Goal: Task Accomplishment & Management: Complete application form

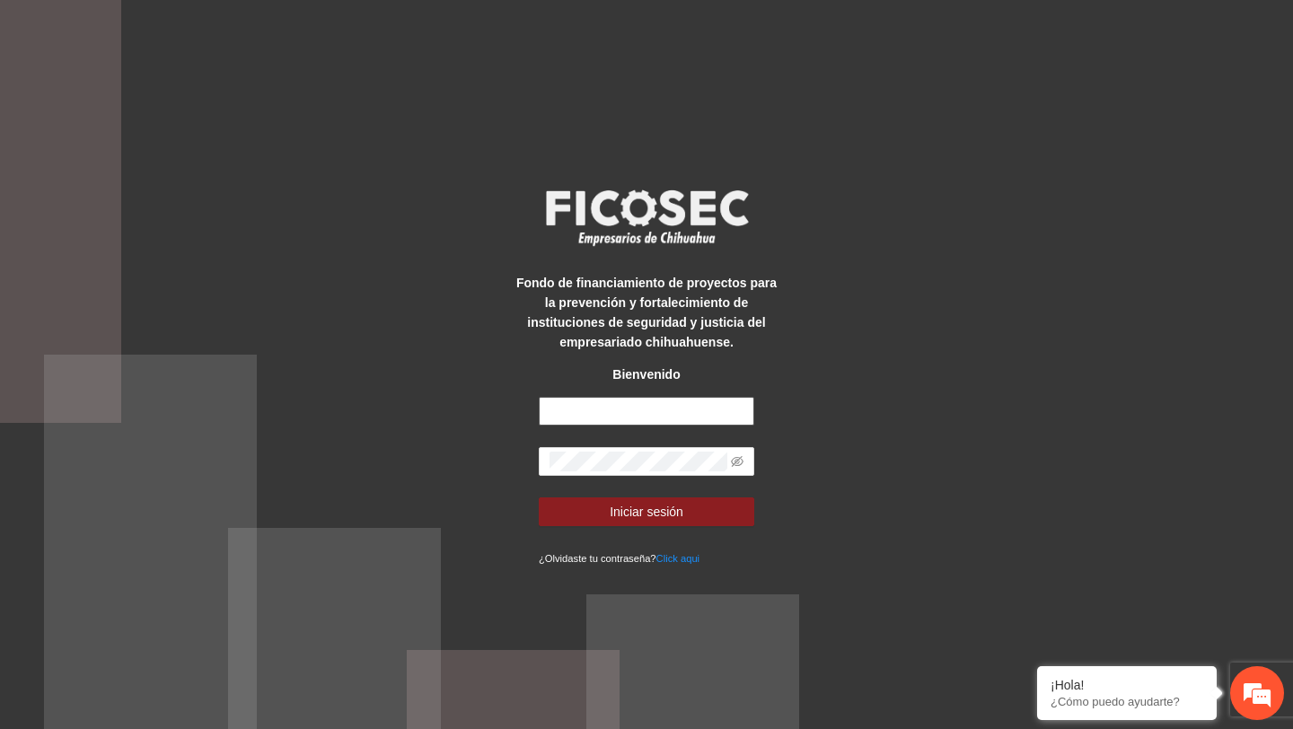
click at [690, 414] on input "text" at bounding box center [646, 411] width 215 height 29
click at [681, 413] on input "text" at bounding box center [646, 411] width 215 height 29
type input "**********"
click at [730, 461] on span at bounding box center [646, 461] width 215 height 29
click at [737, 453] on span at bounding box center [737, 462] width 13 height 20
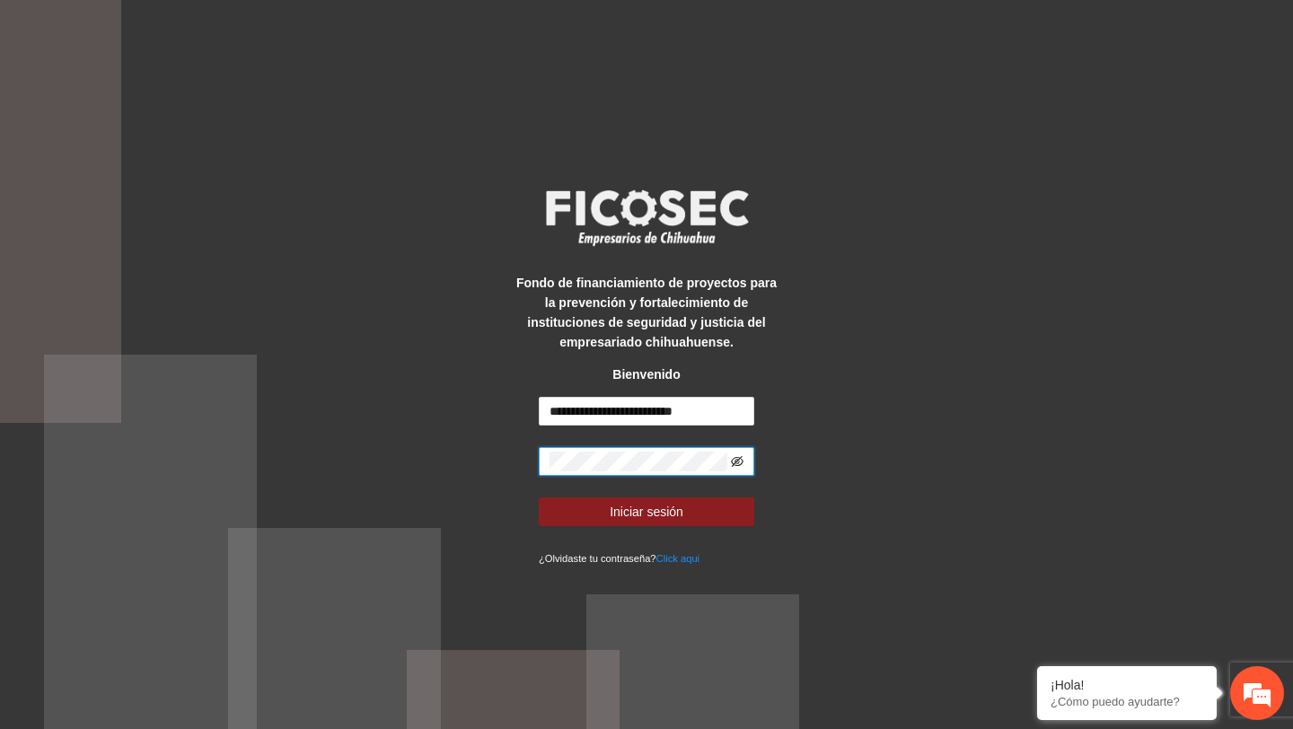
click at [734, 461] on icon "eye-invisible" at bounding box center [737, 461] width 13 height 11
click at [539, 497] on button "Iniciar sesión" at bounding box center [646, 511] width 215 height 29
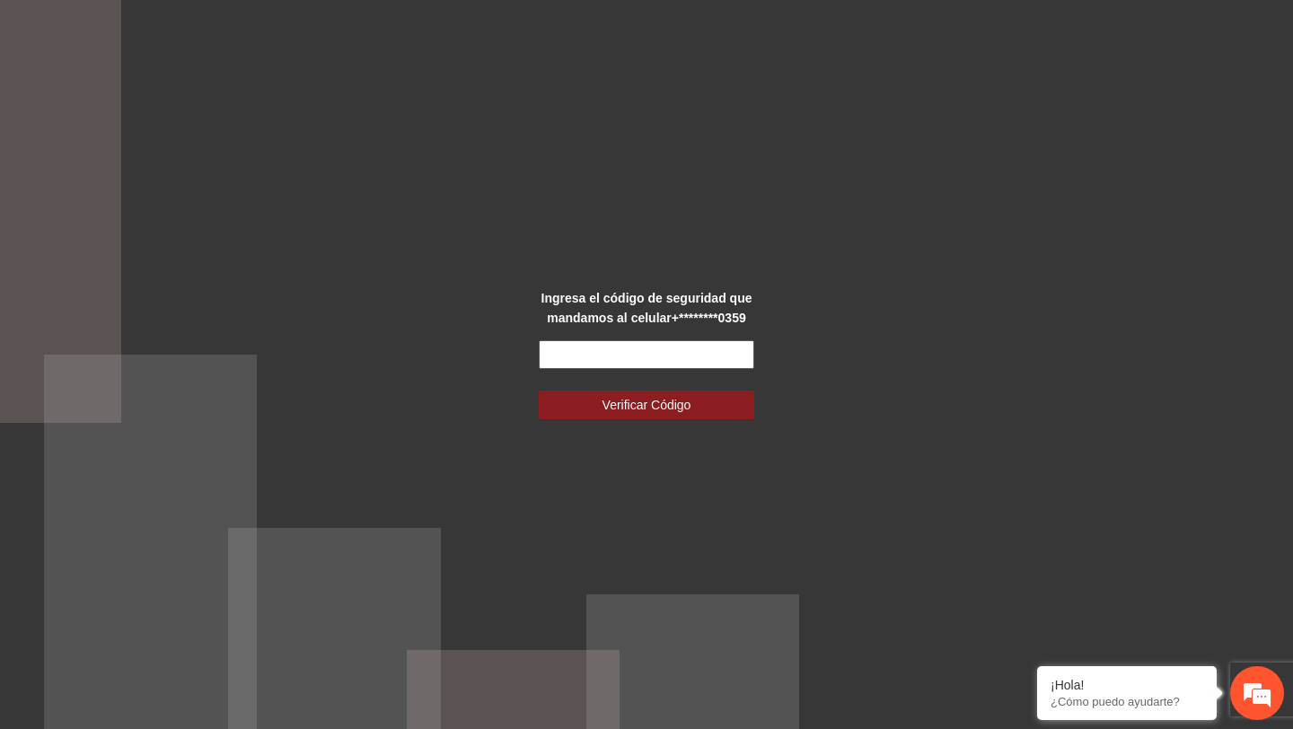
click at [643, 353] on input "text" at bounding box center [646, 354] width 215 height 29
type input "******"
click at [539, 391] on button "Verificar Código" at bounding box center [646, 405] width 215 height 29
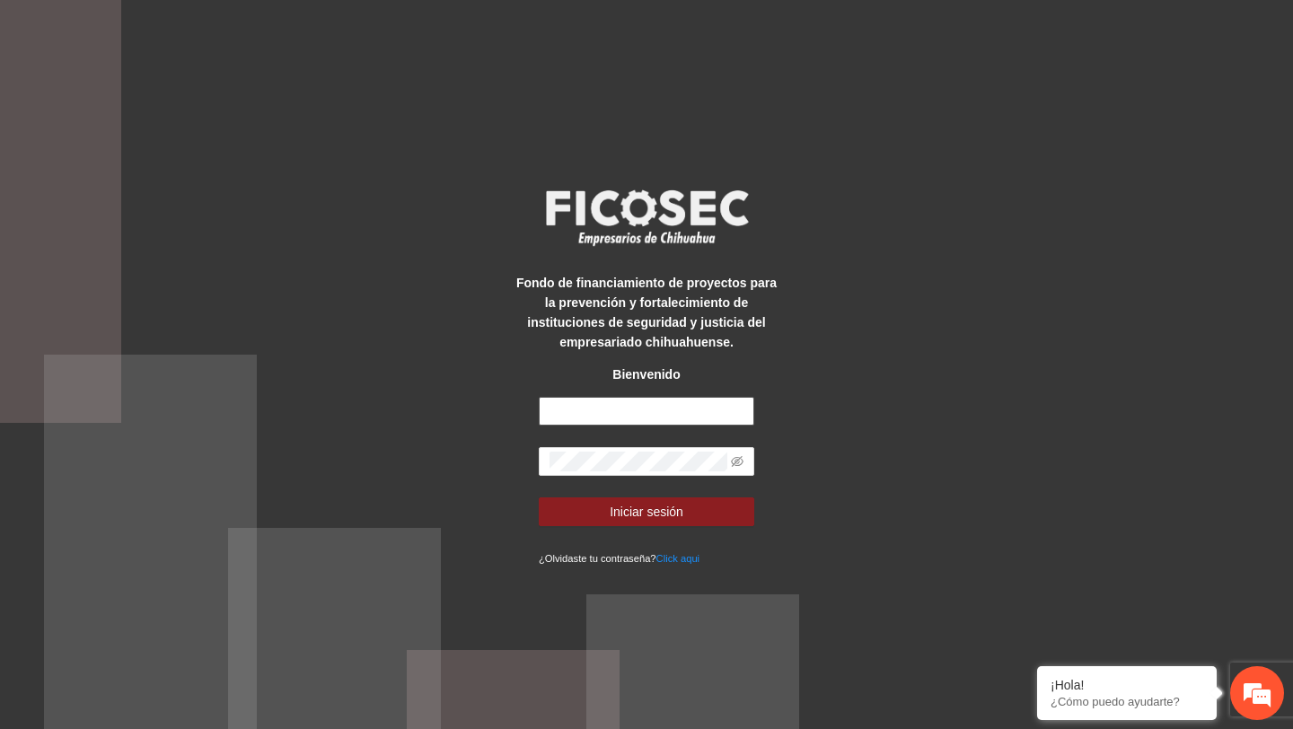
click at [650, 400] on input "text" at bounding box center [646, 411] width 215 height 29
type input "**********"
click at [740, 459] on icon "eye-invisible" at bounding box center [737, 461] width 13 height 13
click at [539, 497] on button "Iniciar sesión" at bounding box center [646, 511] width 215 height 29
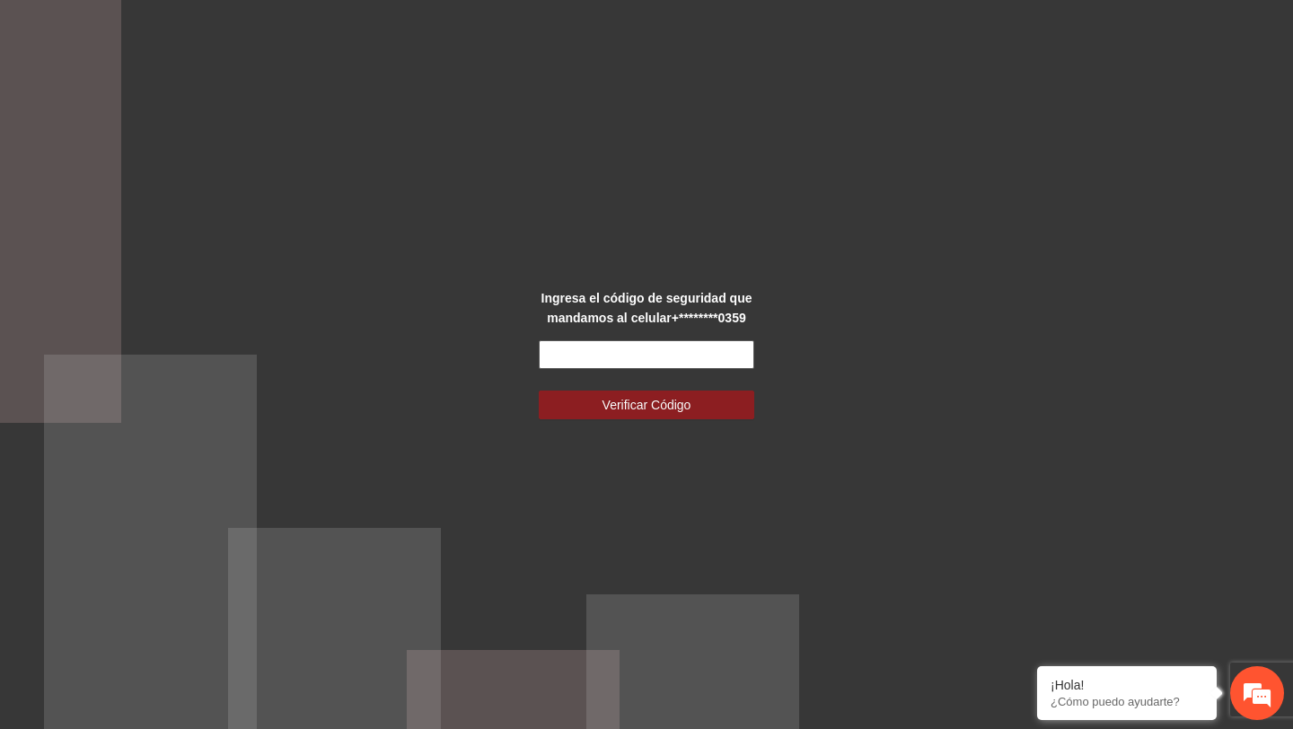
click at [688, 367] on input "text" at bounding box center [646, 354] width 215 height 29
type input "******"
click at [539, 391] on button "Verificar Código" at bounding box center [646, 405] width 215 height 29
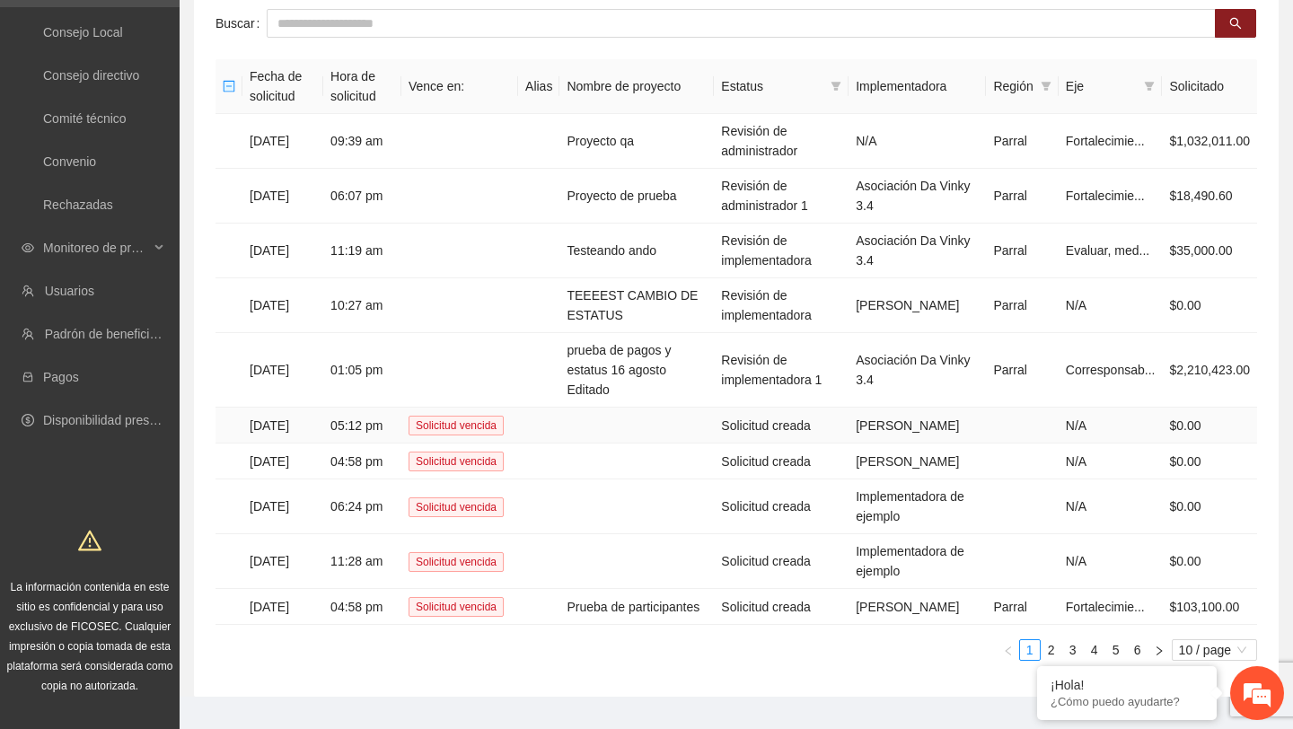
scroll to position [170, 0]
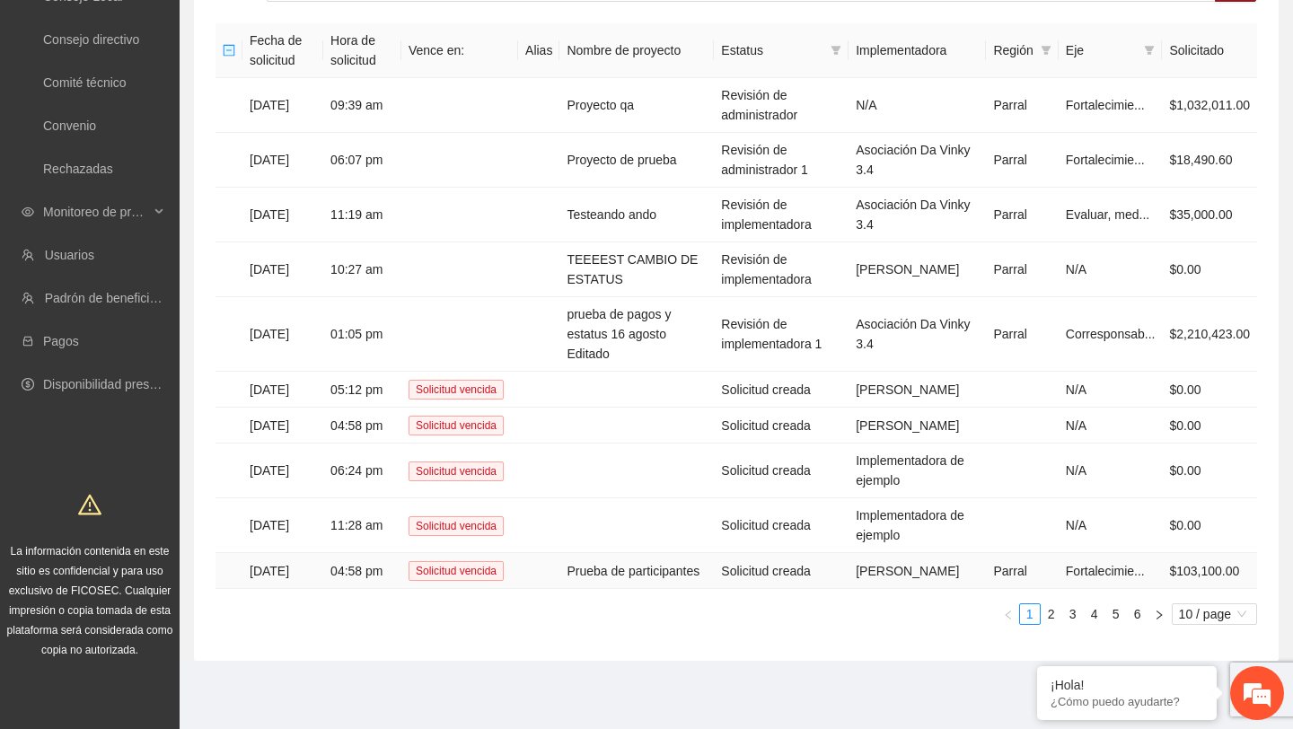
click at [638, 561] on td "Prueba de participantes" at bounding box center [636, 571] width 154 height 36
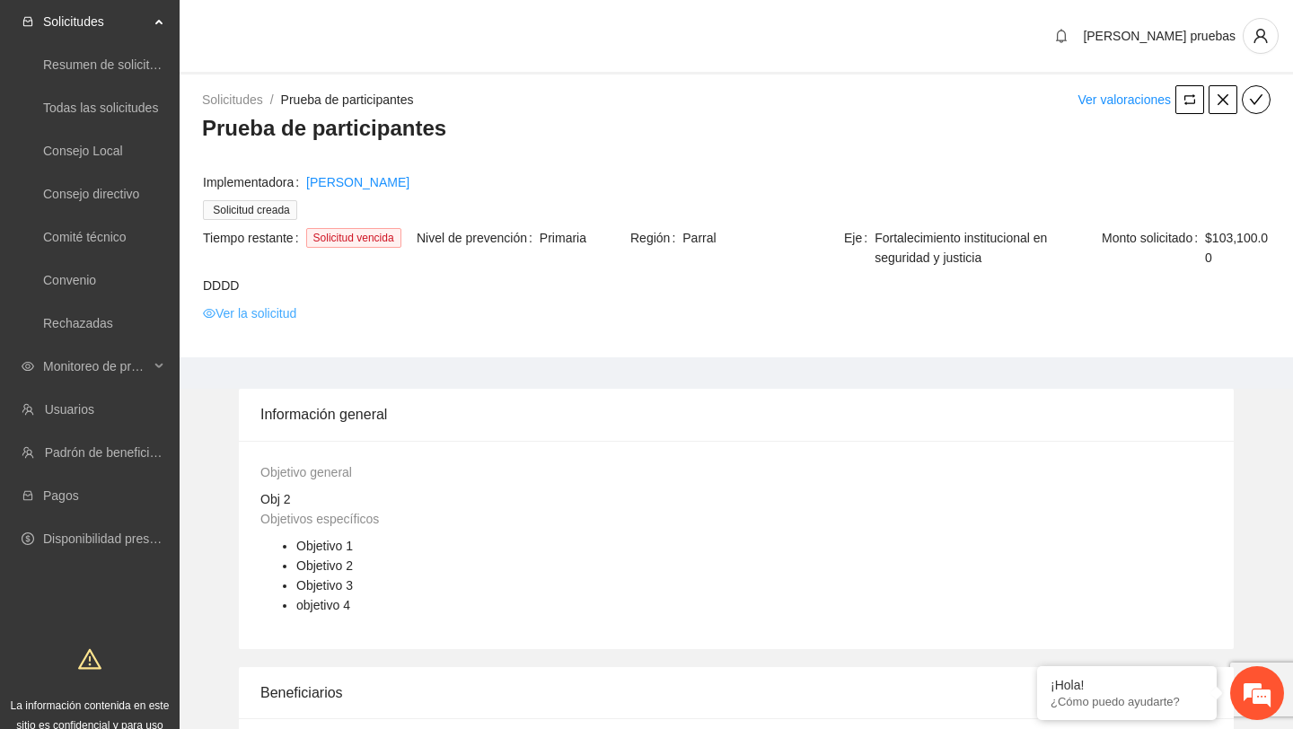
click at [294, 316] on link "Ver la solicitud" at bounding box center [249, 313] width 93 height 20
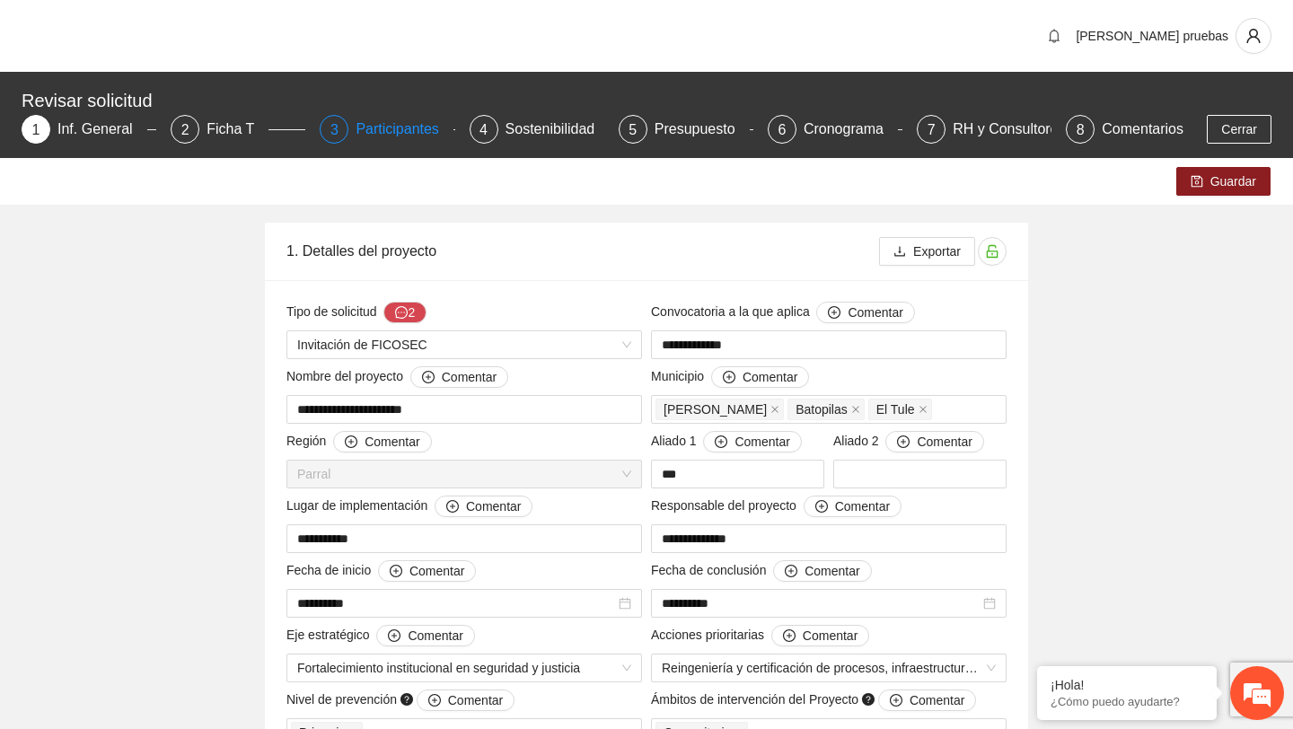
click at [409, 127] on div "Participantes" at bounding box center [405, 129] width 98 height 29
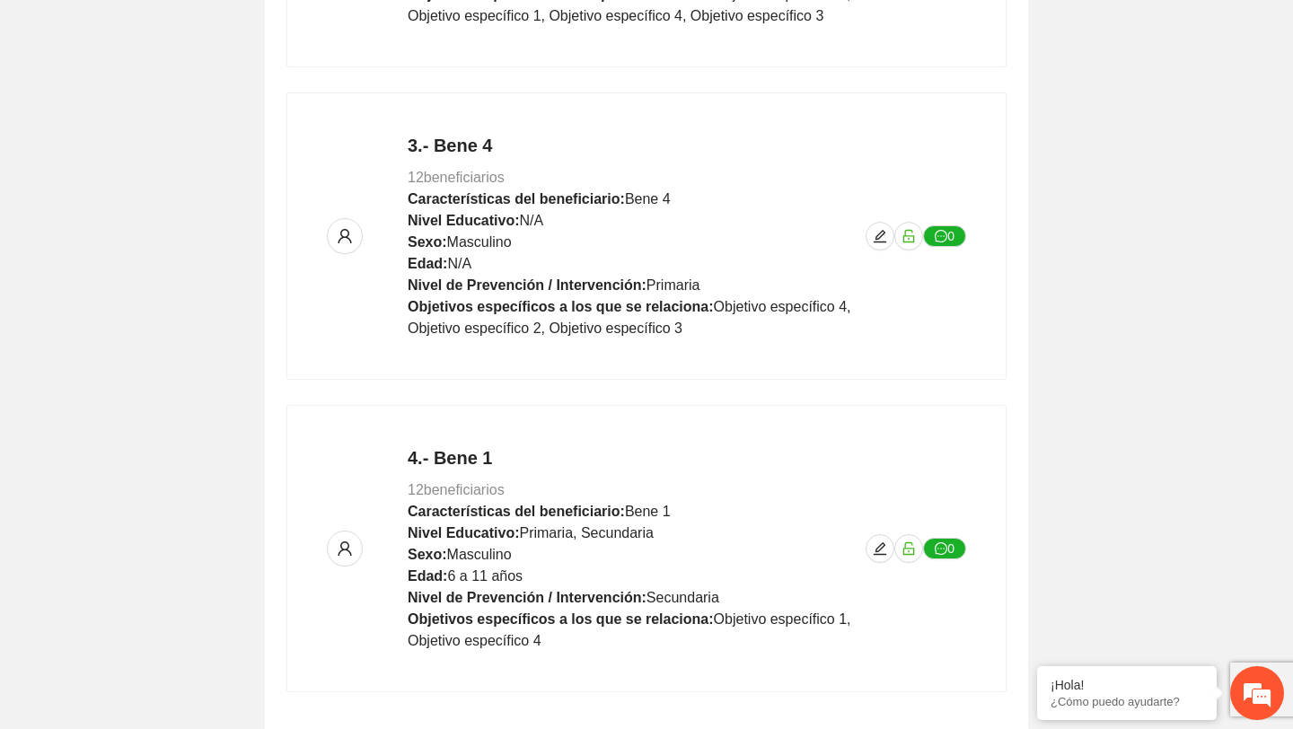
scroll to position [1024, 0]
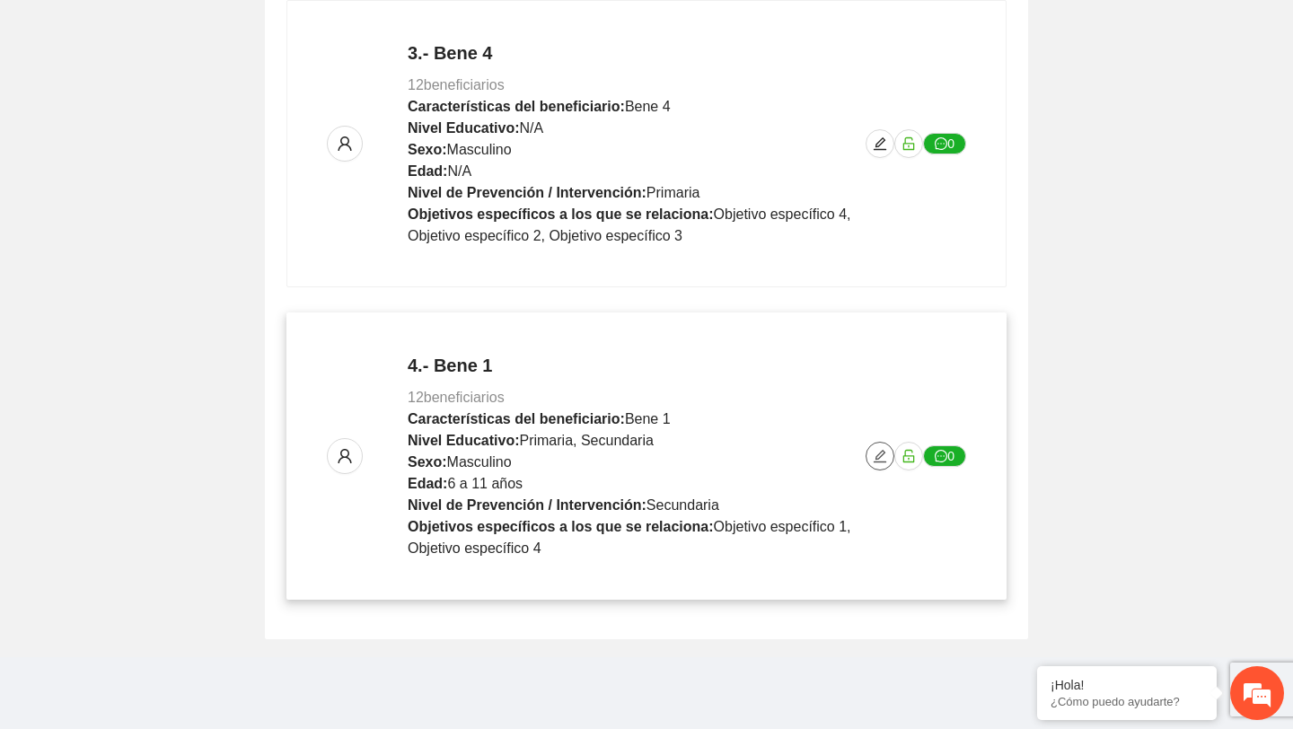
click at [886, 465] on button "button" at bounding box center [879, 456] width 29 height 29
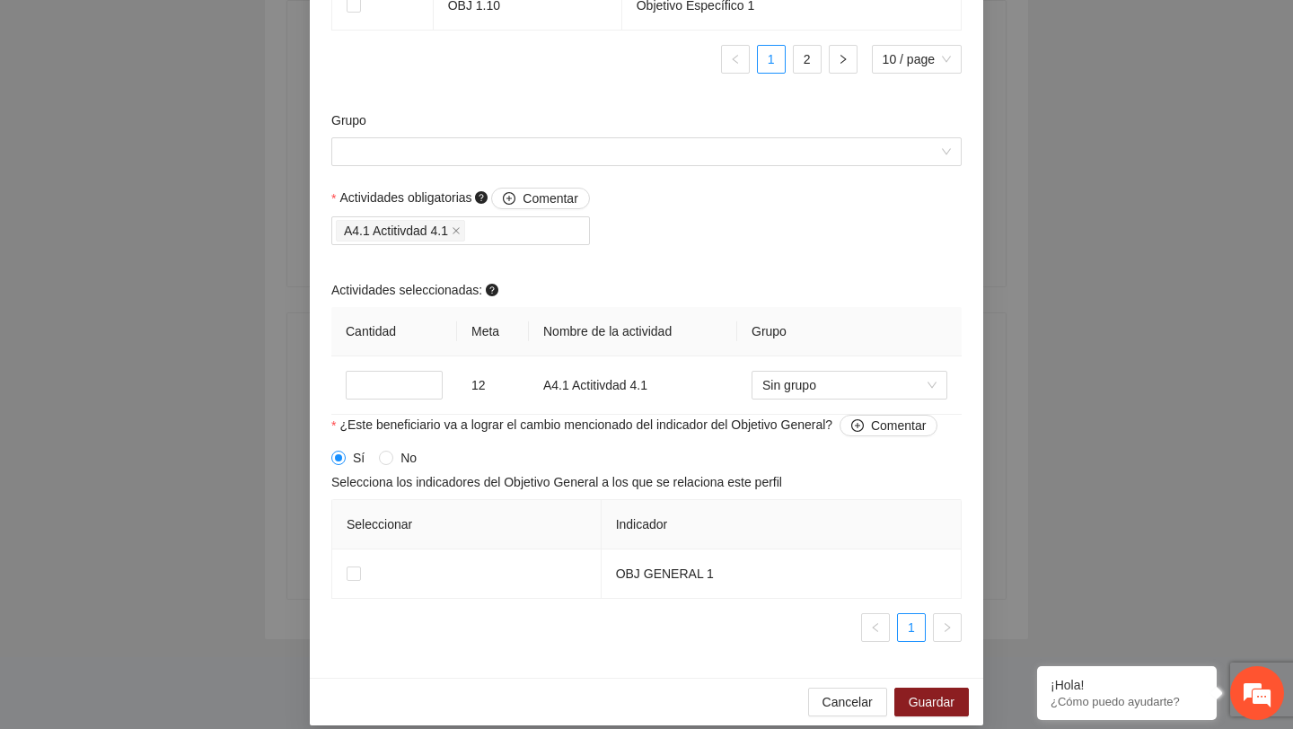
scroll to position [1699, 0]
click at [826, 714] on span "Cancelar" at bounding box center [847, 704] width 50 height 20
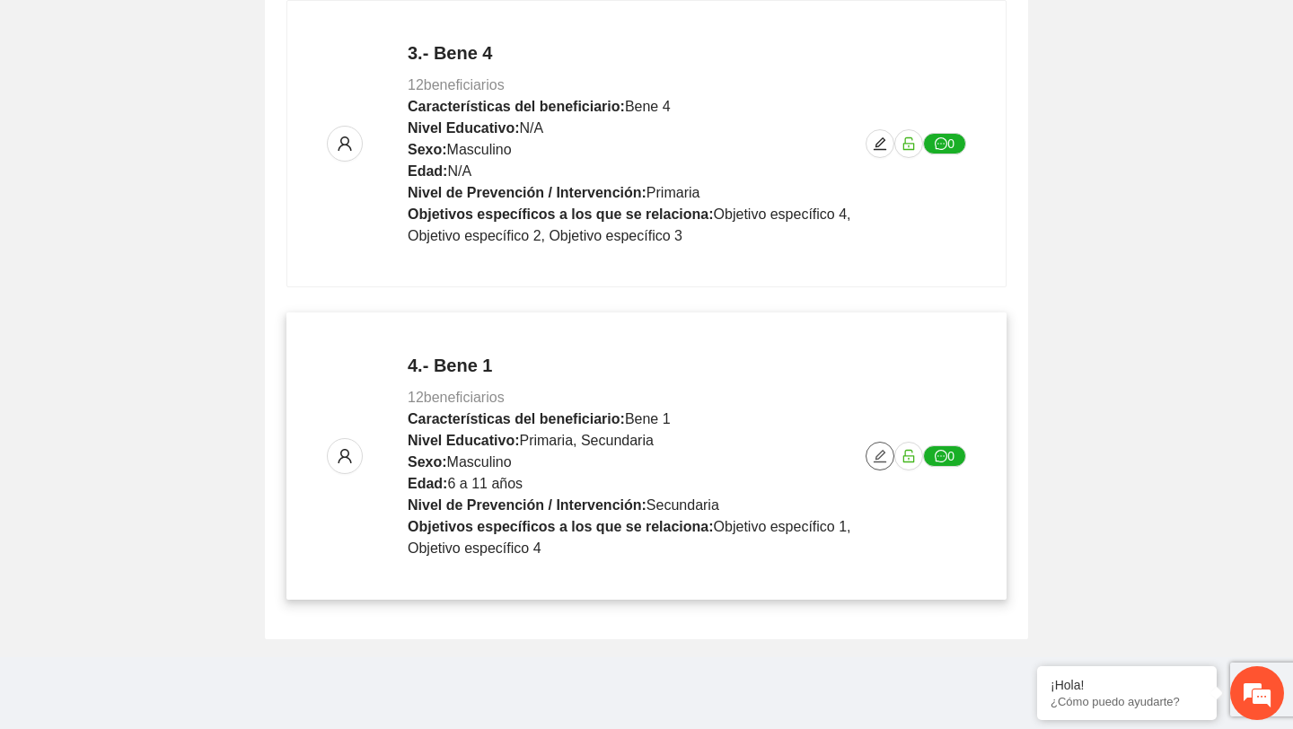
click at [876, 455] on icon "edit" at bounding box center [880, 456] width 13 height 13
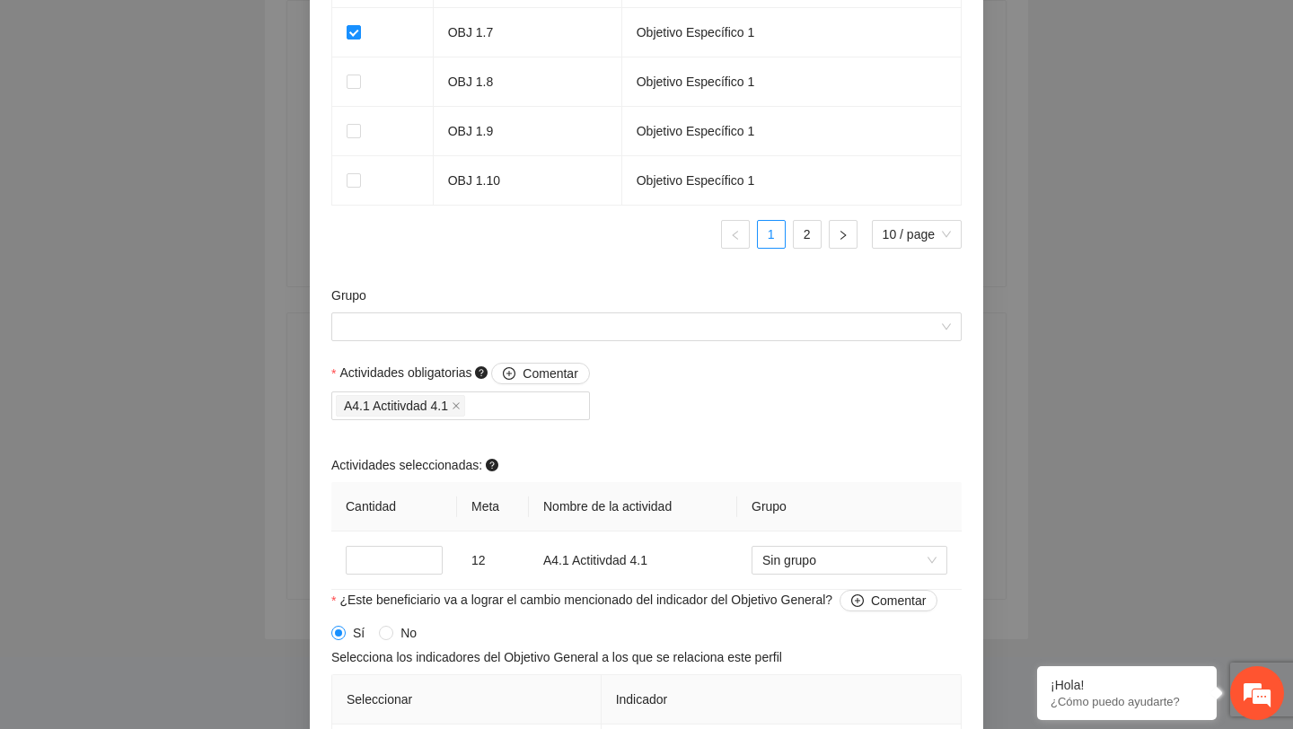
scroll to position [1646, 0]
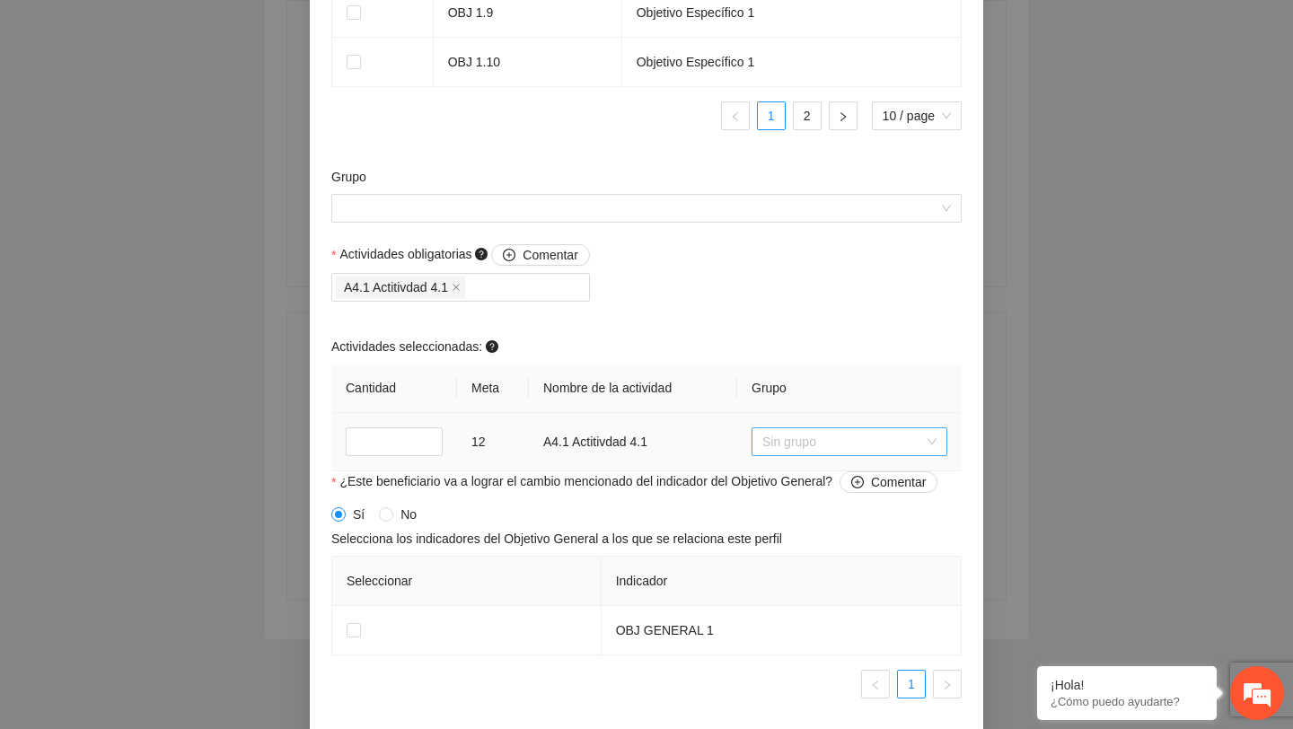
click at [848, 456] on div "Sin grupo" at bounding box center [849, 441] width 196 height 29
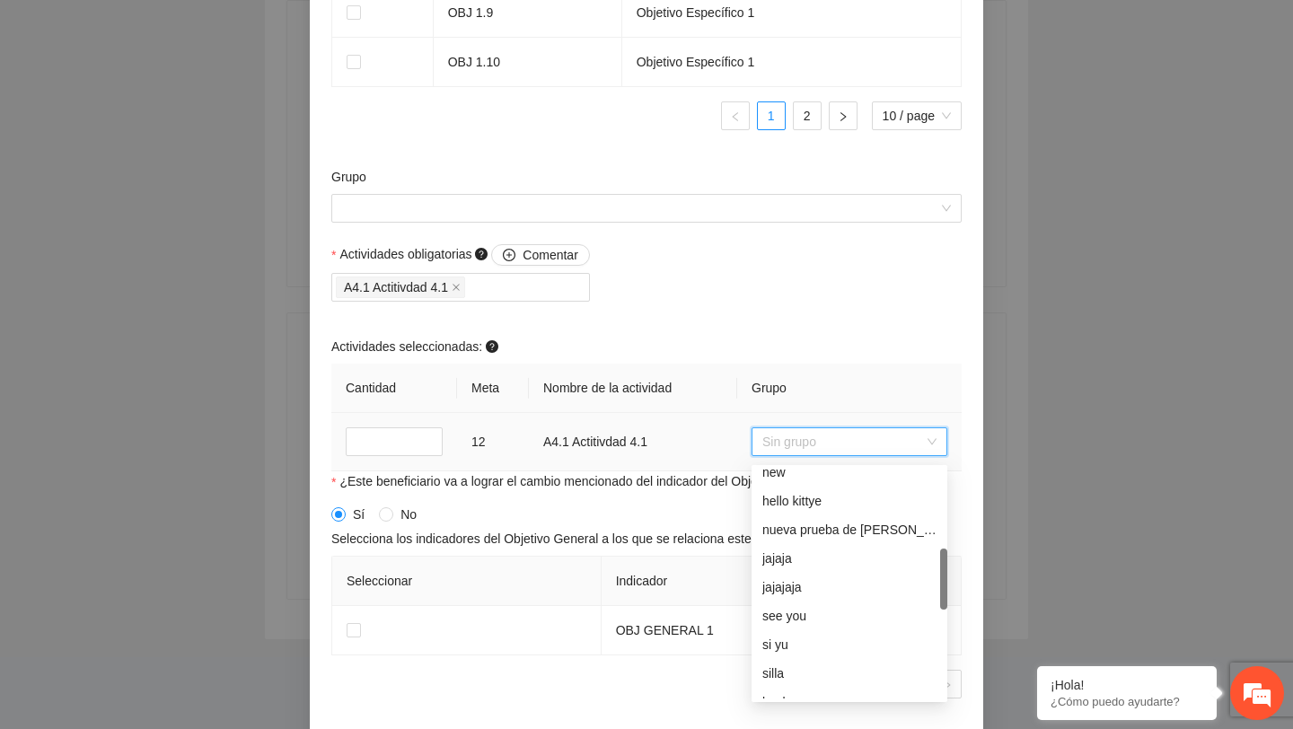
scroll to position [350, 0]
click at [795, 599] on div "see you" at bounding box center [849, 593] width 174 height 20
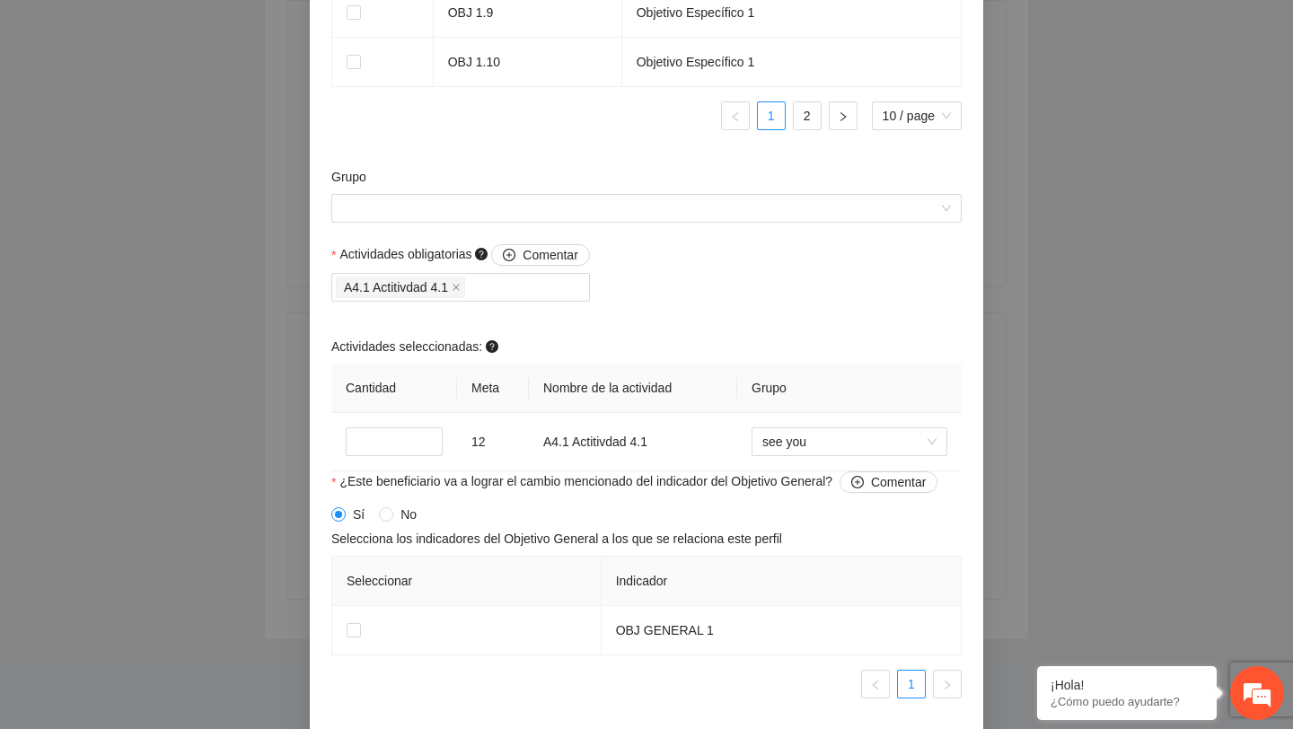
click at [778, 295] on div "Actividades obligatorias Comentar A4.1 Actitivdad 4.1 Actividades seleccionadas…" at bounding box center [646, 357] width 639 height 227
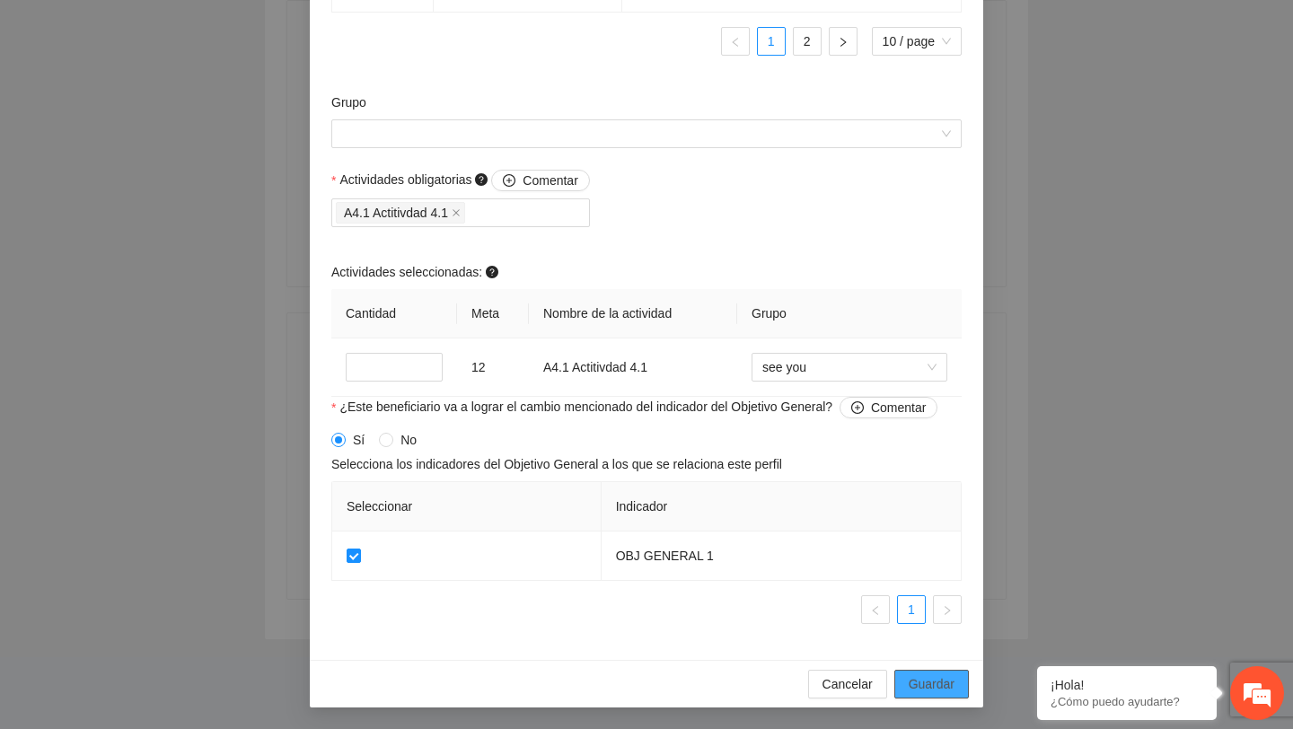
click at [918, 686] on span "Guardar" at bounding box center [932, 684] width 46 height 20
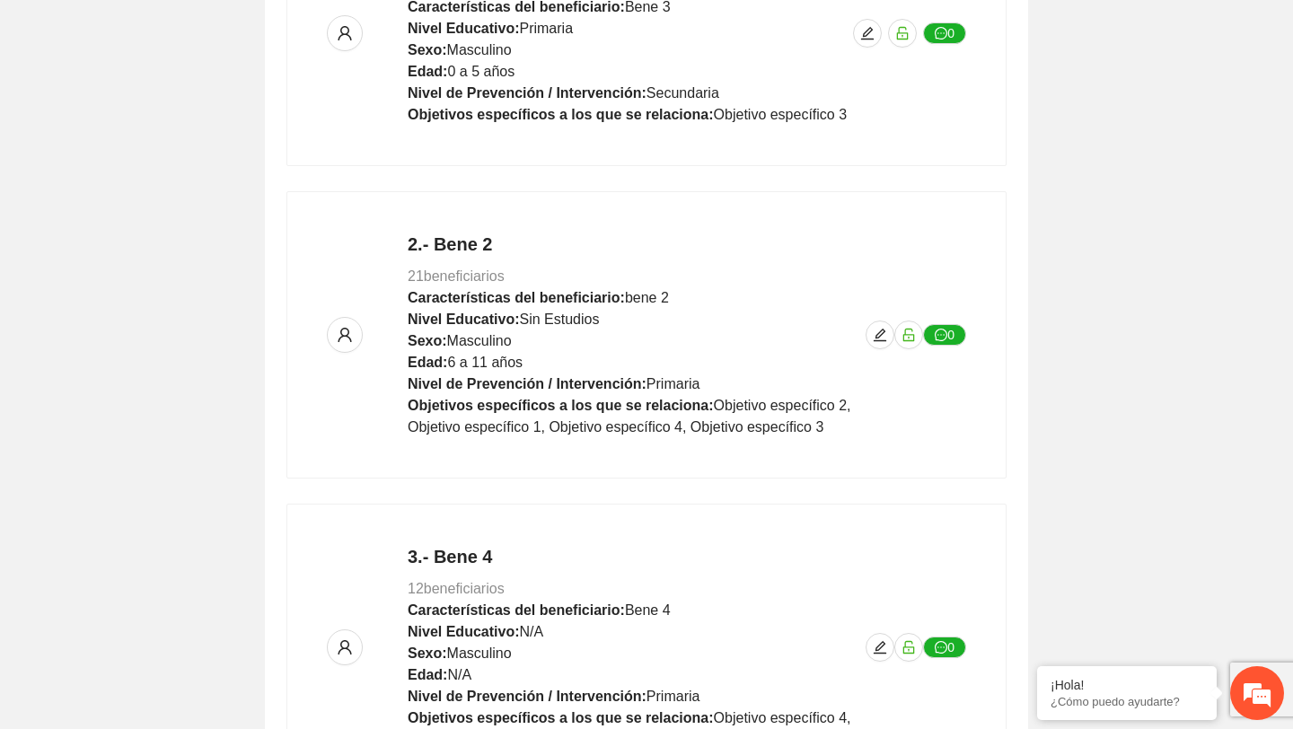
scroll to position [0, 0]
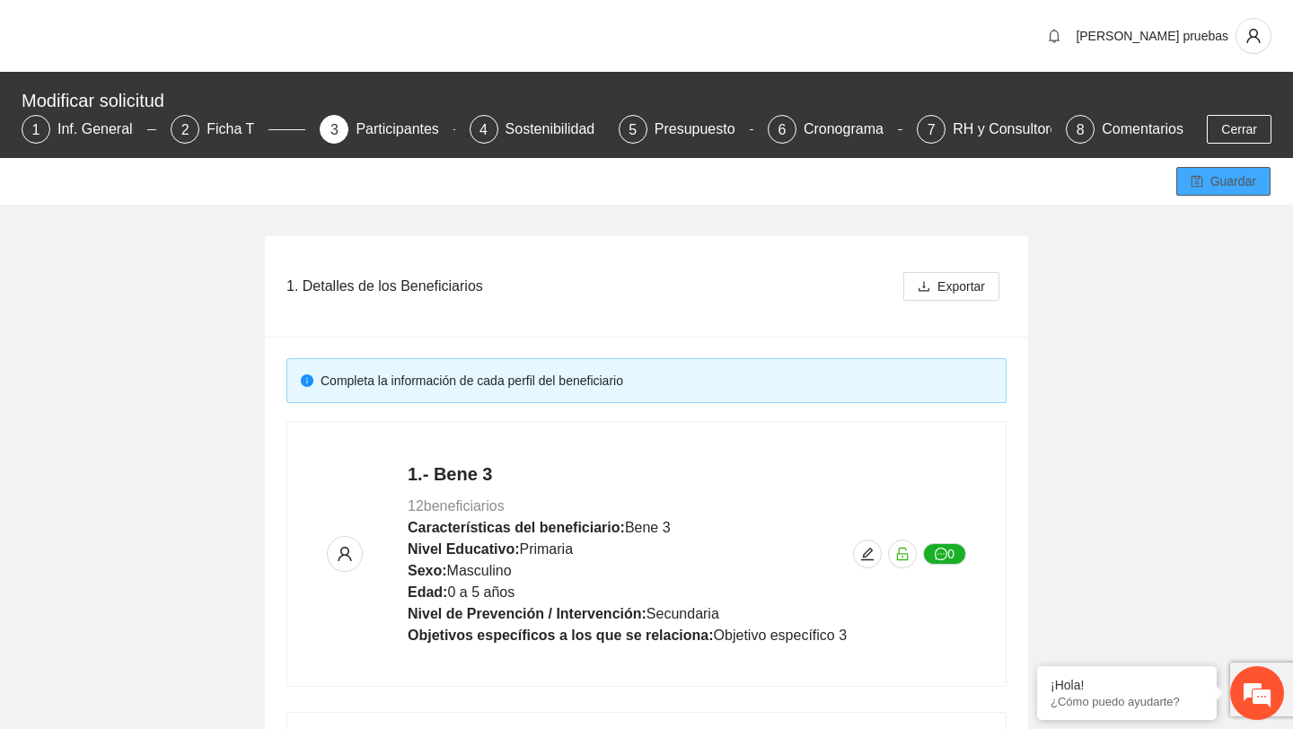
click at [1197, 187] on icon "save" at bounding box center [1196, 181] width 13 height 13
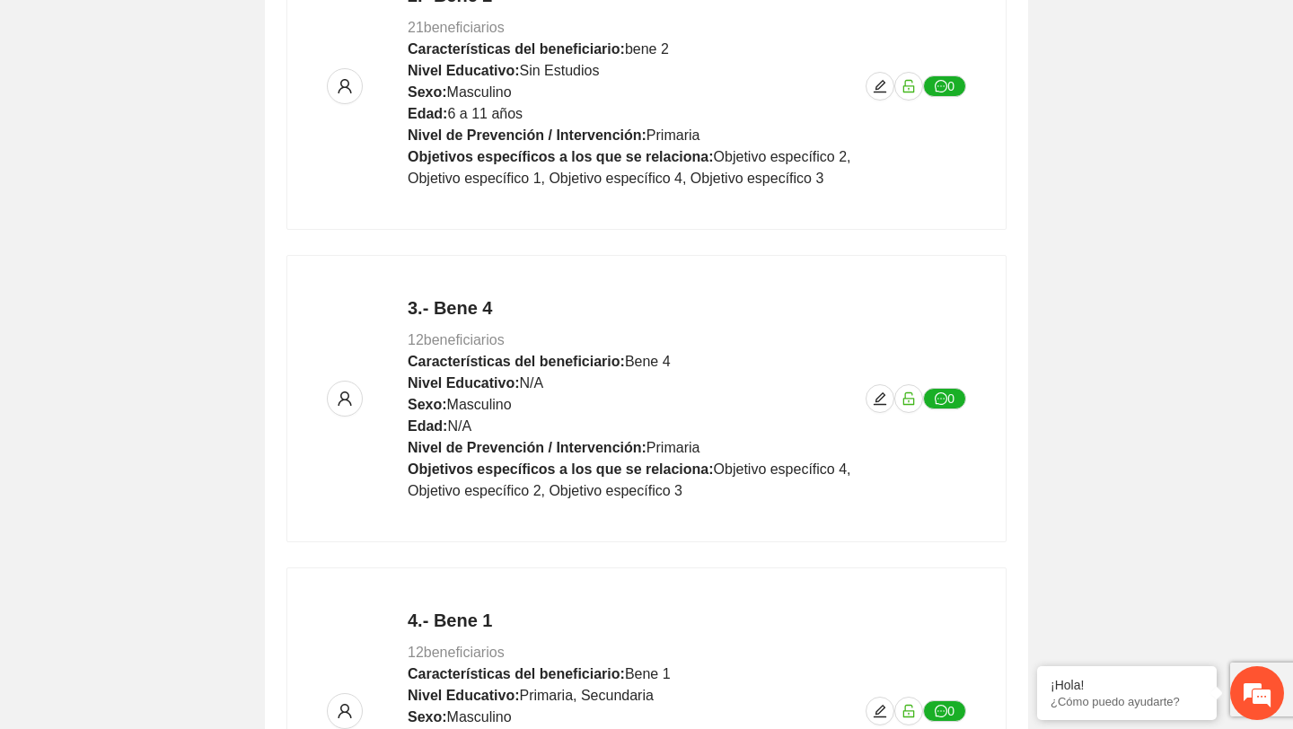
scroll to position [1024, 0]
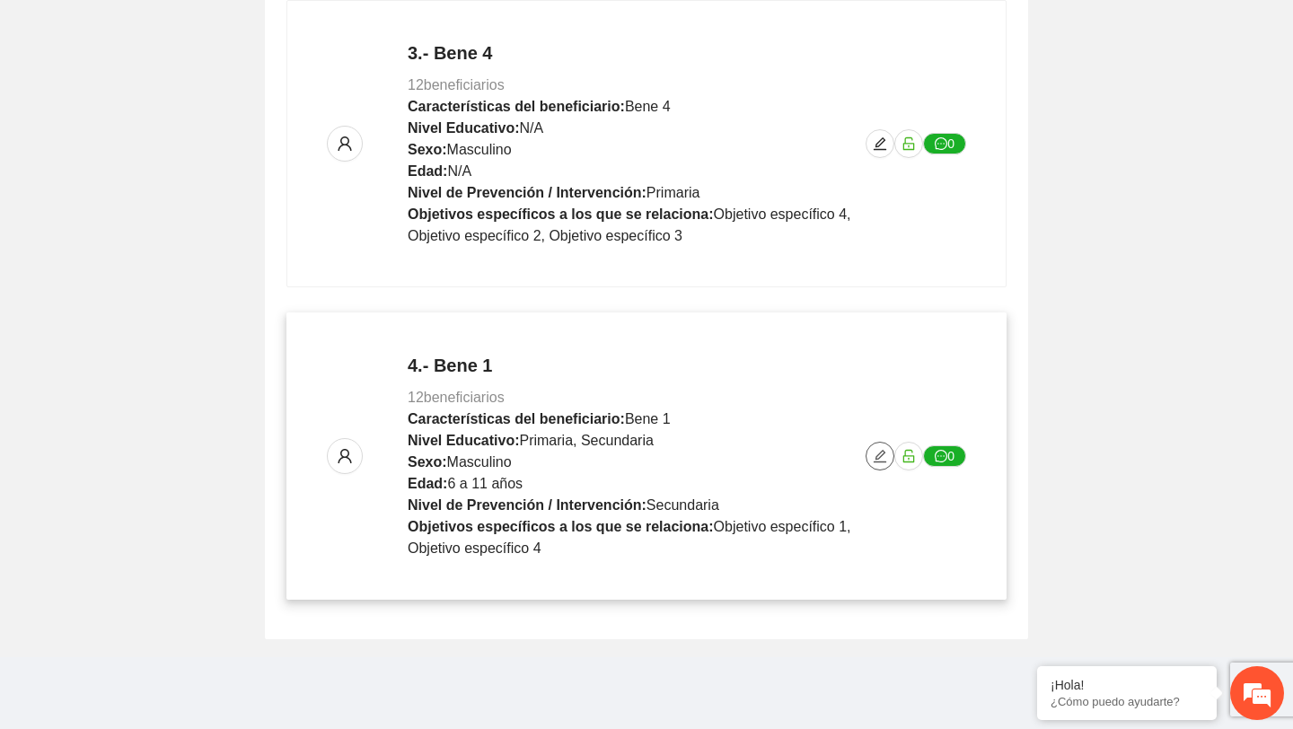
click at [875, 455] on icon "edit" at bounding box center [880, 456] width 14 height 14
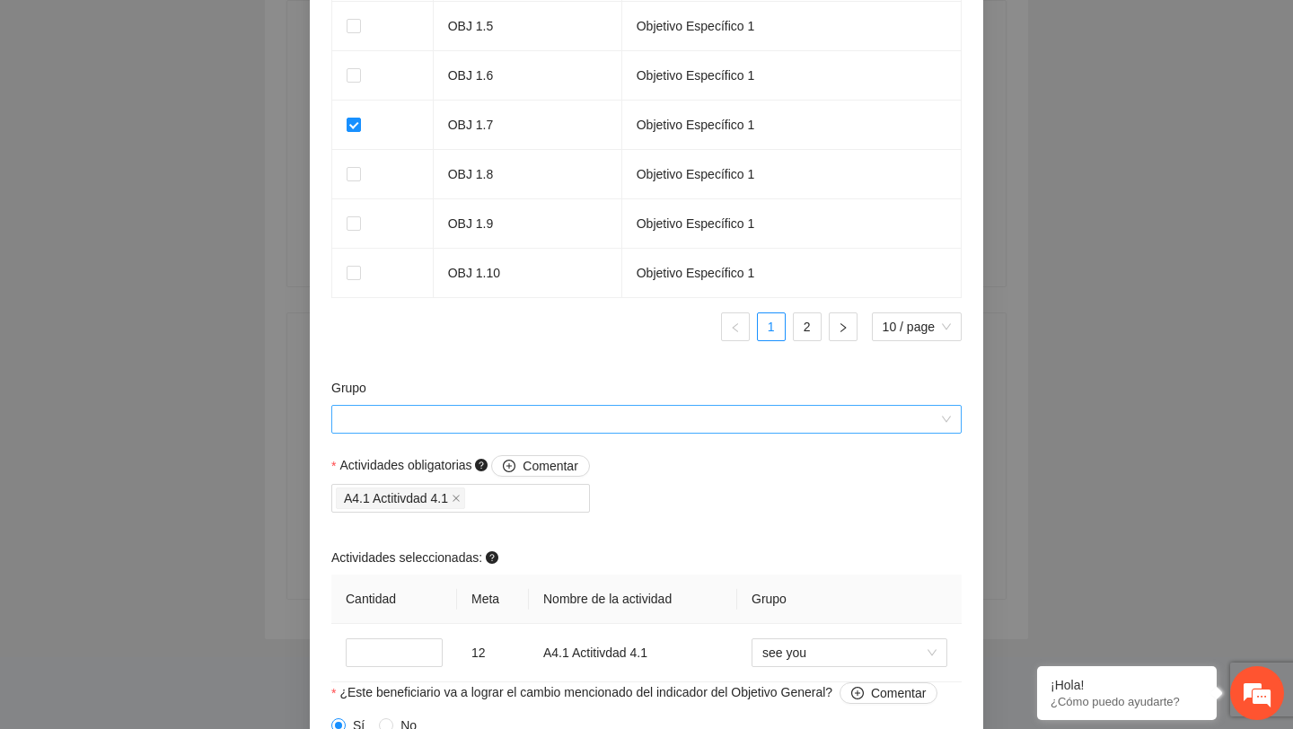
scroll to position [1563, 0]
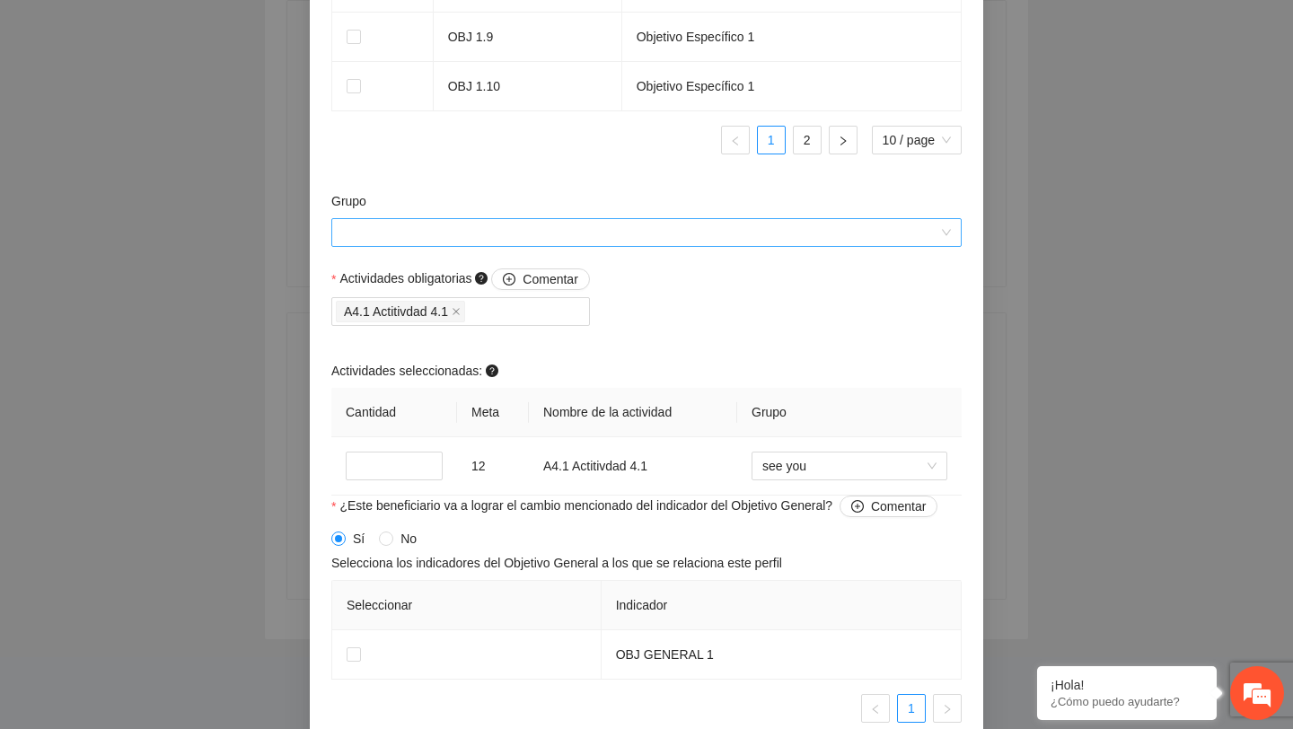
click at [724, 246] on input "Grupo" at bounding box center [640, 232] width 596 height 27
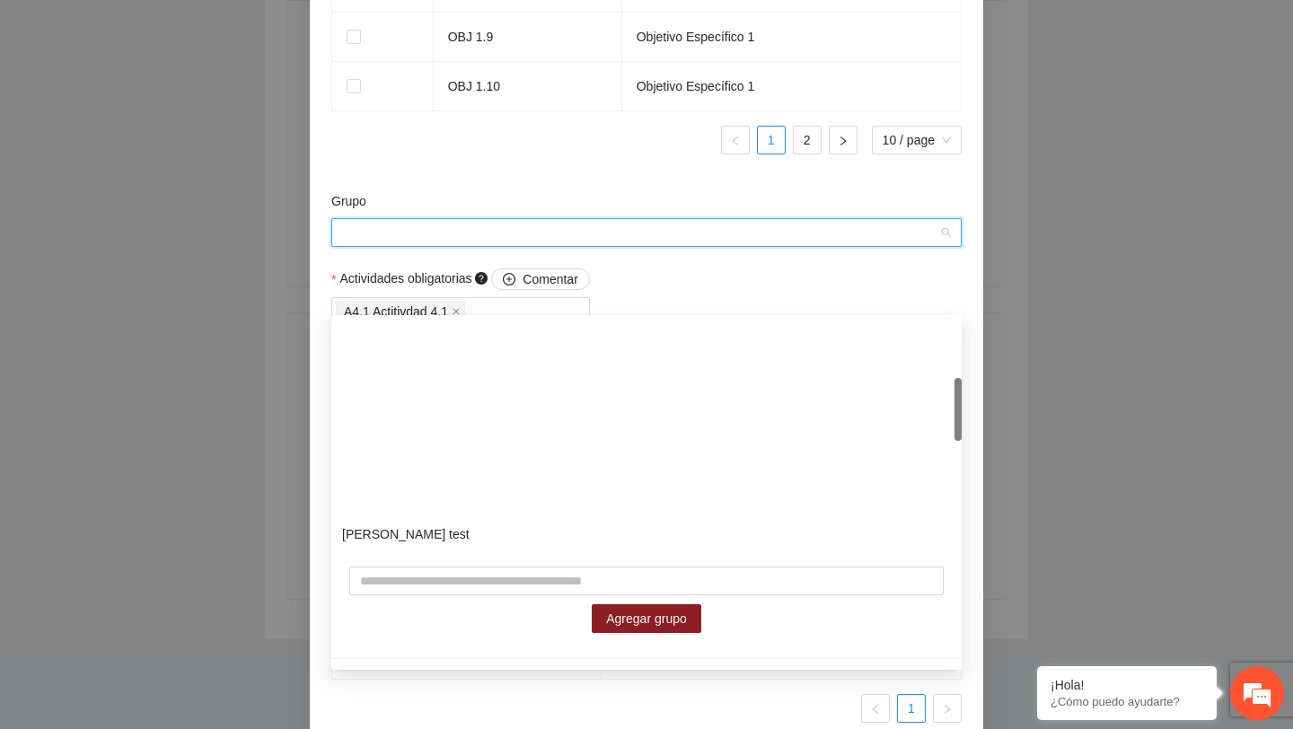
scroll to position [603, 0]
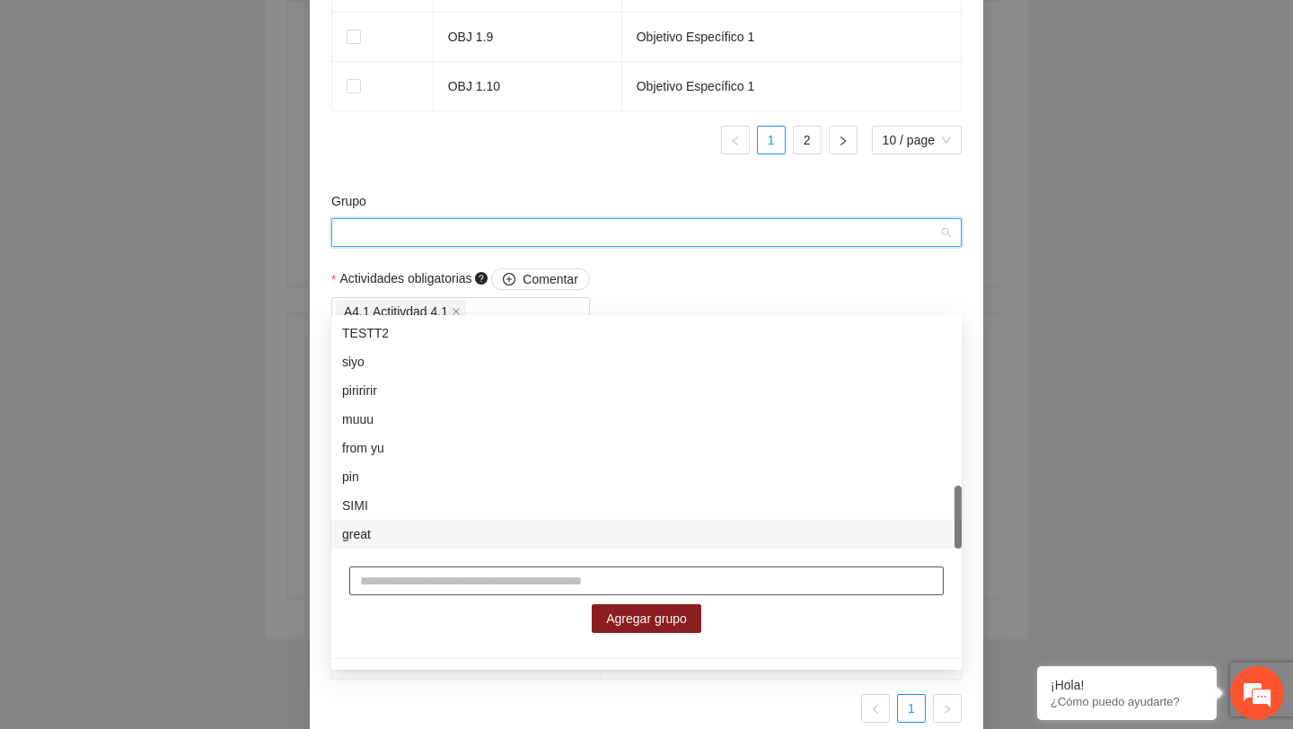
click at [516, 585] on input "text" at bounding box center [646, 580] width 594 height 29
click at [540, 589] on input "*****" at bounding box center [646, 580] width 594 height 29
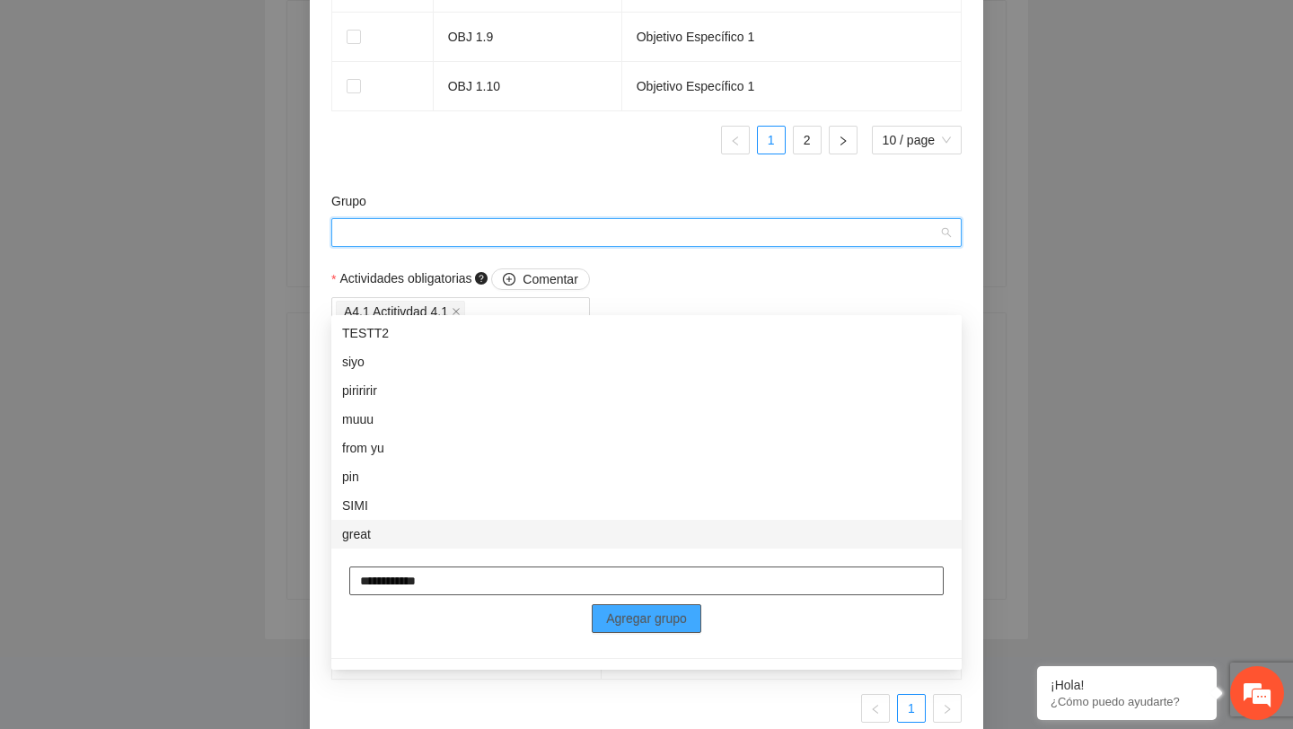
type input "**********"
click at [629, 615] on span "Agregar grupo" at bounding box center [646, 619] width 81 height 20
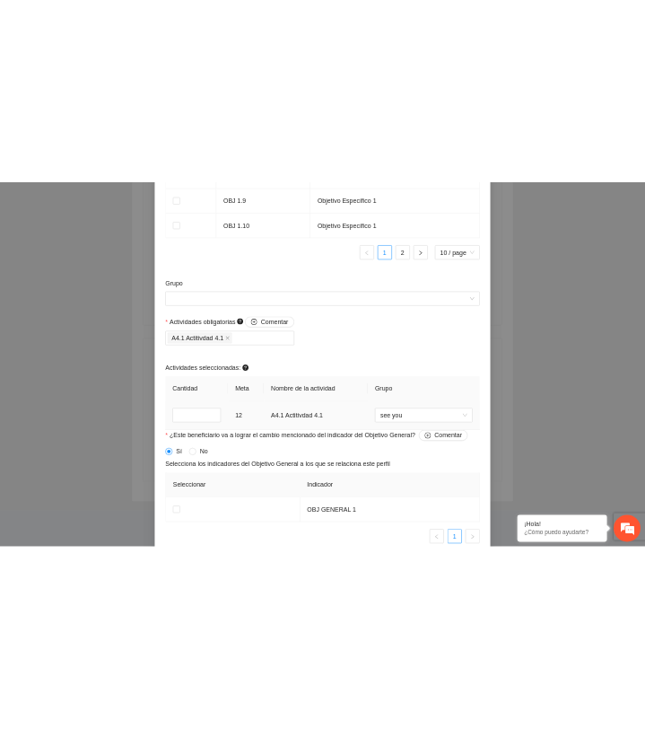
scroll to position [1204, 0]
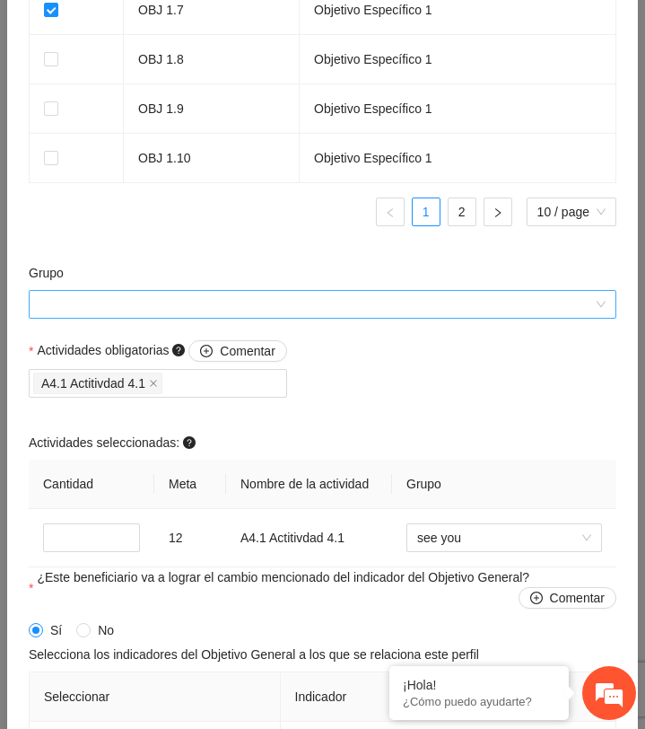
click at [294, 306] on input "Grupo" at bounding box center [317, 304] width 554 height 27
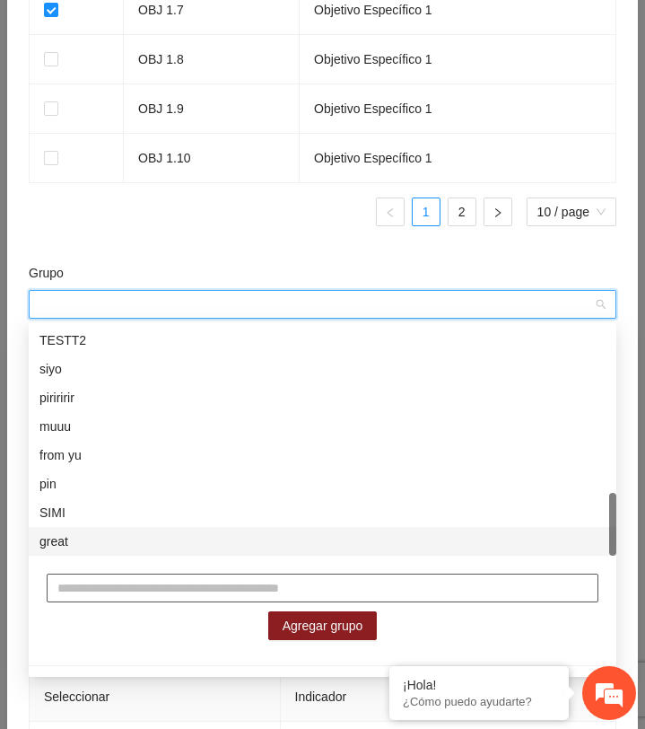
click at [180, 596] on input "text" at bounding box center [323, 588] width 552 height 29
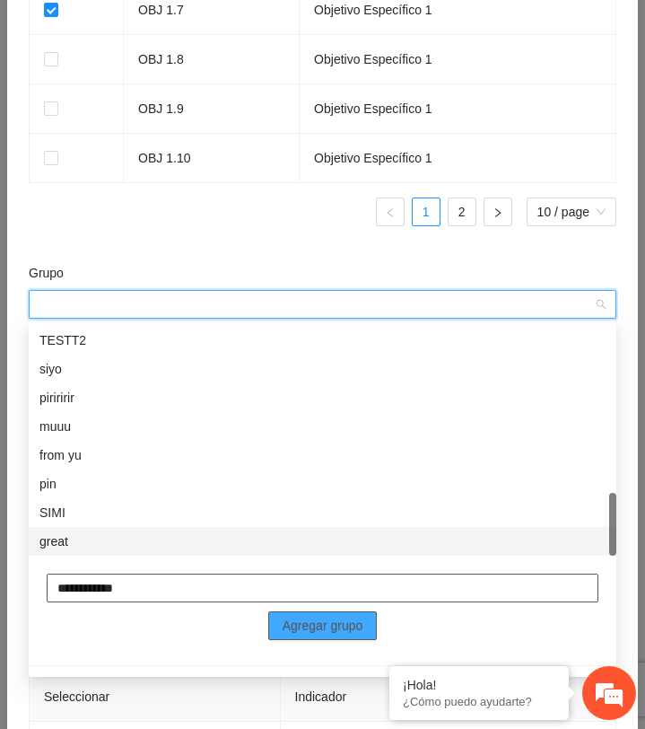
type input "**********"
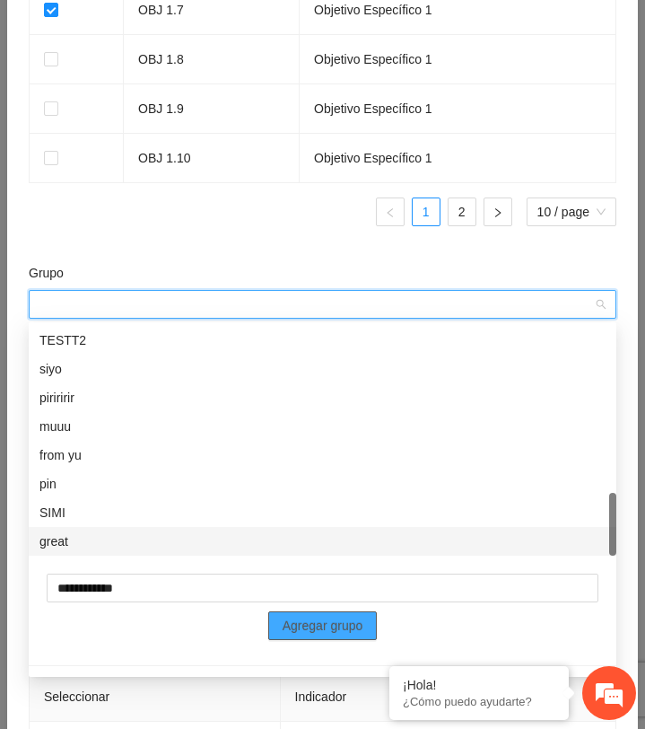
click at [285, 621] on span "Agregar grupo" at bounding box center [323, 626] width 81 height 20
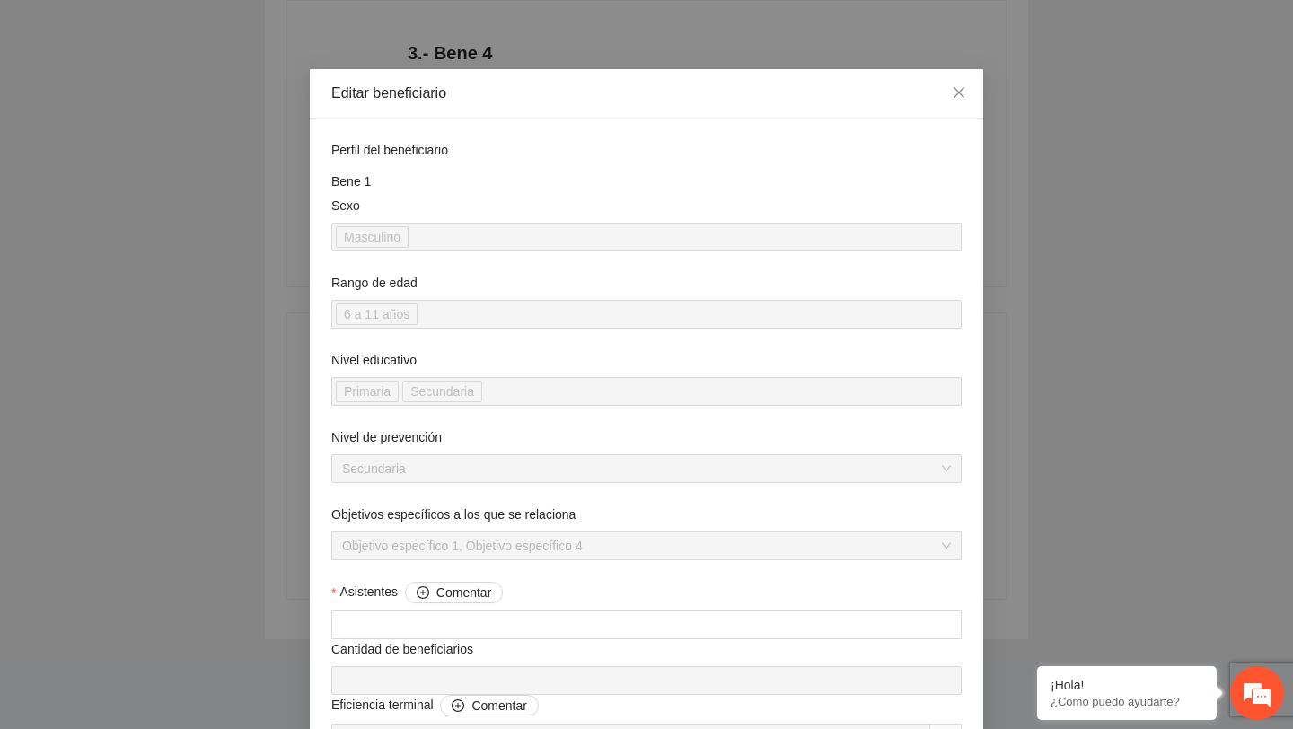
scroll to position [0, 0]
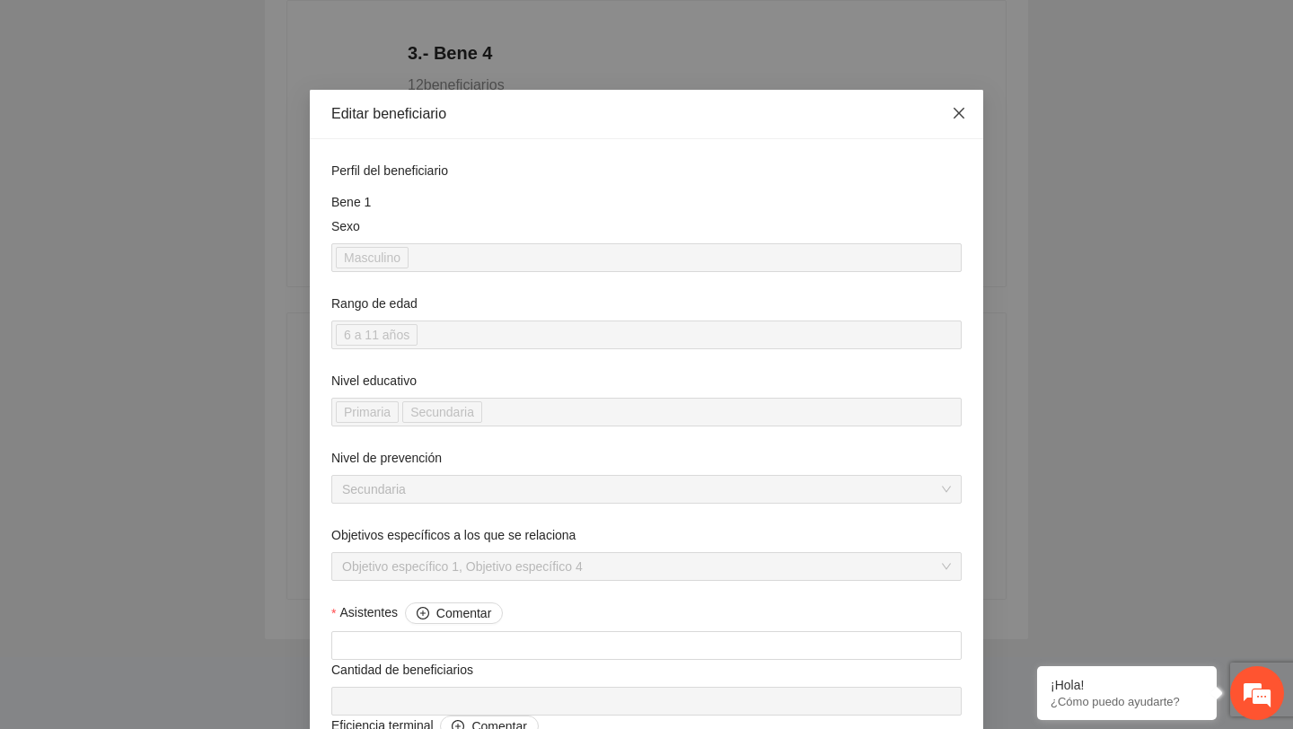
click at [957, 113] on icon "close" at bounding box center [958, 113] width 11 height 11
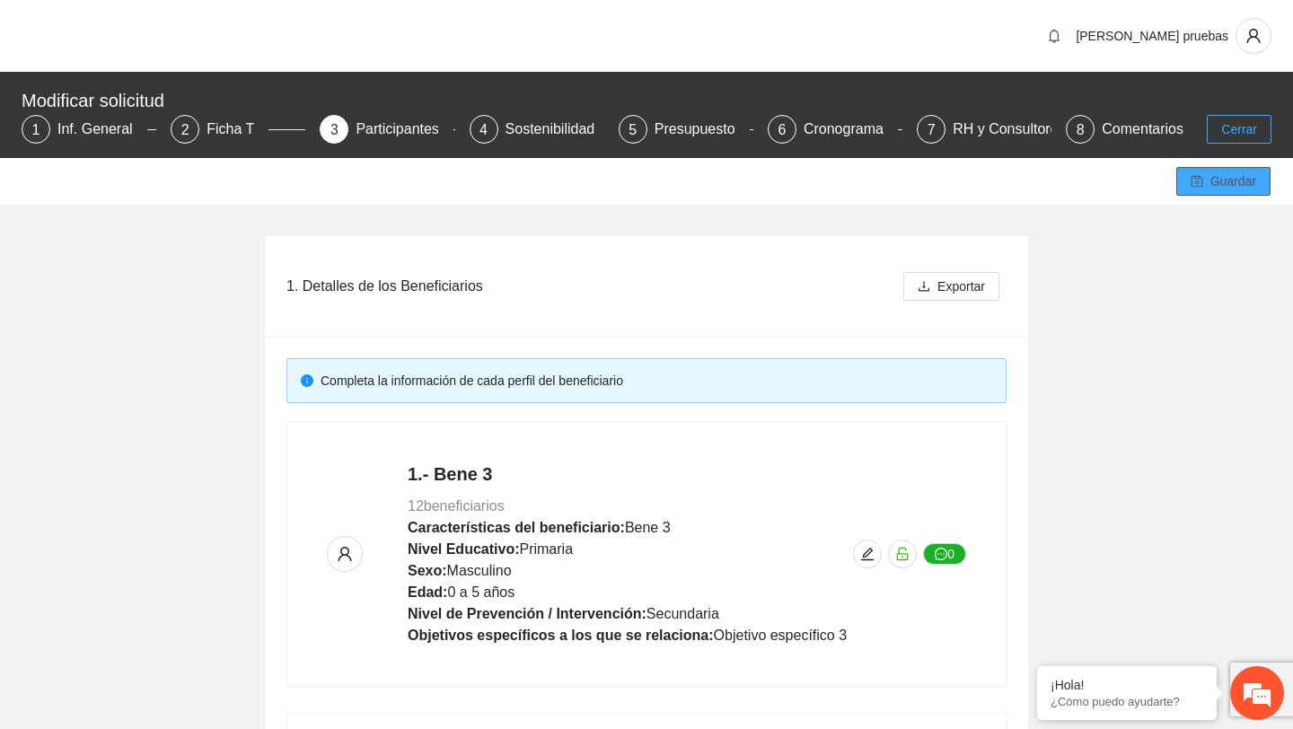
click at [1216, 126] on button "Cerrar" at bounding box center [1239, 129] width 65 height 29
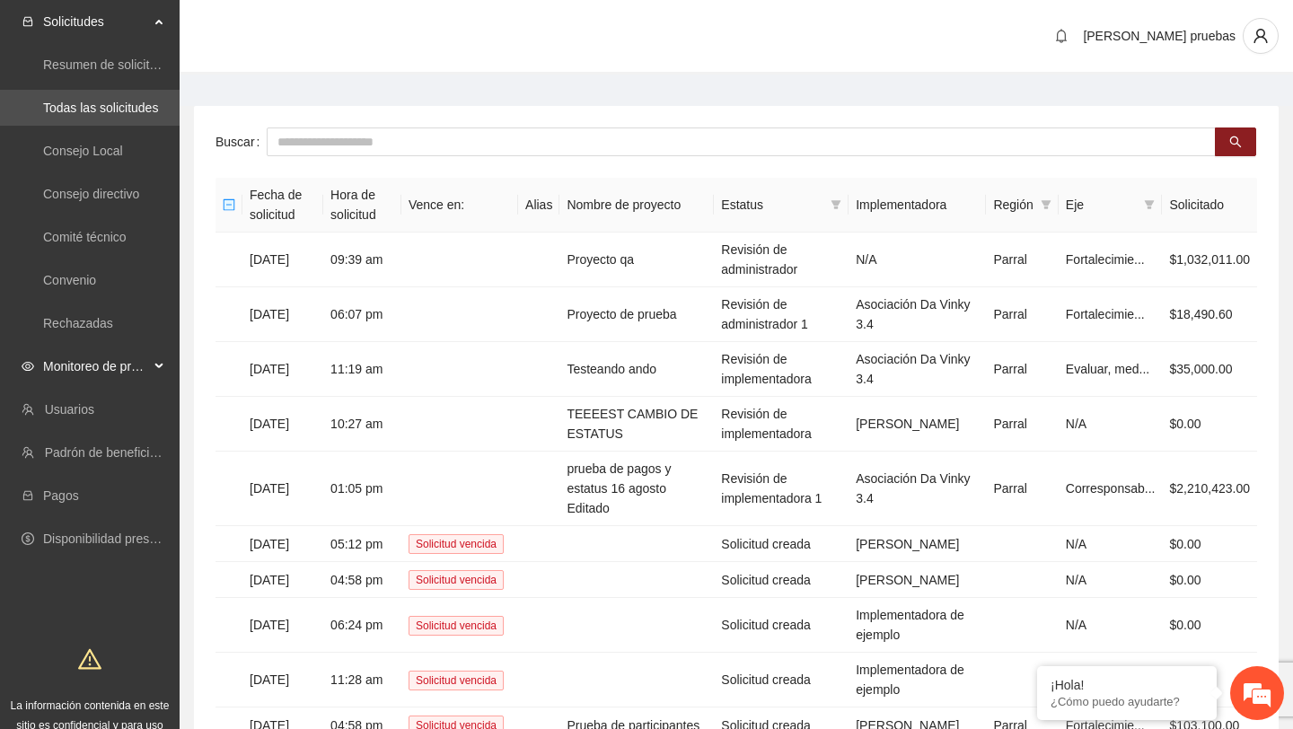
click at [157, 350] on div "Monitoreo de proyectos" at bounding box center [90, 366] width 180 height 36
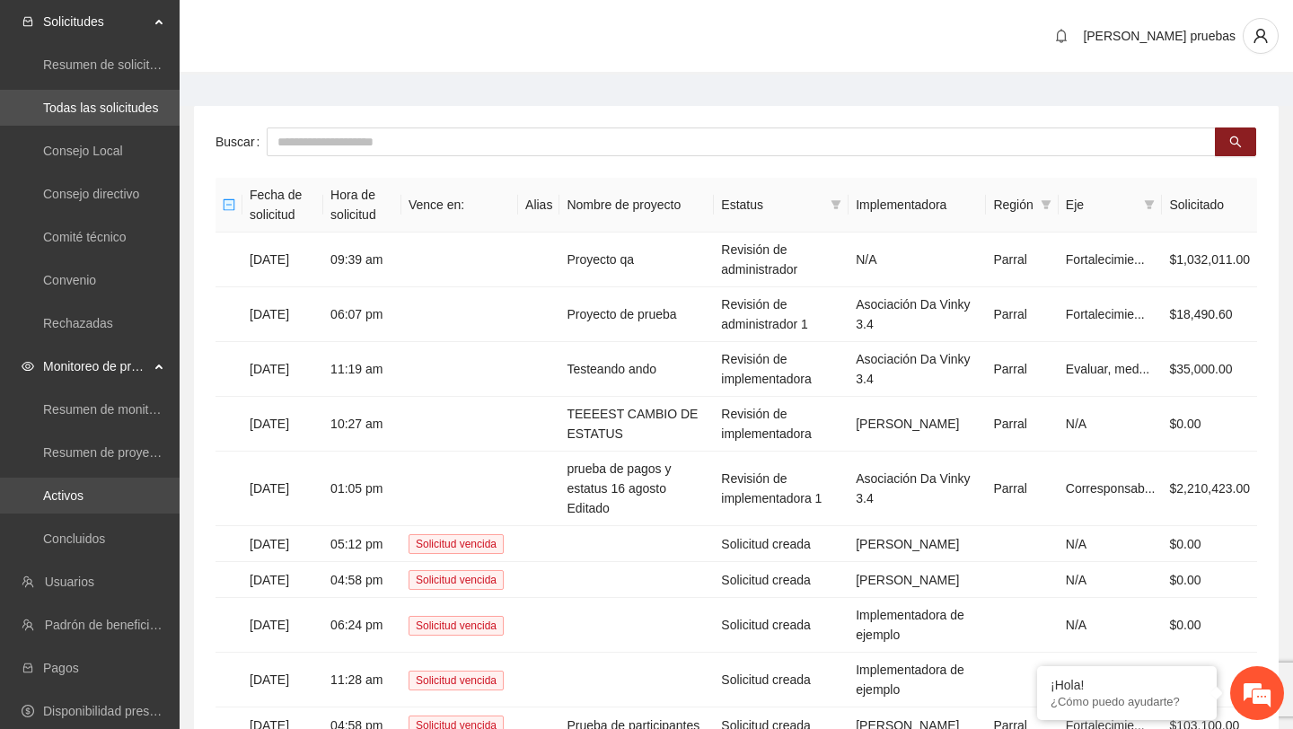
click at [71, 503] on link "Activos" at bounding box center [63, 495] width 40 height 14
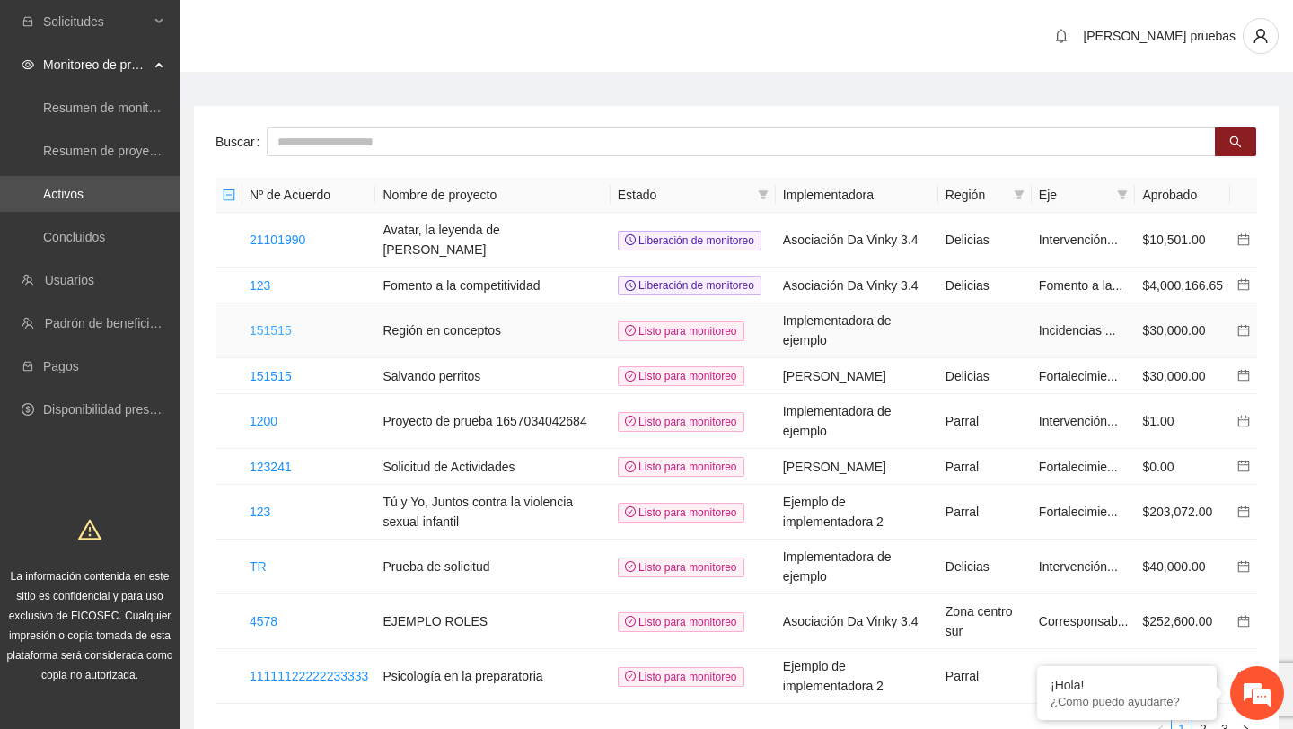
click at [289, 338] on link "151515" at bounding box center [271, 330] width 42 height 14
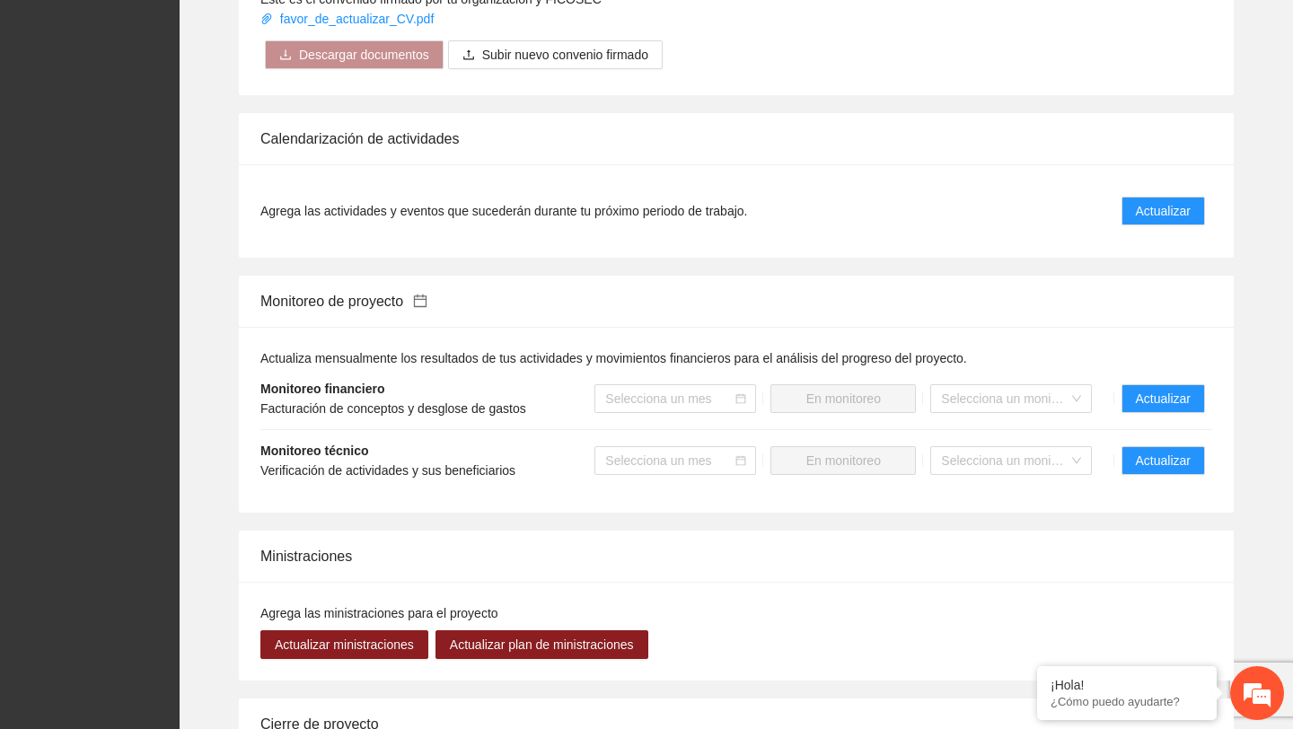
scroll to position [1383, 0]
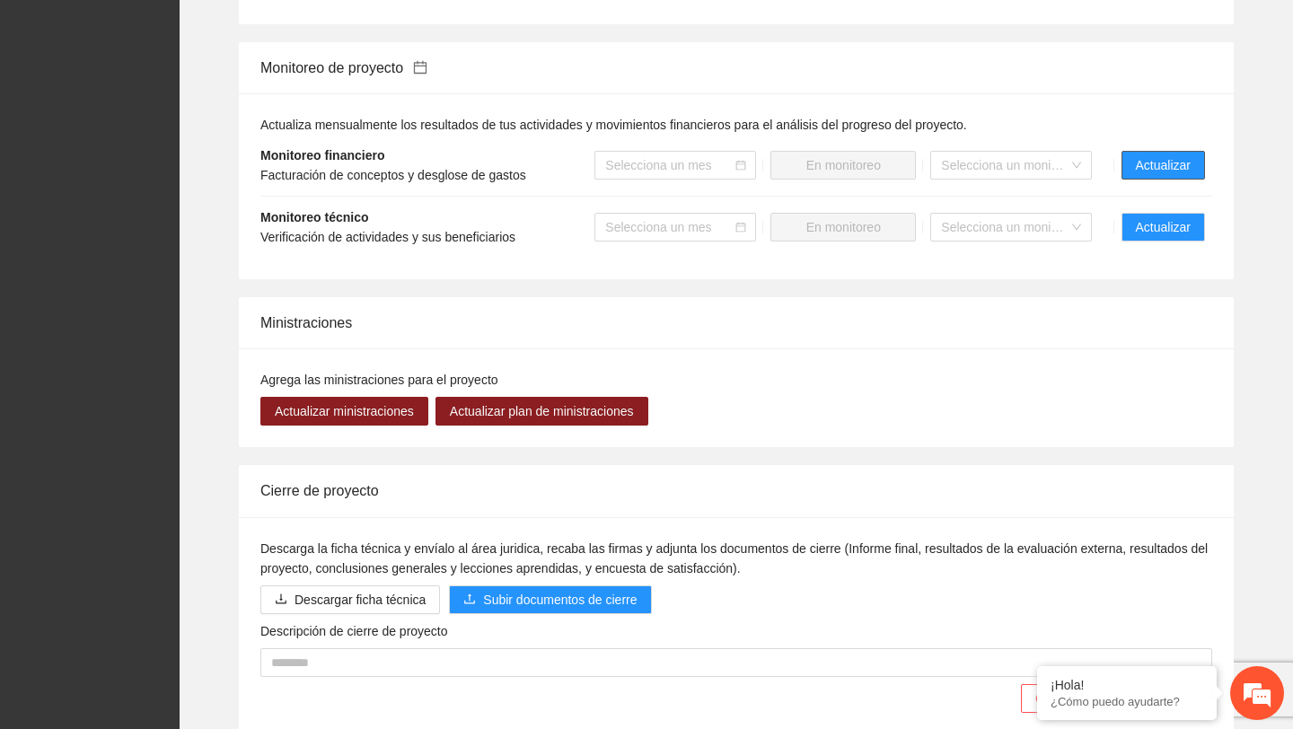
click at [1173, 167] on span "Actualizar" at bounding box center [1163, 165] width 55 height 20
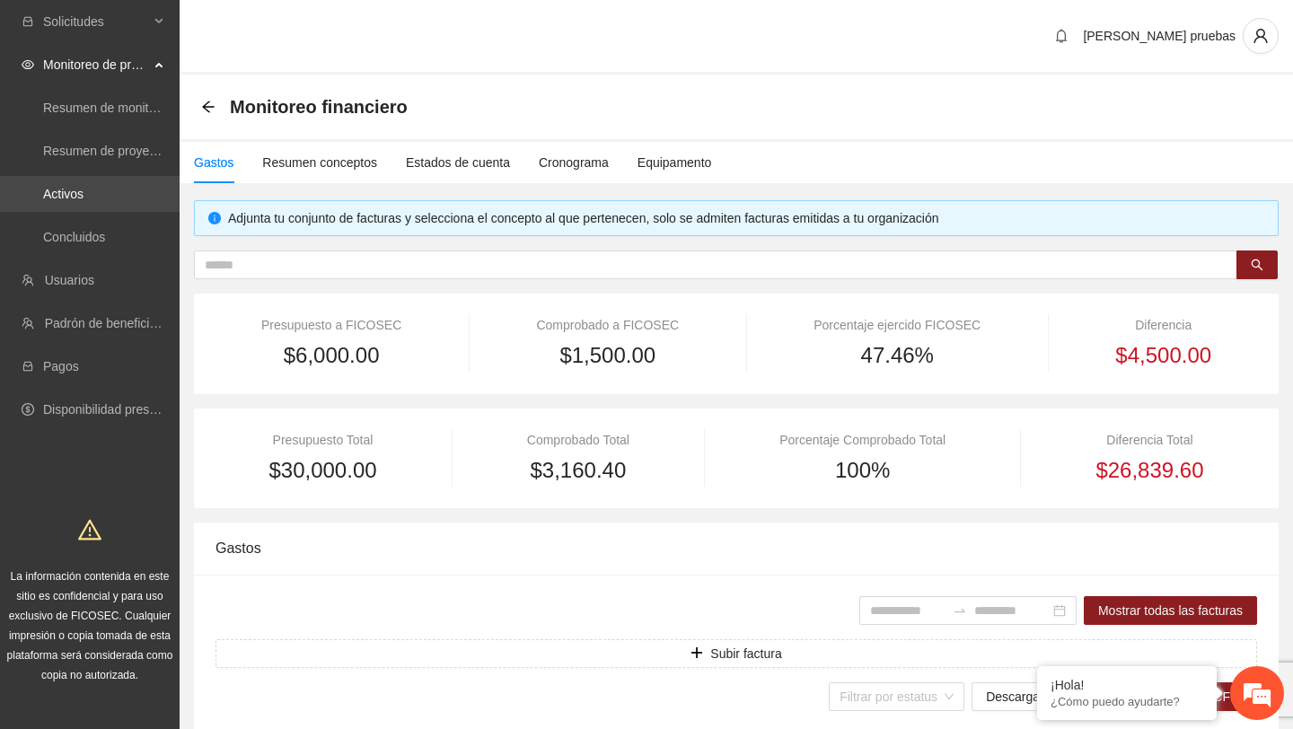
click at [83, 192] on link "Activos" at bounding box center [63, 194] width 40 height 14
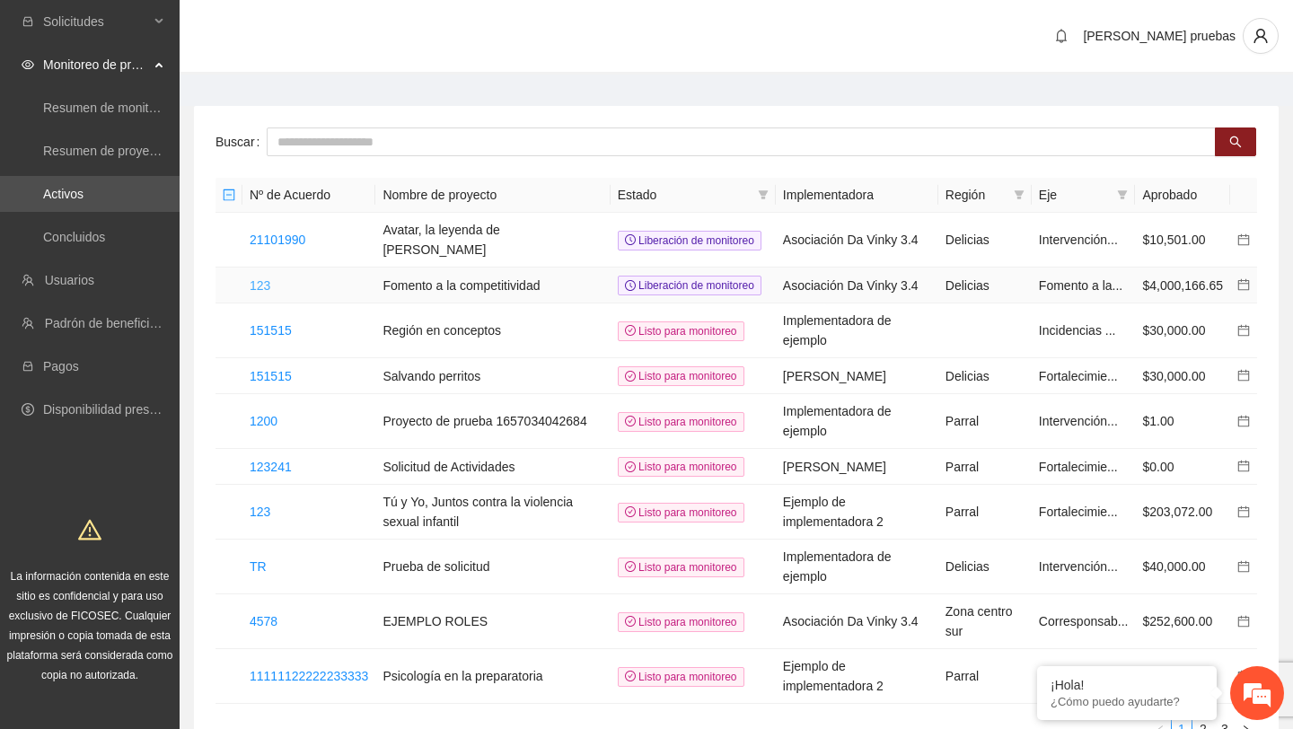
click at [262, 293] on link "123" at bounding box center [260, 285] width 21 height 14
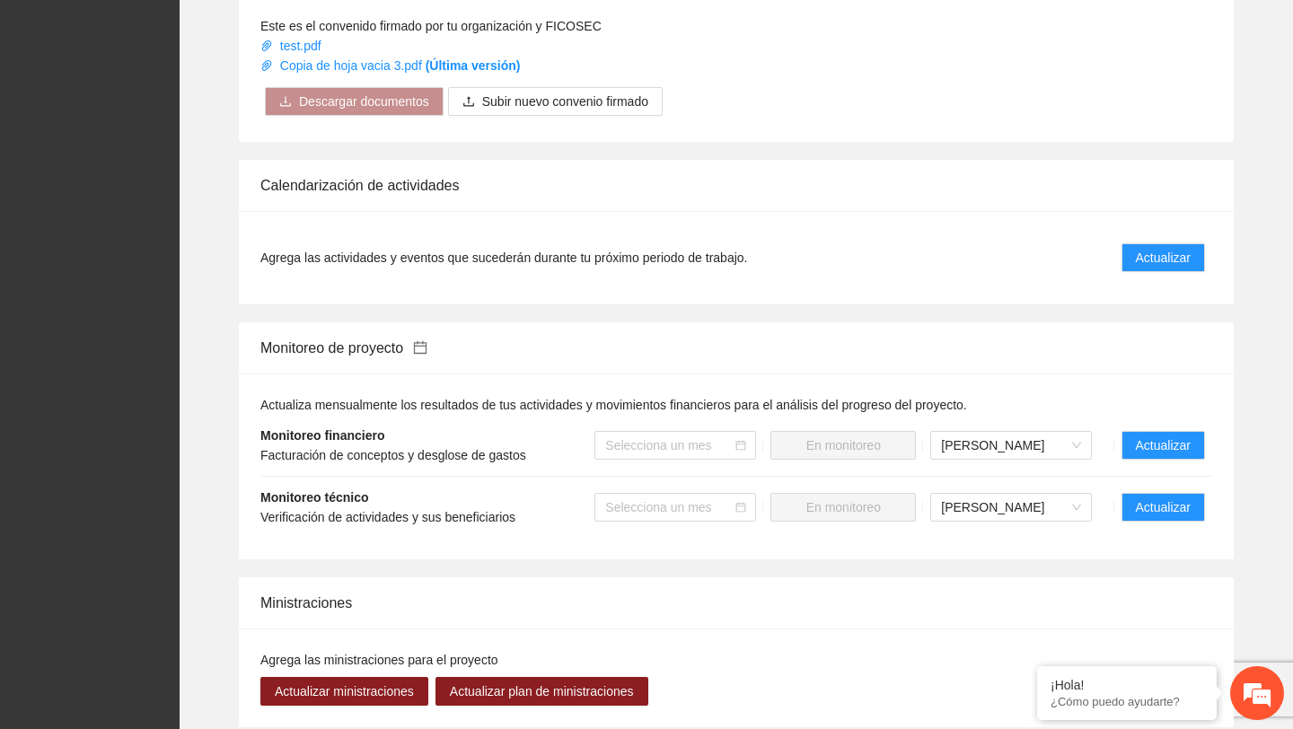
scroll to position [1357, 0]
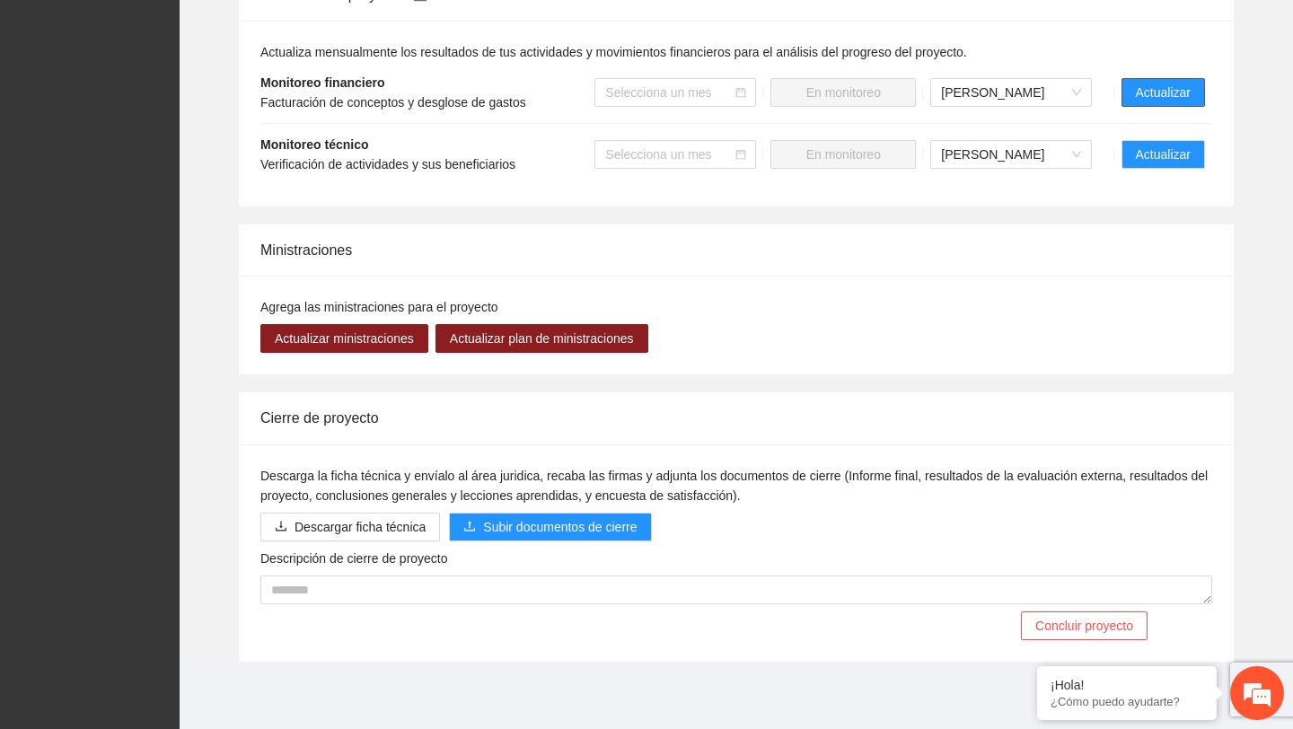
click at [1161, 103] on button "Actualizar" at bounding box center [1162, 92] width 83 height 29
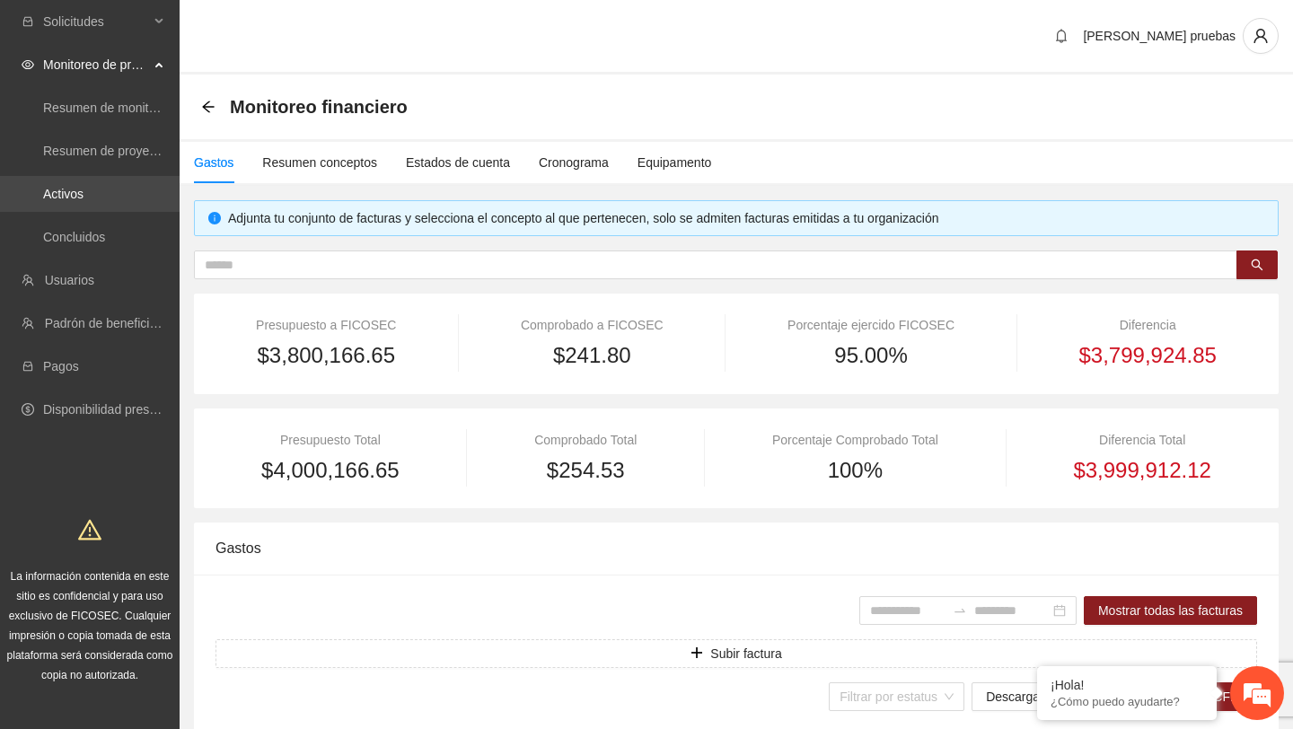
click at [83, 187] on link "Activos" at bounding box center [63, 194] width 40 height 14
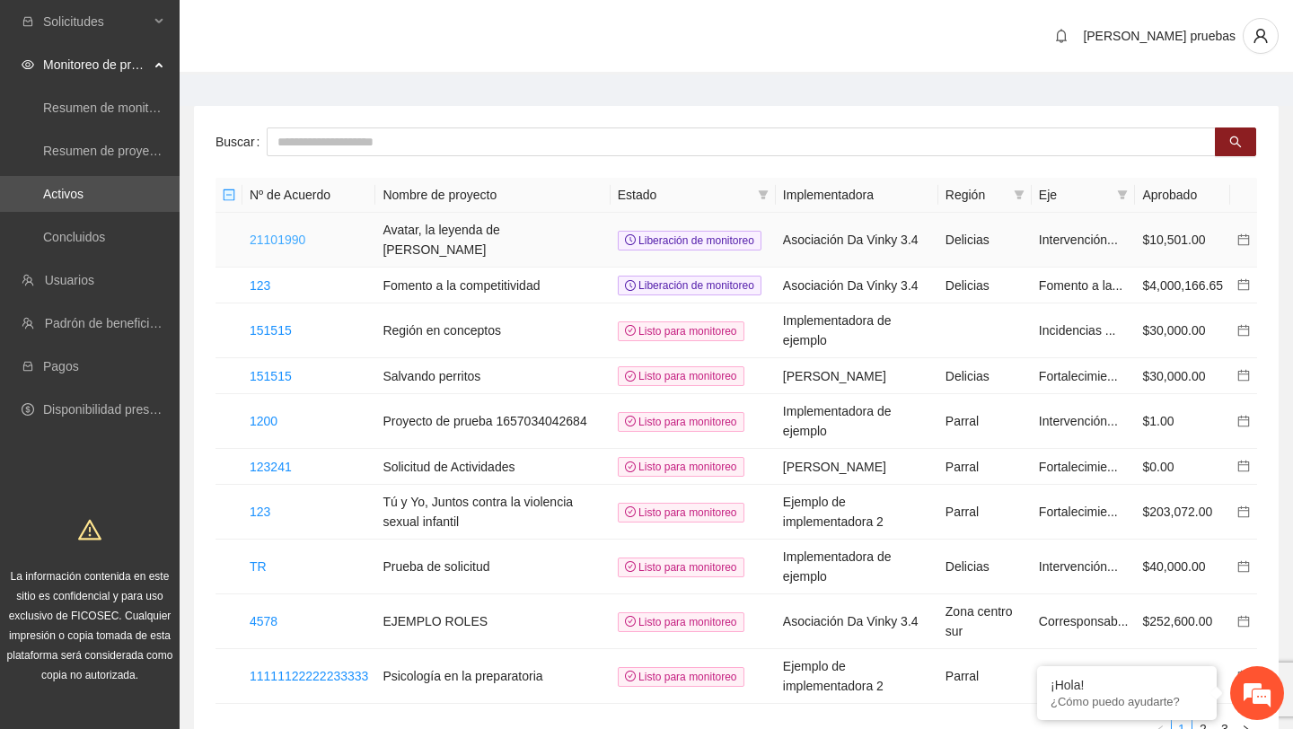
click at [303, 236] on link "21101990" at bounding box center [278, 240] width 56 height 14
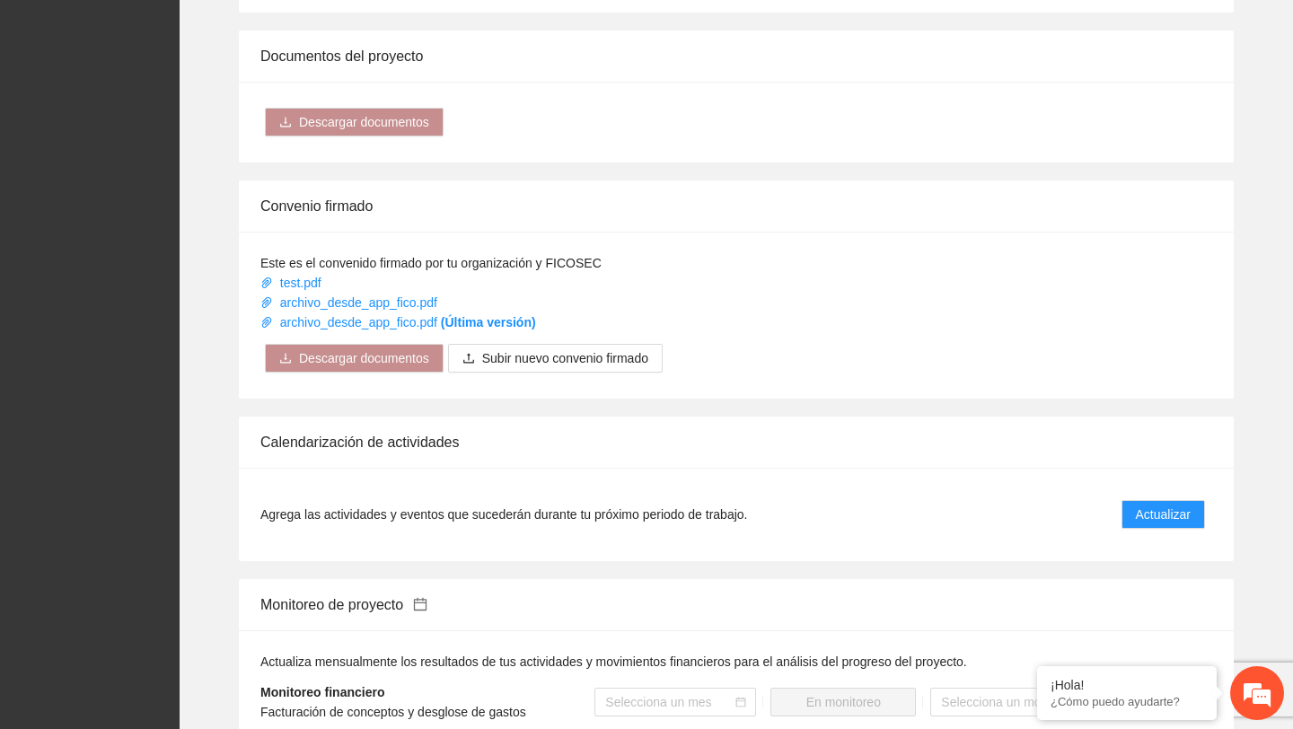
scroll to position [1403, 0]
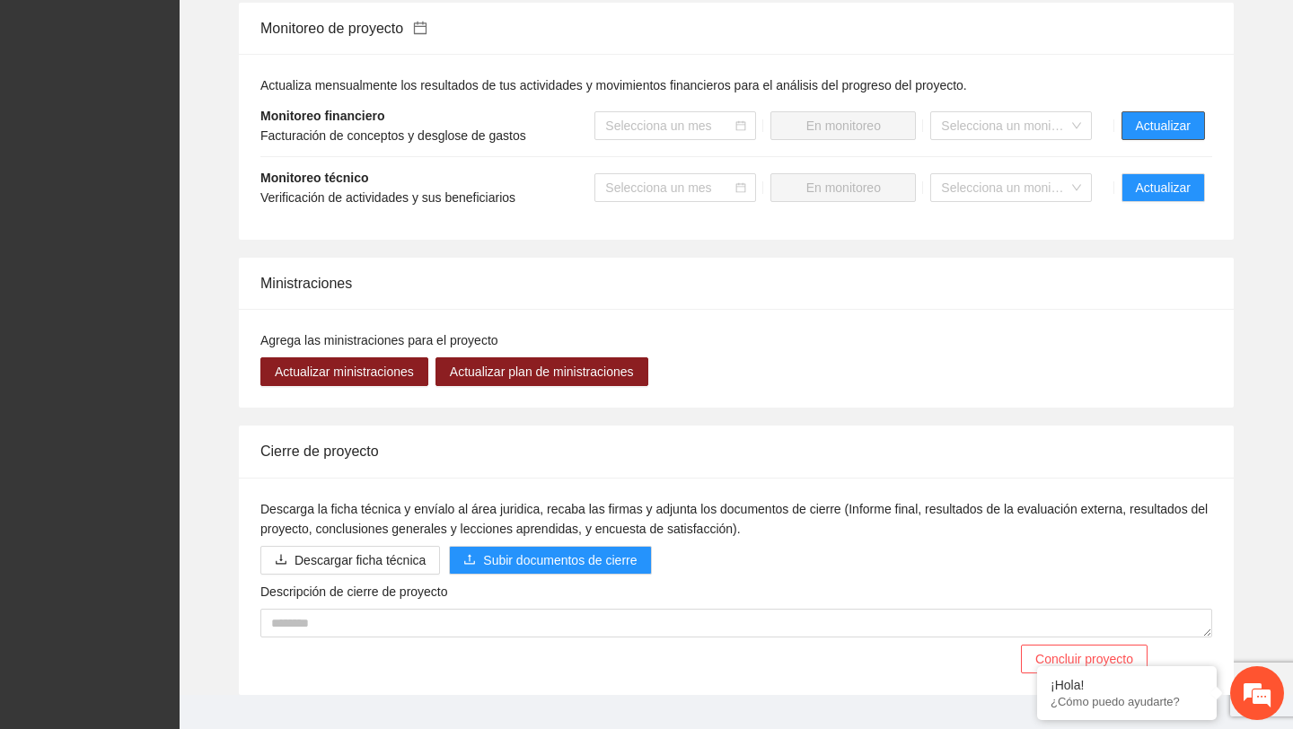
click at [1181, 136] on span "Actualizar" at bounding box center [1163, 126] width 55 height 20
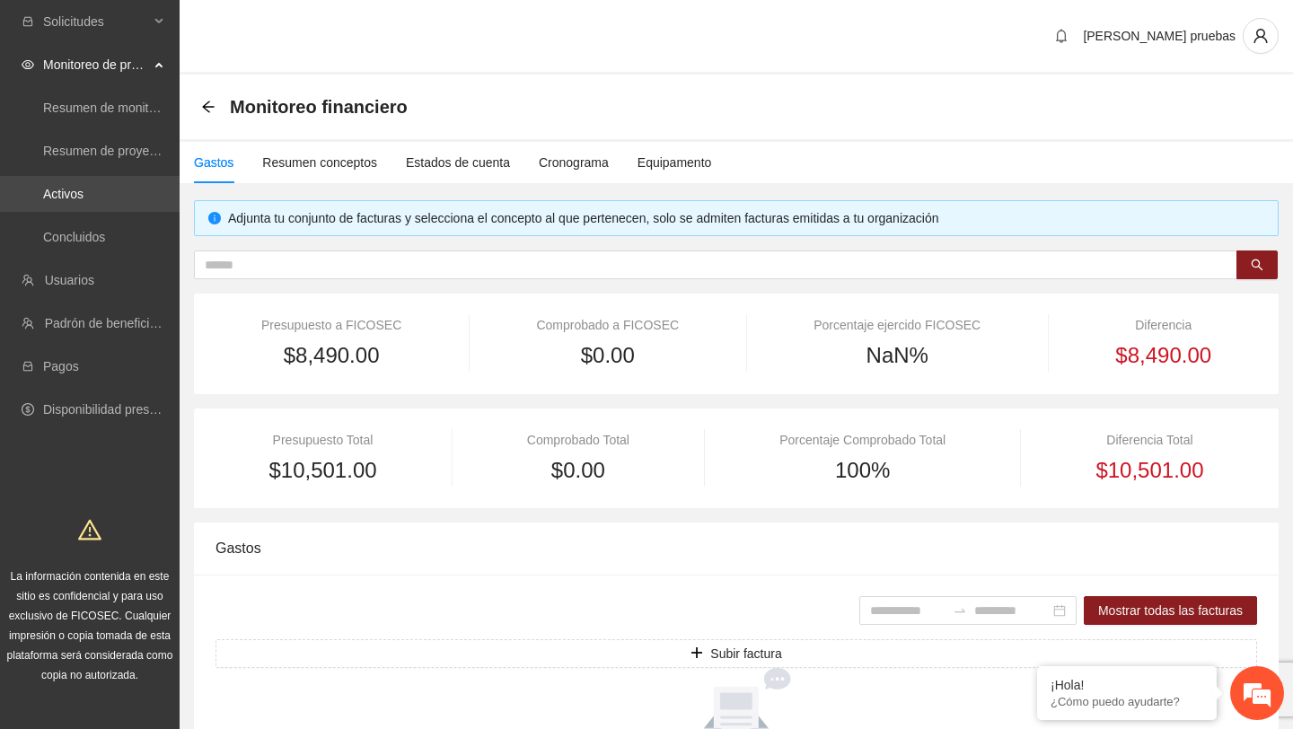
click at [83, 199] on link "Activos" at bounding box center [63, 194] width 40 height 14
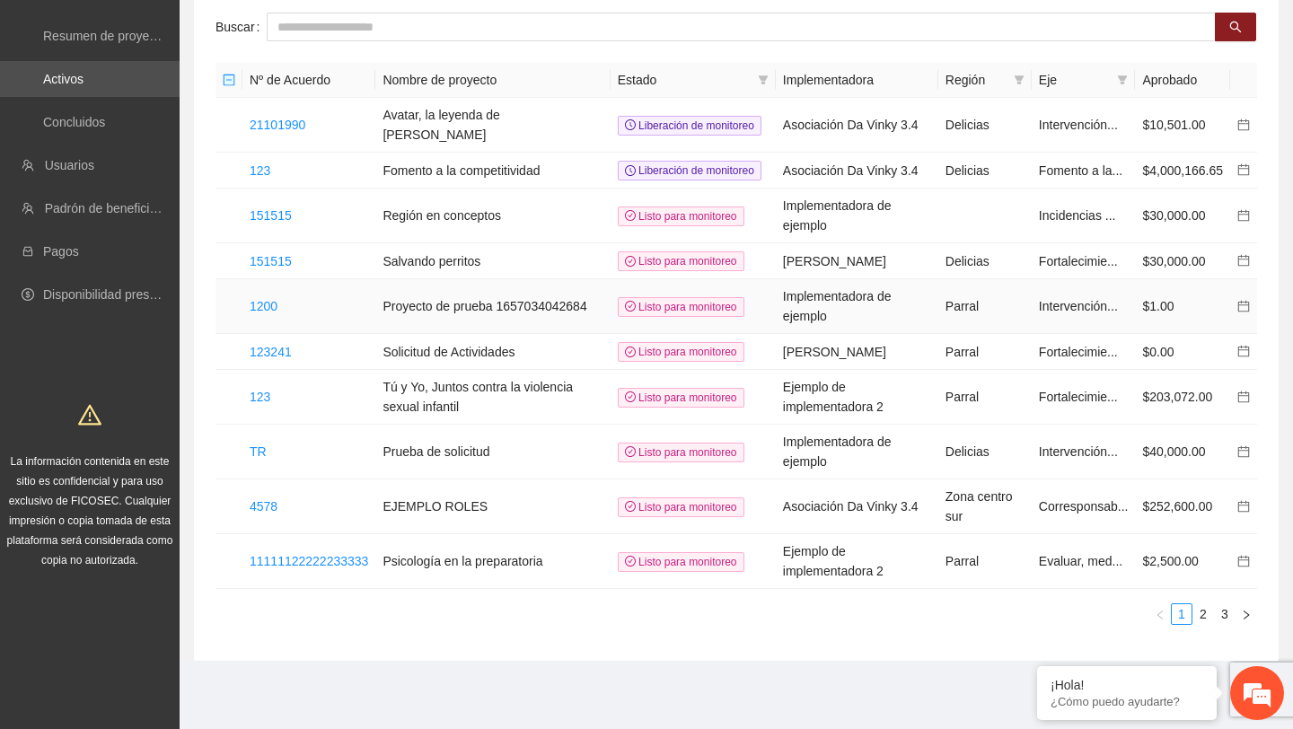
scroll to position [133, 0]
click at [261, 259] on link "151515" at bounding box center [271, 261] width 42 height 14
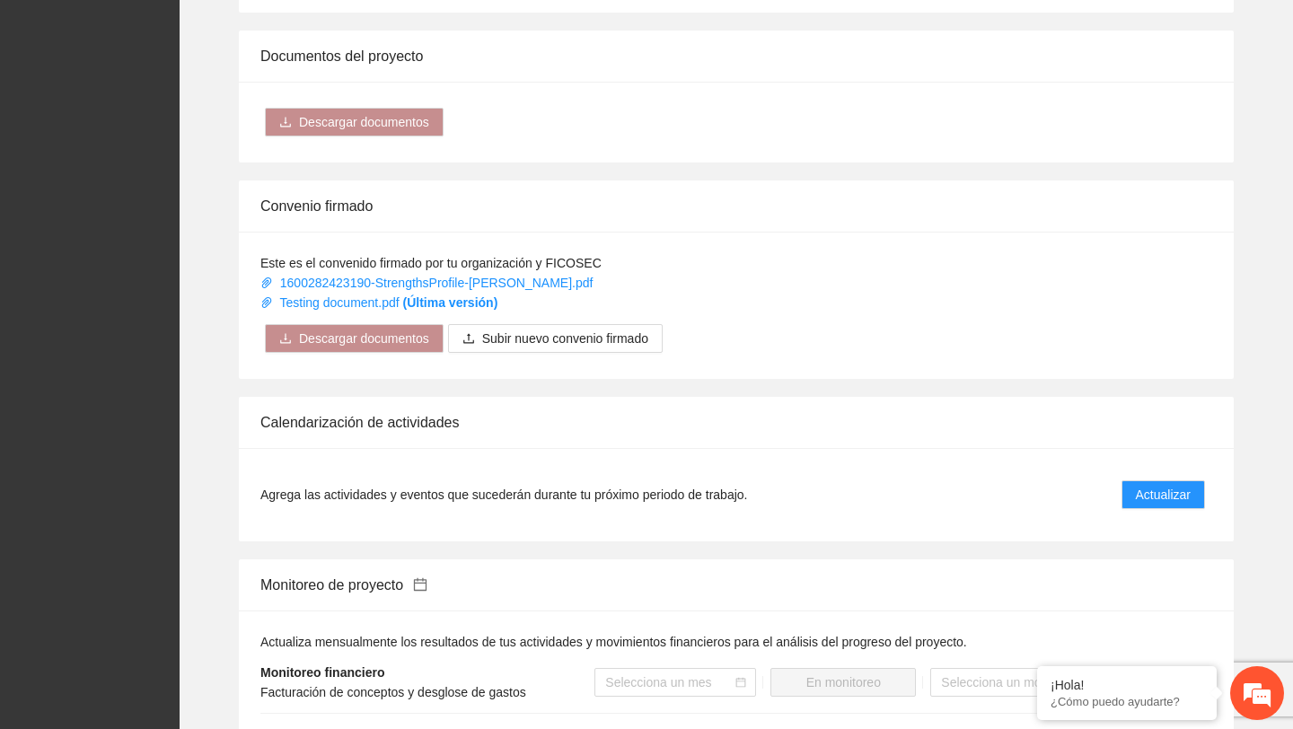
scroll to position [1153, 0]
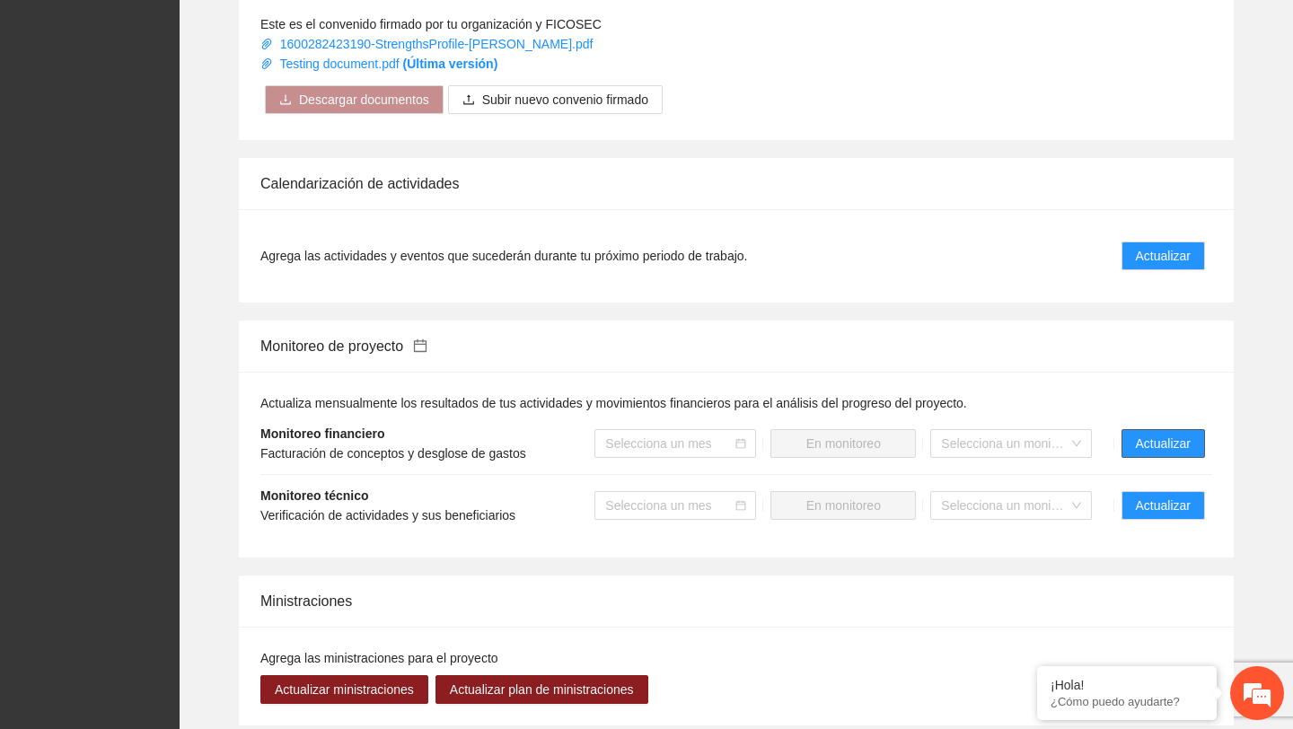
click at [1148, 451] on span "Actualizar" at bounding box center [1163, 444] width 55 height 20
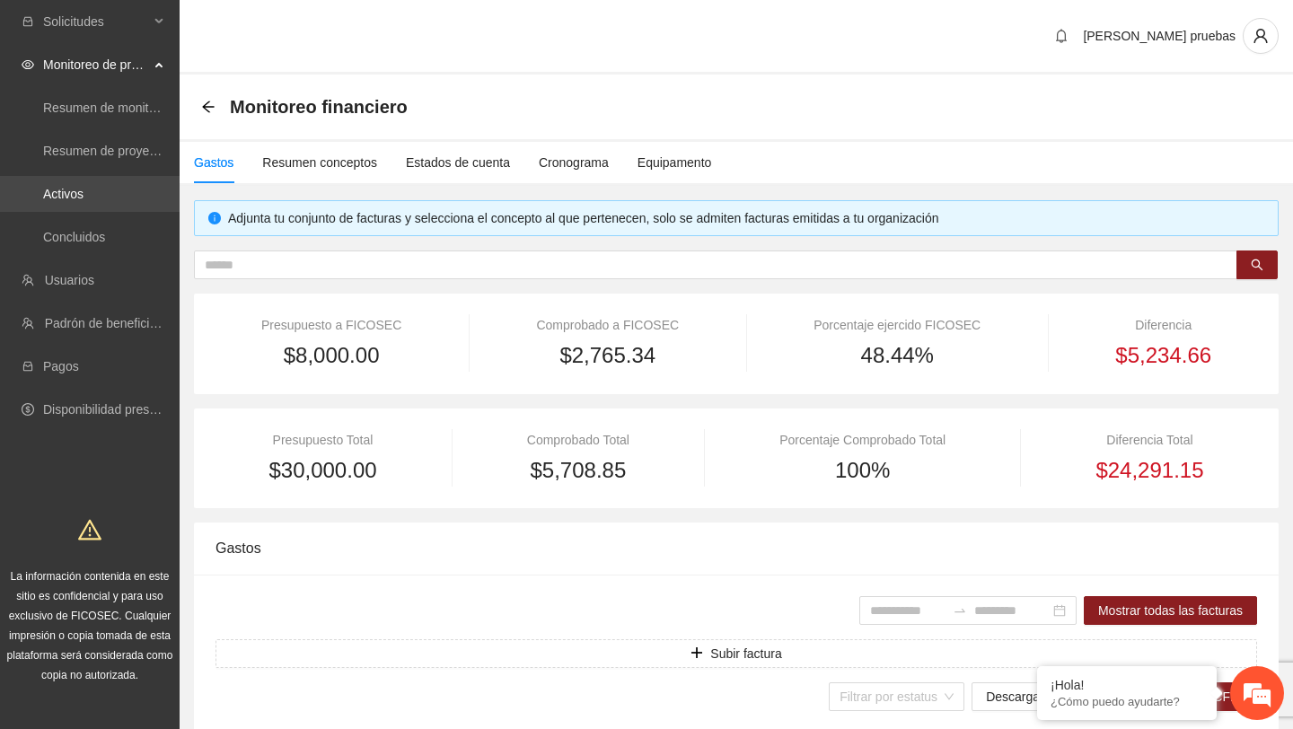
click at [83, 198] on link "Activos" at bounding box center [63, 194] width 40 height 14
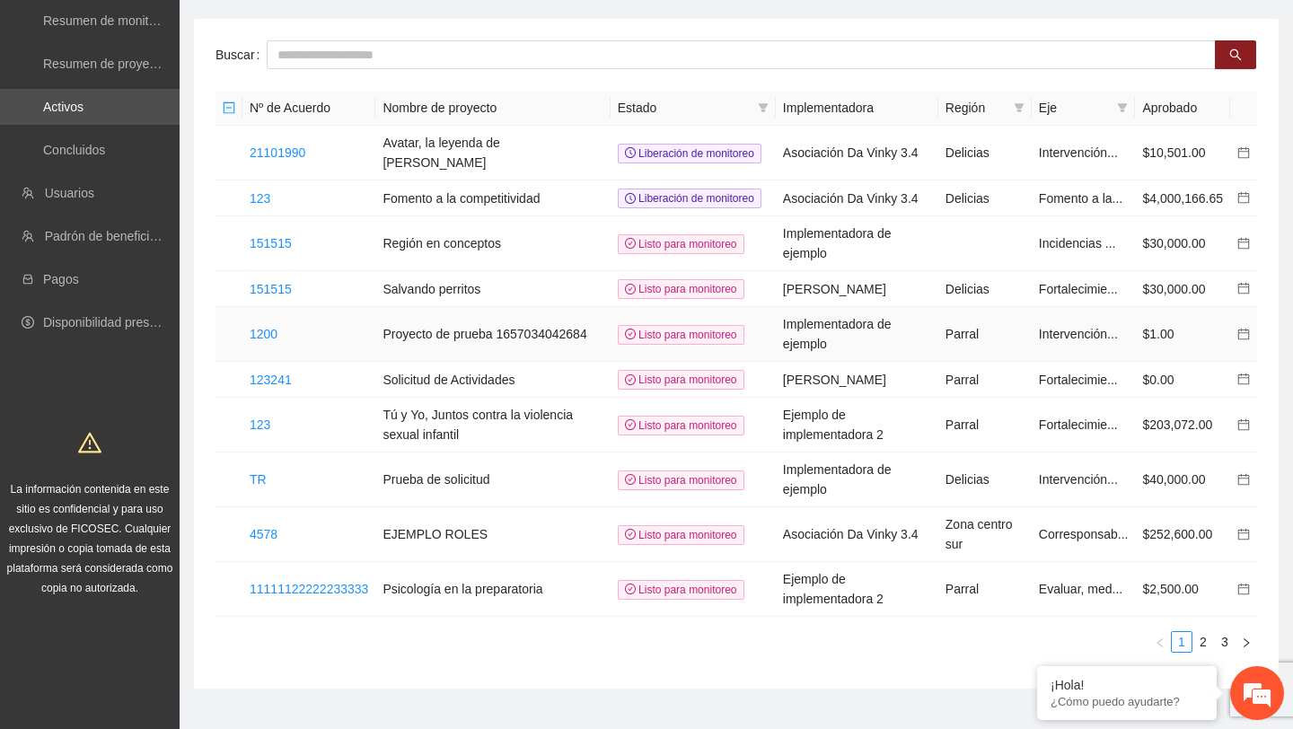
scroll to position [93, 0]
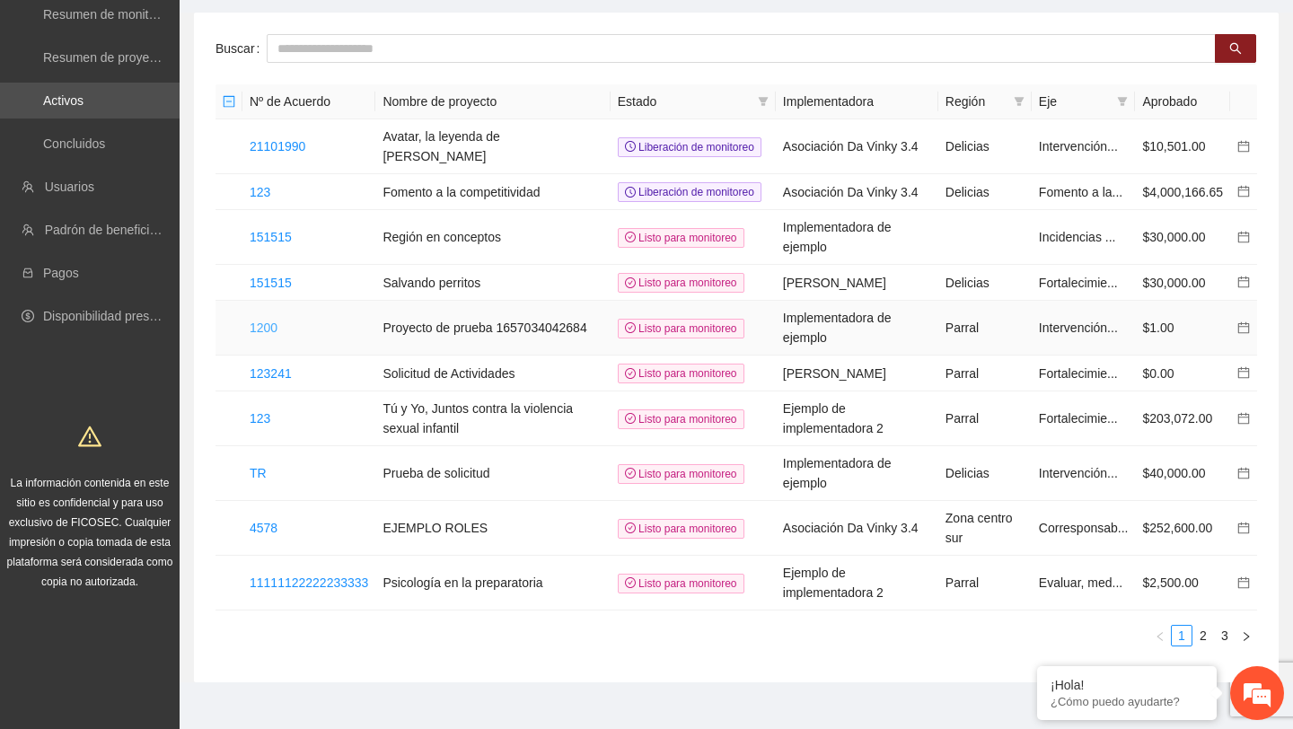
click at [270, 335] on link "1200" at bounding box center [264, 328] width 28 height 14
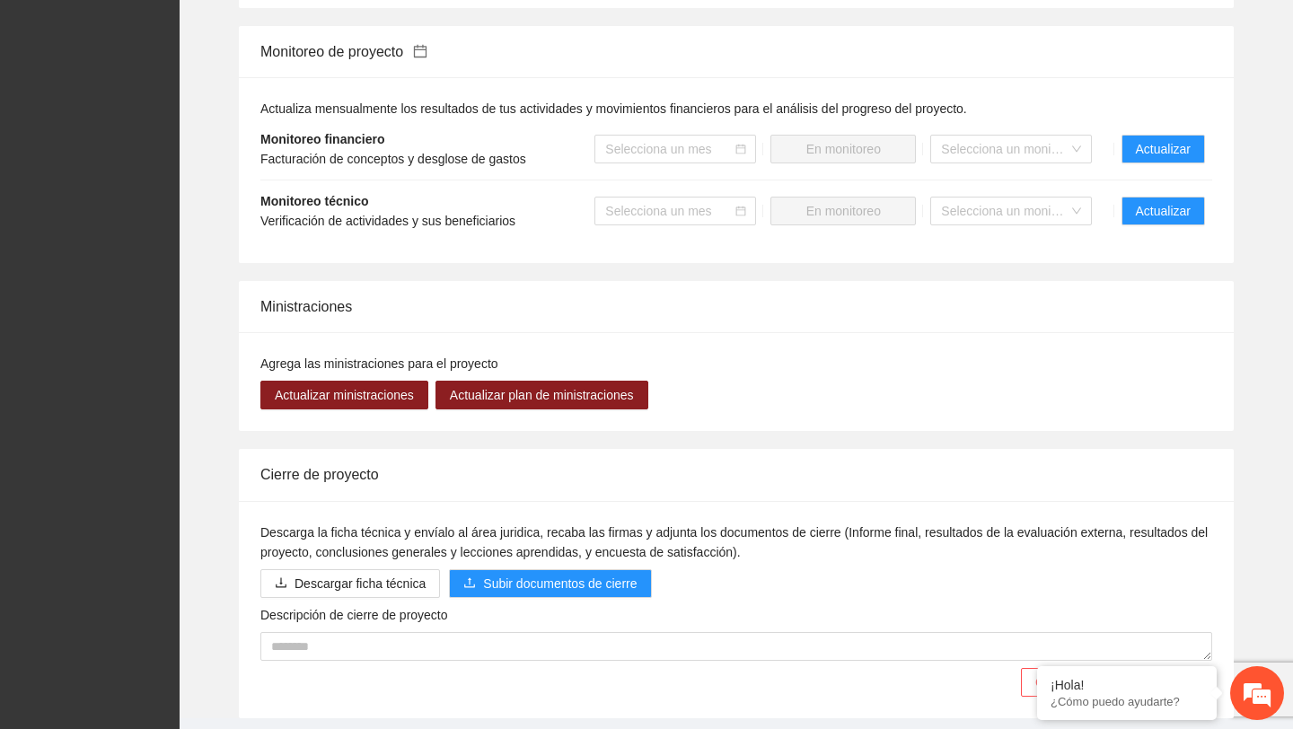
scroll to position [1305, 0]
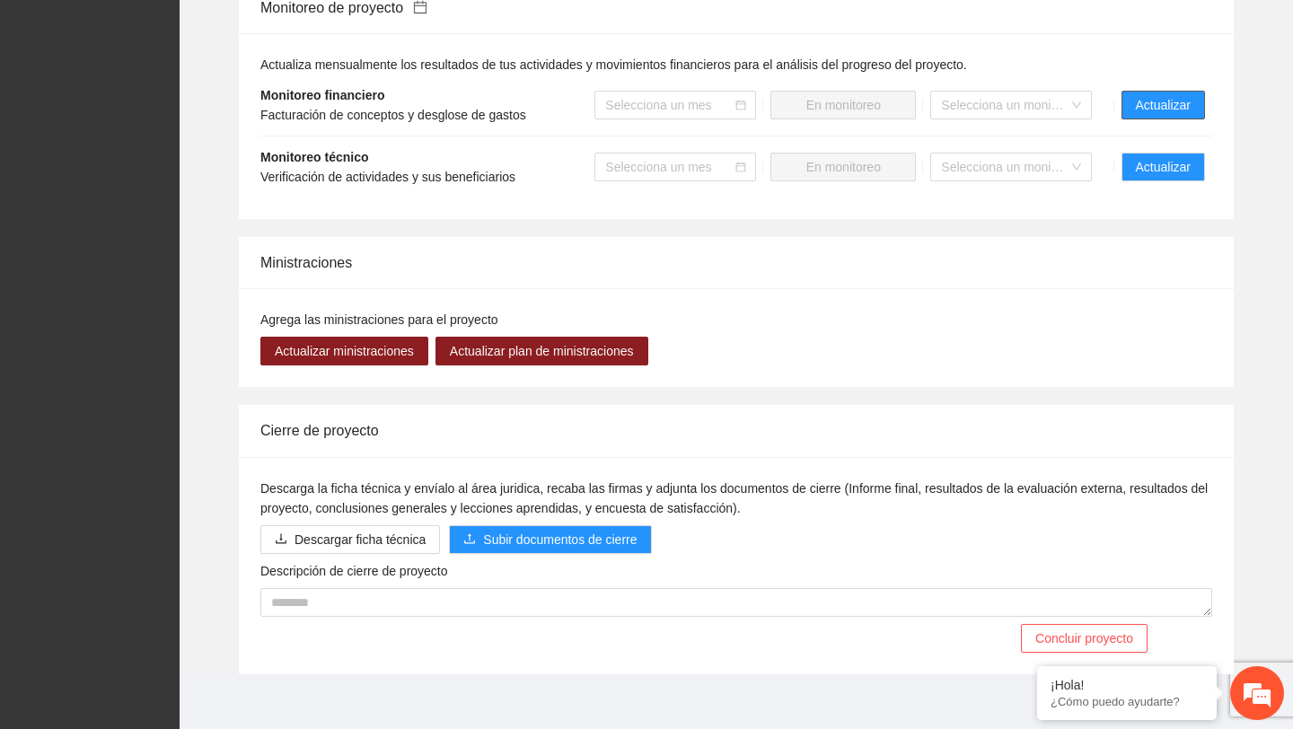
click at [1142, 119] on button "Actualizar" at bounding box center [1162, 105] width 83 height 29
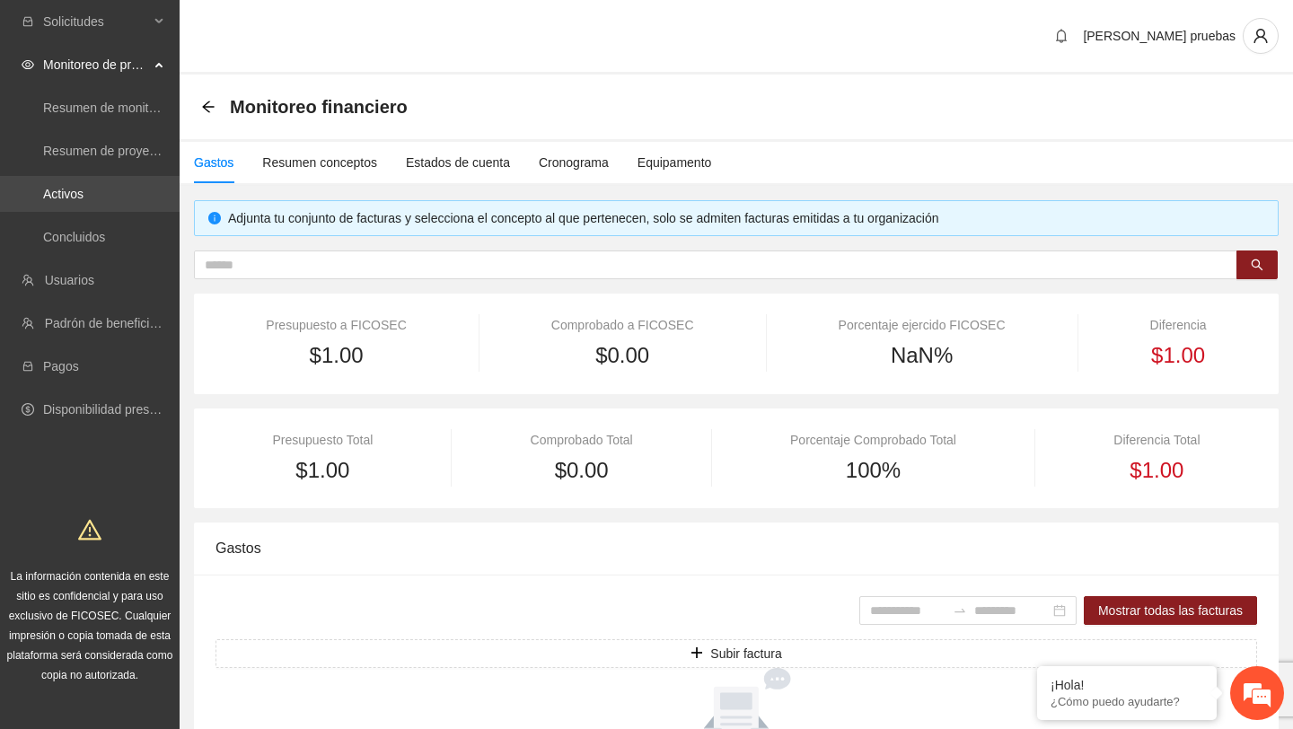
click at [83, 189] on link "Activos" at bounding box center [63, 194] width 40 height 14
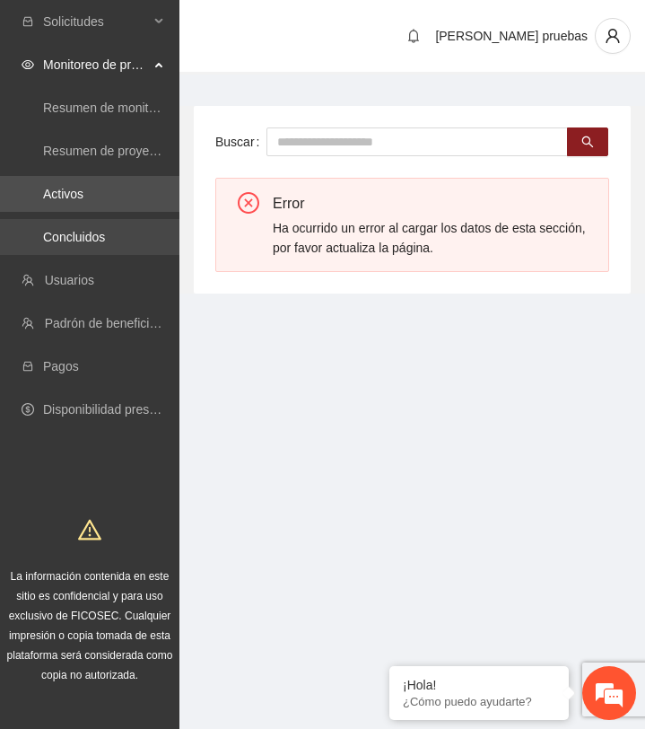
click at [105, 234] on link "Concluidos" at bounding box center [74, 237] width 62 height 14
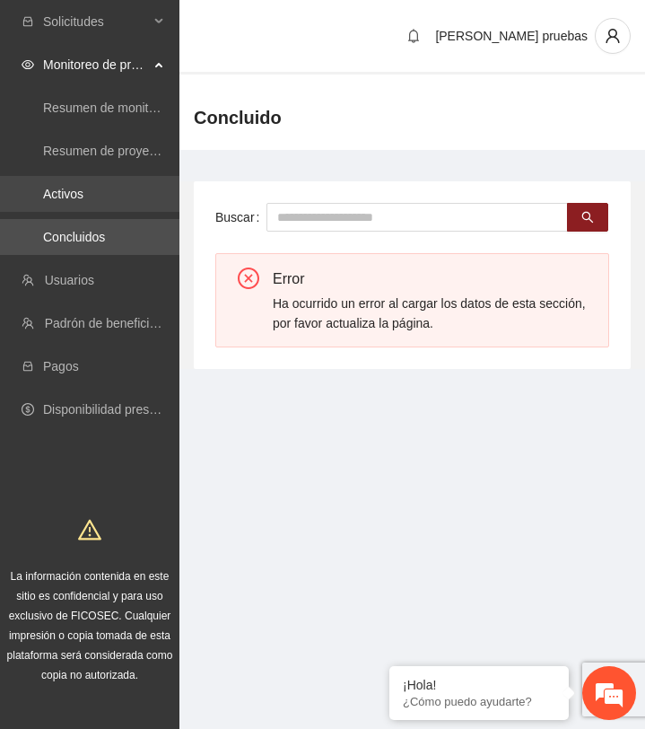
click at [82, 198] on link "Activos" at bounding box center [63, 194] width 40 height 14
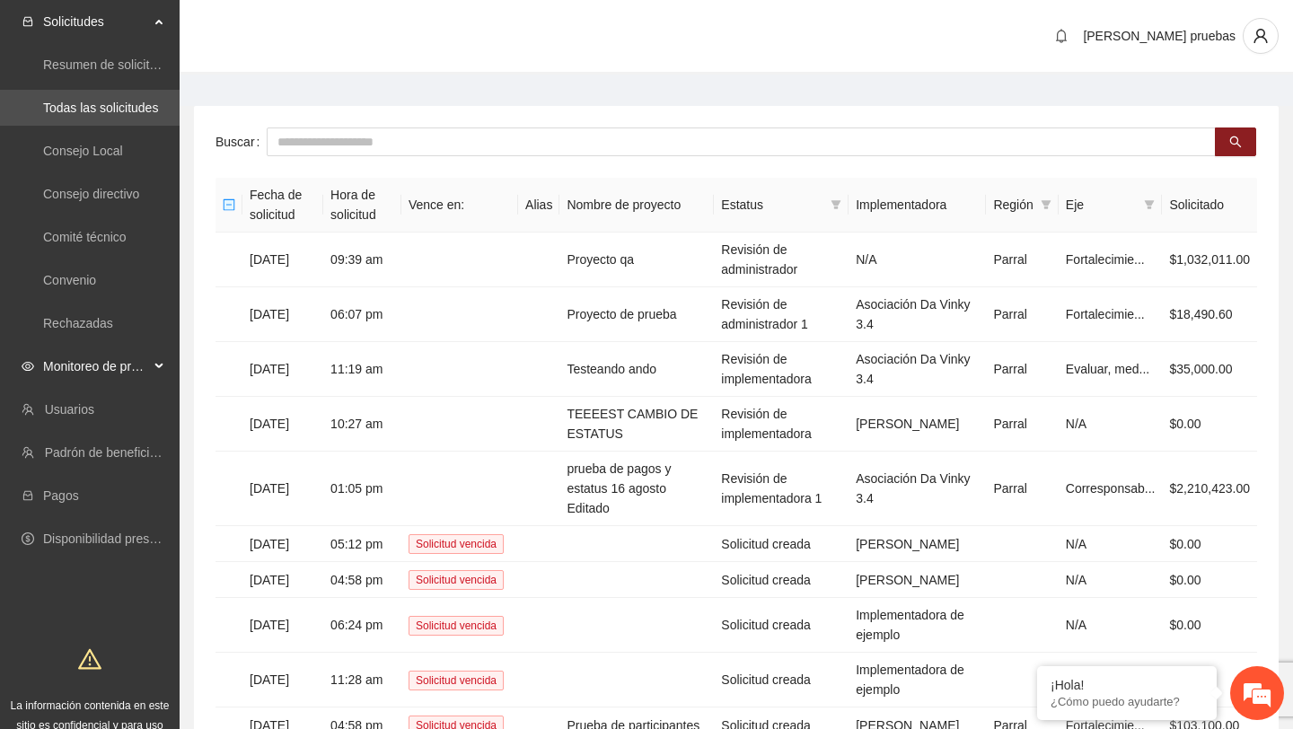
click at [145, 368] on span "Monitoreo de proyectos" at bounding box center [96, 366] width 106 height 36
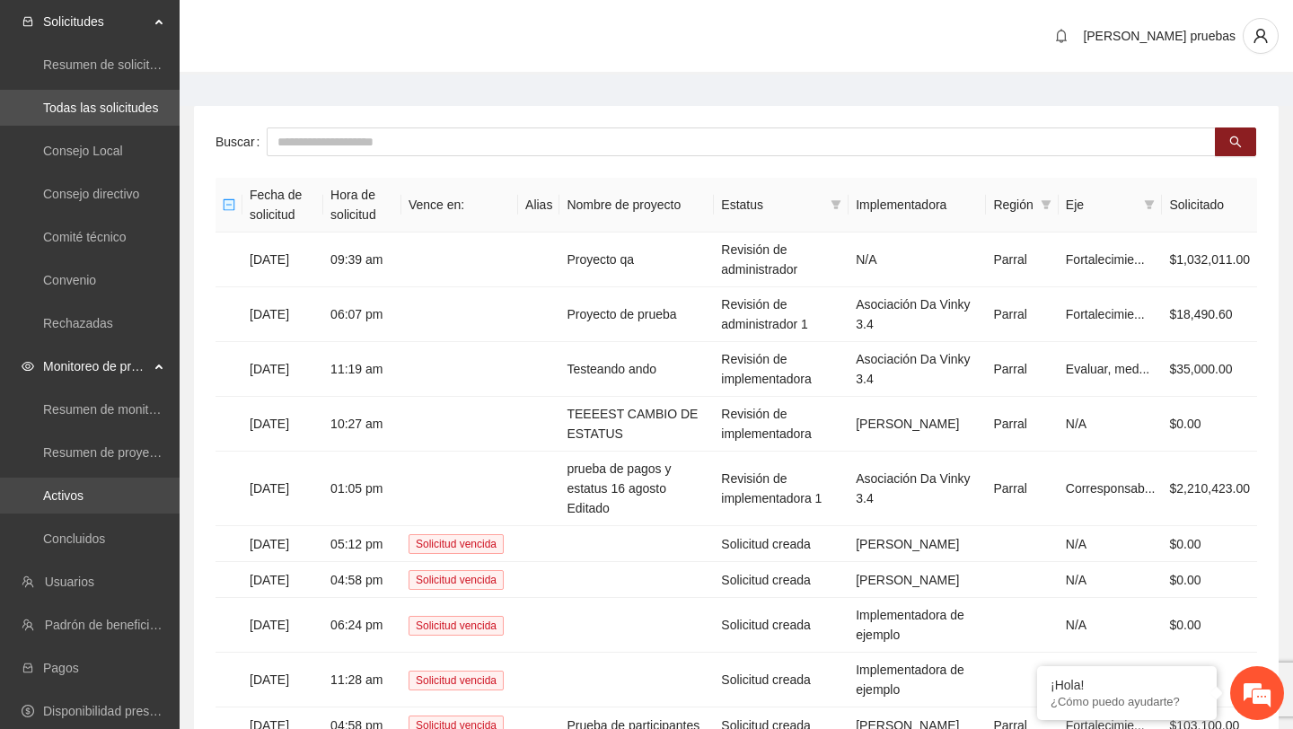
click at [83, 490] on link "Activos" at bounding box center [63, 495] width 40 height 14
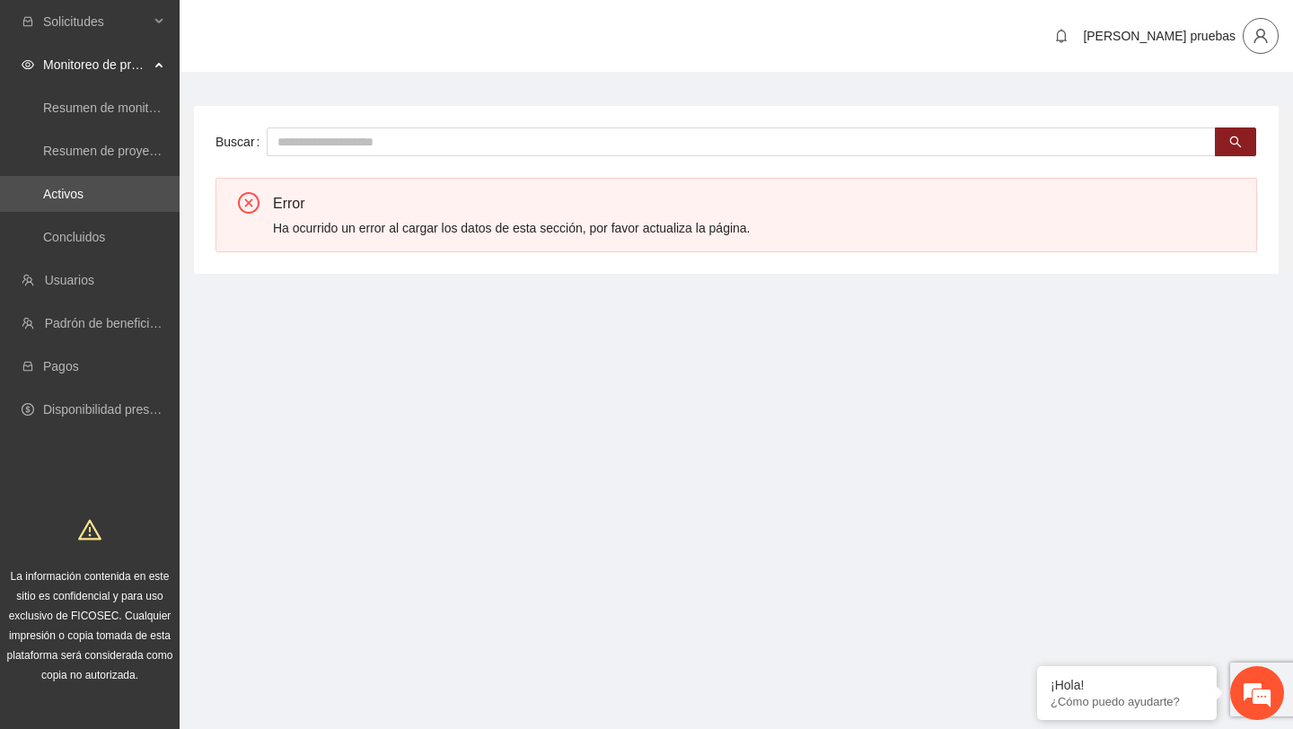
click at [1260, 31] on icon "user" at bounding box center [1260, 36] width 16 height 16
click at [1176, 112] on span "Cerrar sesión" at bounding box center [1209, 104] width 113 height 20
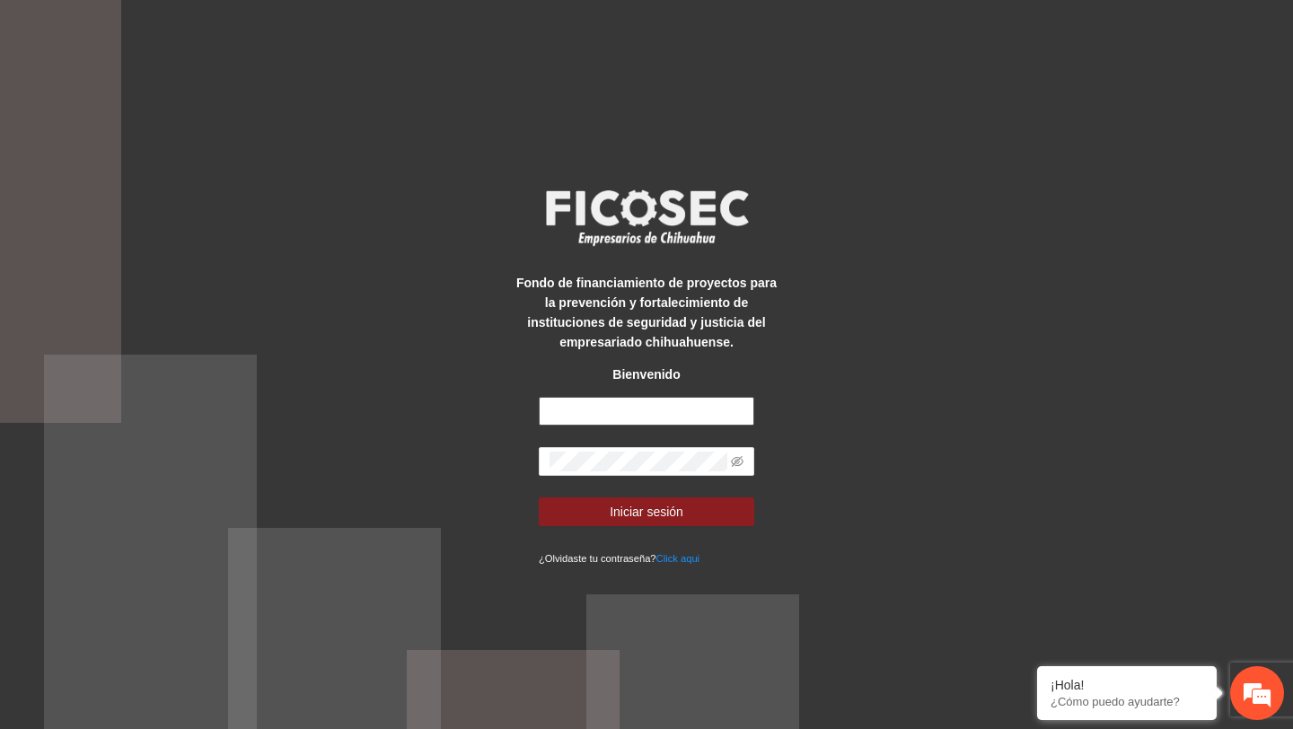
click at [652, 417] on input "text" at bounding box center [646, 411] width 215 height 29
click at [627, 417] on input "text" at bounding box center [646, 411] width 215 height 29
type input "**********"
click at [539, 497] on button "Iniciar sesión" at bounding box center [646, 511] width 215 height 29
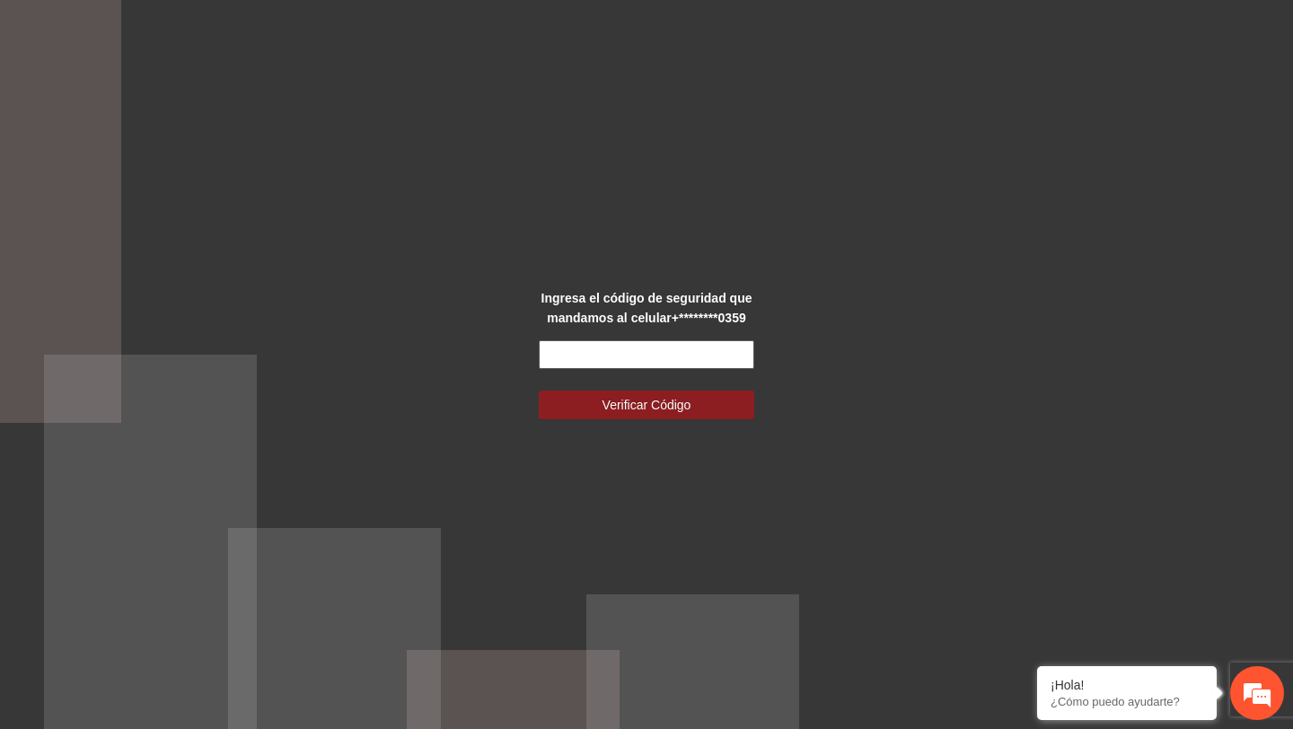
click at [622, 358] on input "text" at bounding box center [646, 354] width 215 height 29
type input "******"
click at [539, 391] on button "Verificar Código" at bounding box center [646, 405] width 215 height 29
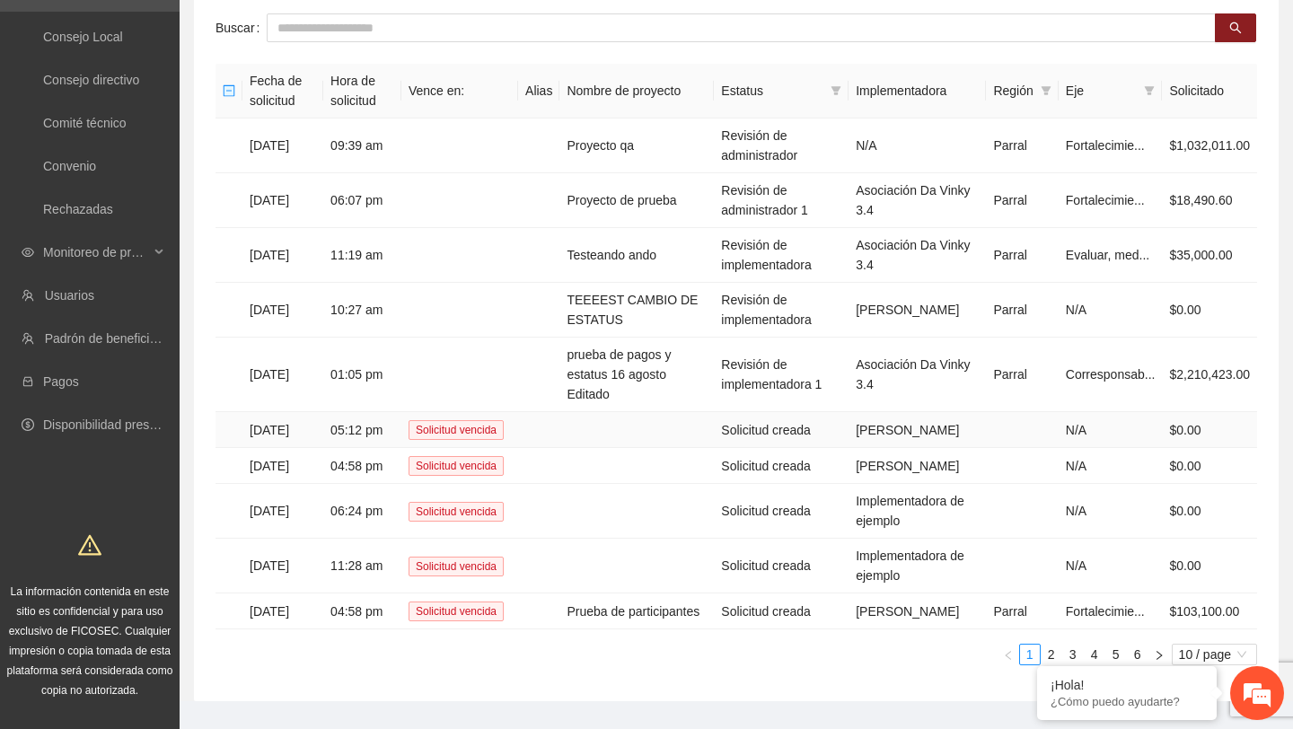
scroll to position [172, 0]
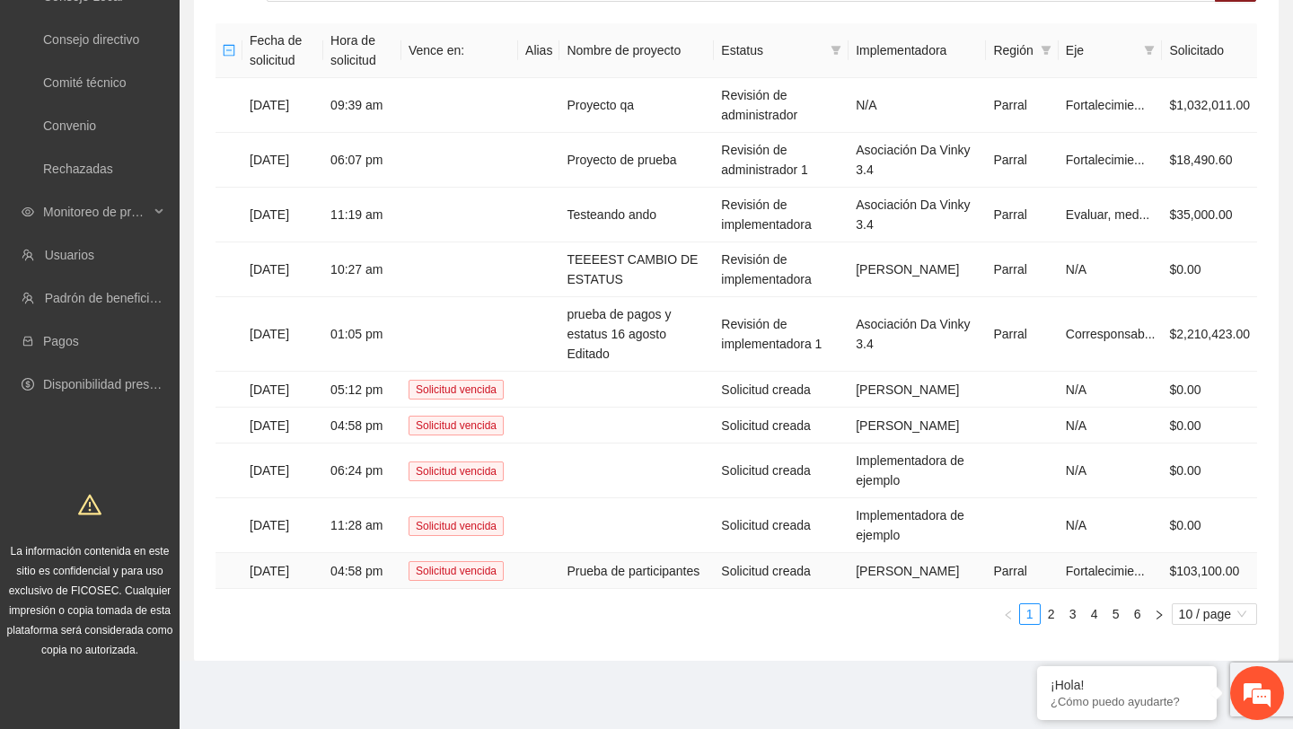
click at [628, 553] on td "Prueba de participantes" at bounding box center [636, 571] width 154 height 36
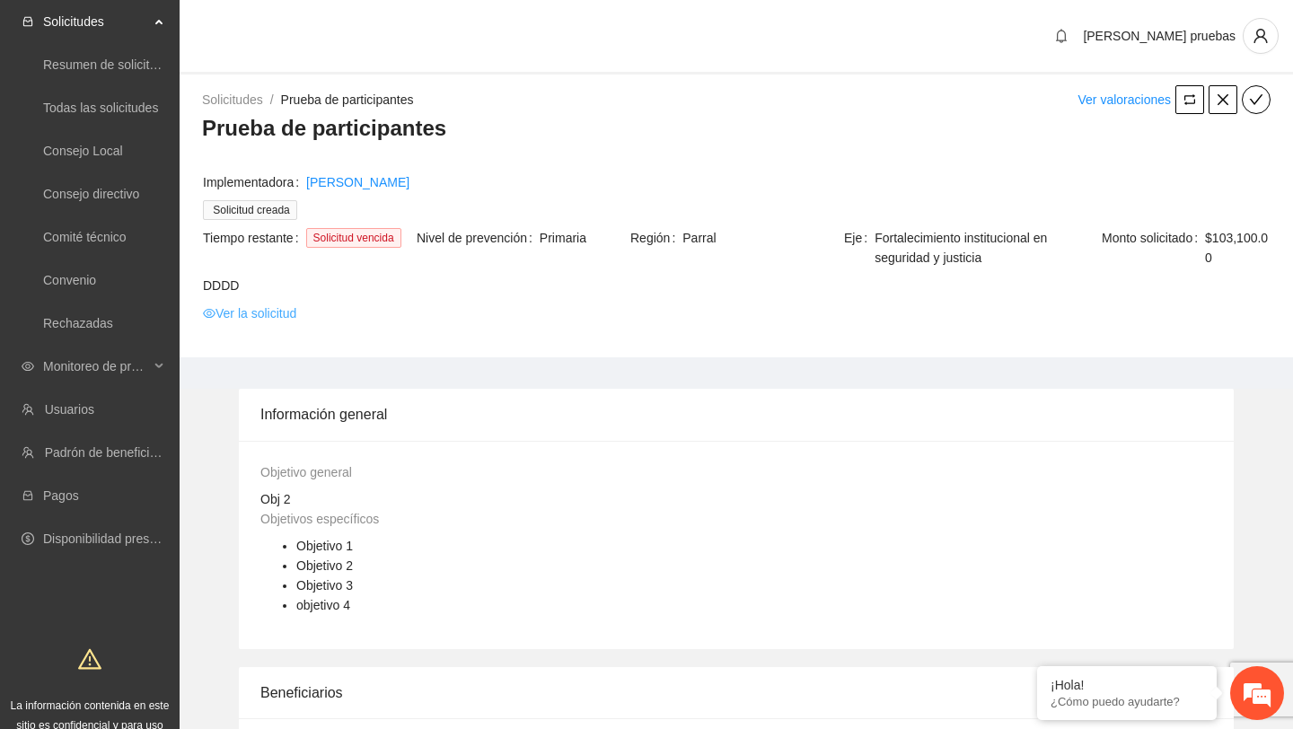
click at [277, 313] on link "Ver la solicitud" at bounding box center [249, 313] width 93 height 20
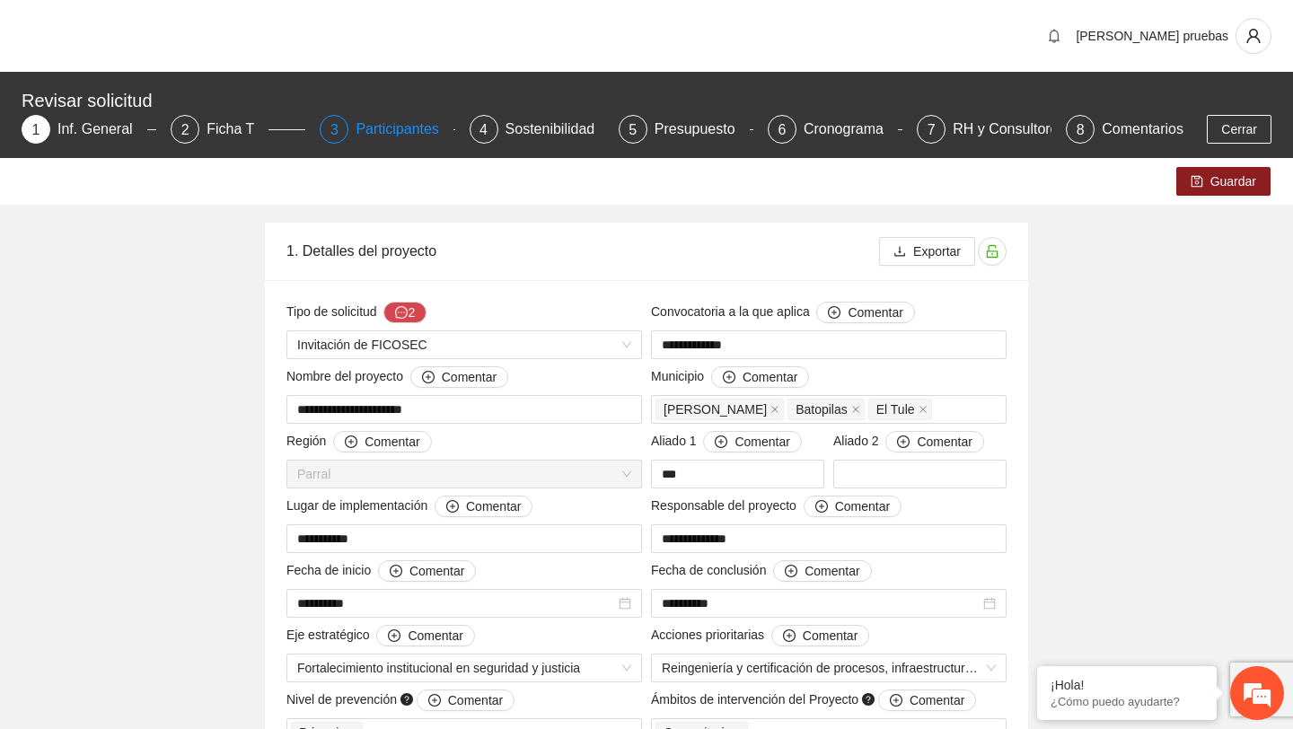
click at [406, 132] on div "Participantes" at bounding box center [405, 129] width 98 height 29
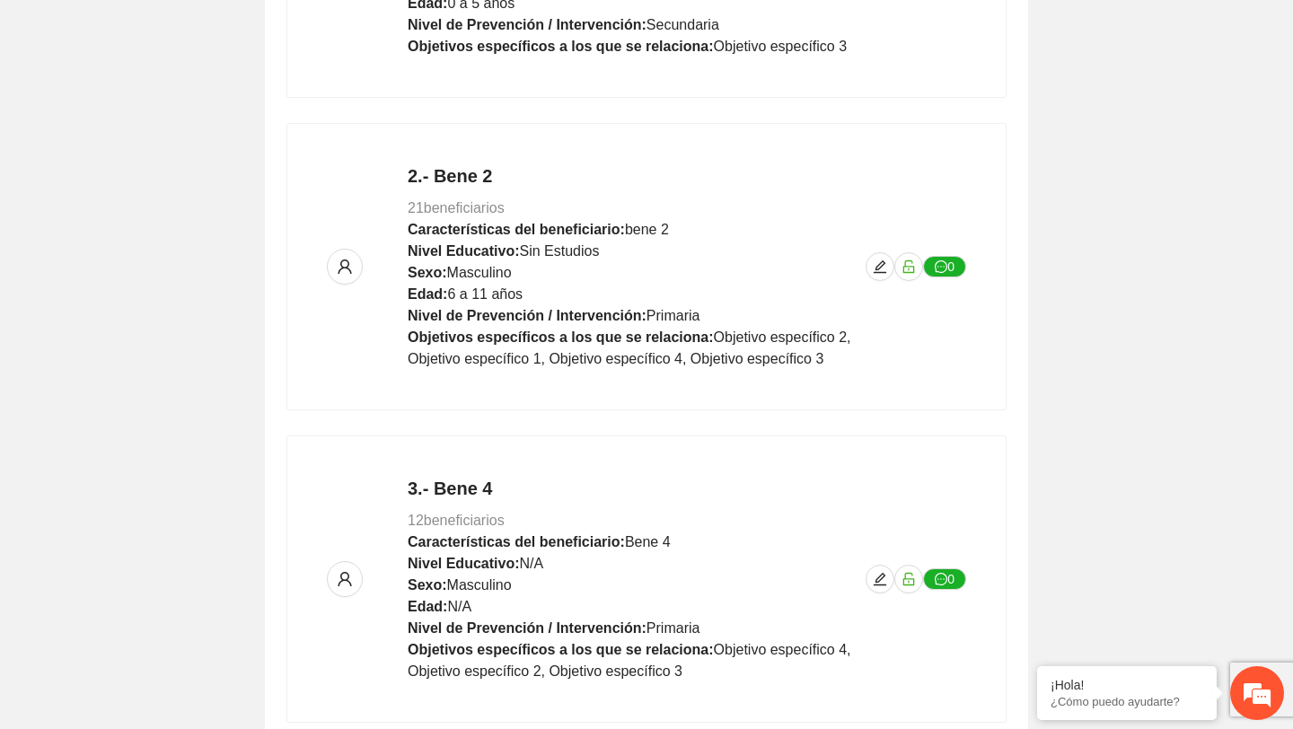
scroll to position [975, 0]
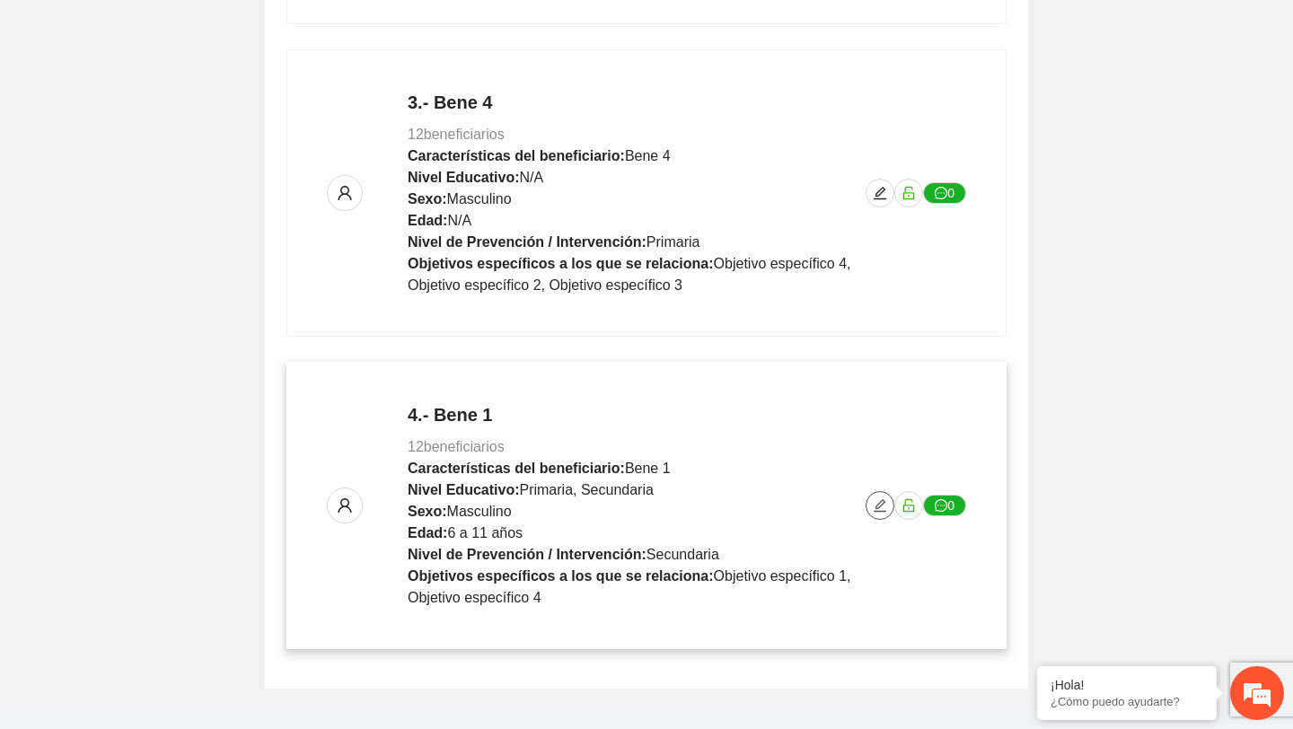
click at [880, 497] on button "button" at bounding box center [879, 505] width 29 height 29
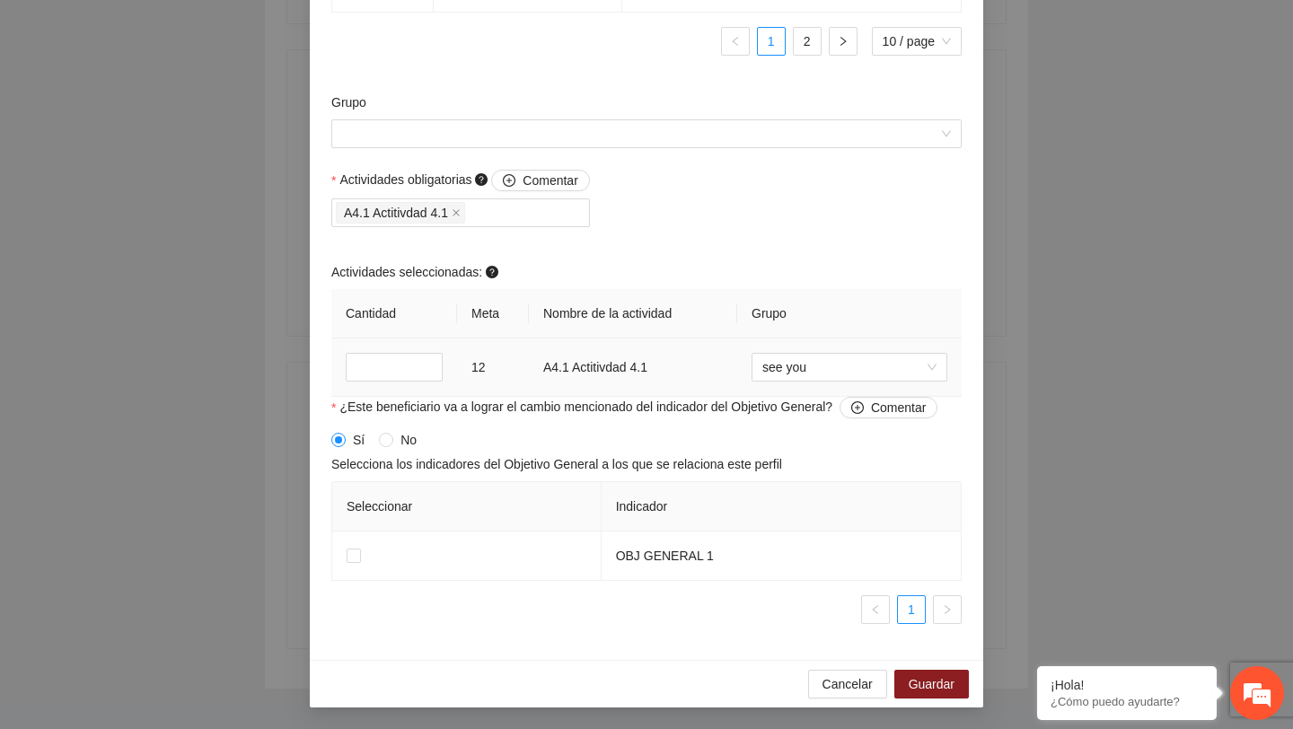
scroll to position [1726, 0]
click at [704, 132] on input "Grupo" at bounding box center [640, 133] width 596 height 27
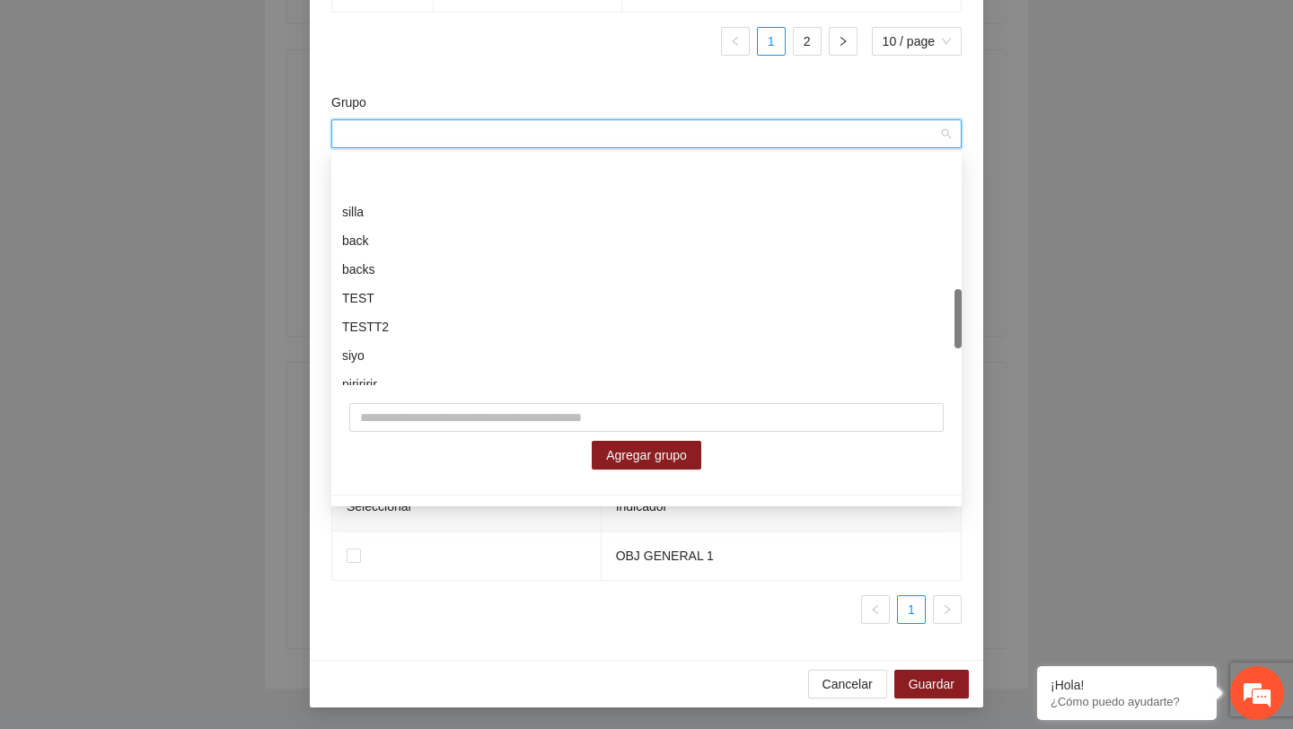
scroll to position [661, 0]
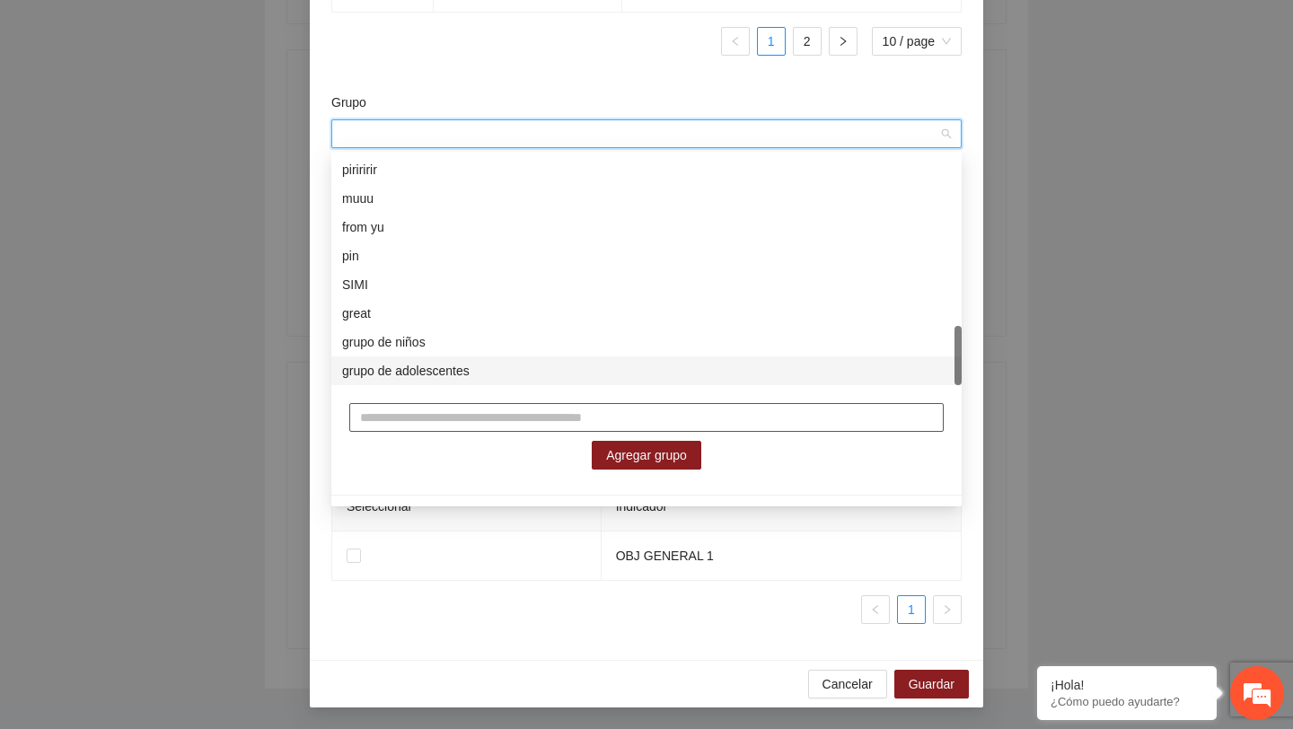
click at [531, 409] on input "text" at bounding box center [646, 417] width 594 height 29
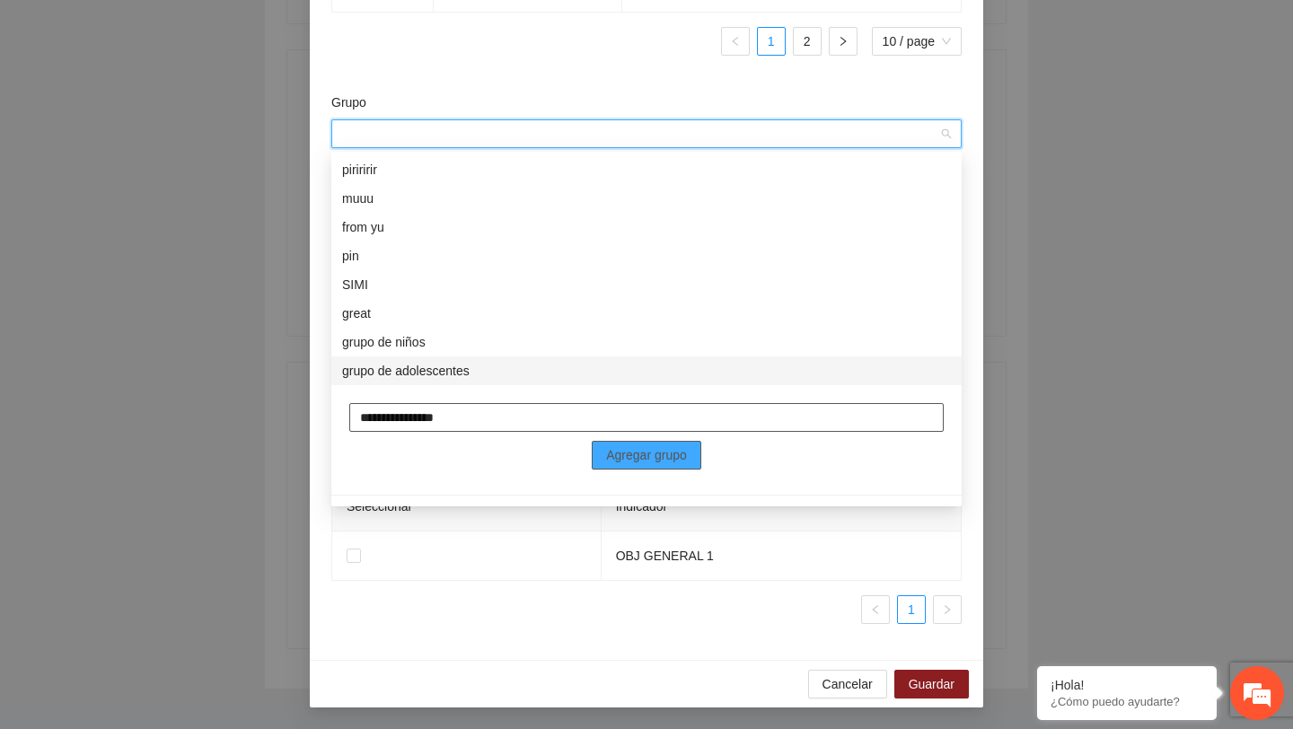
type input "**********"
click at [609, 455] on span "Agregar grupo" at bounding box center [646, 455] width 81 height 20
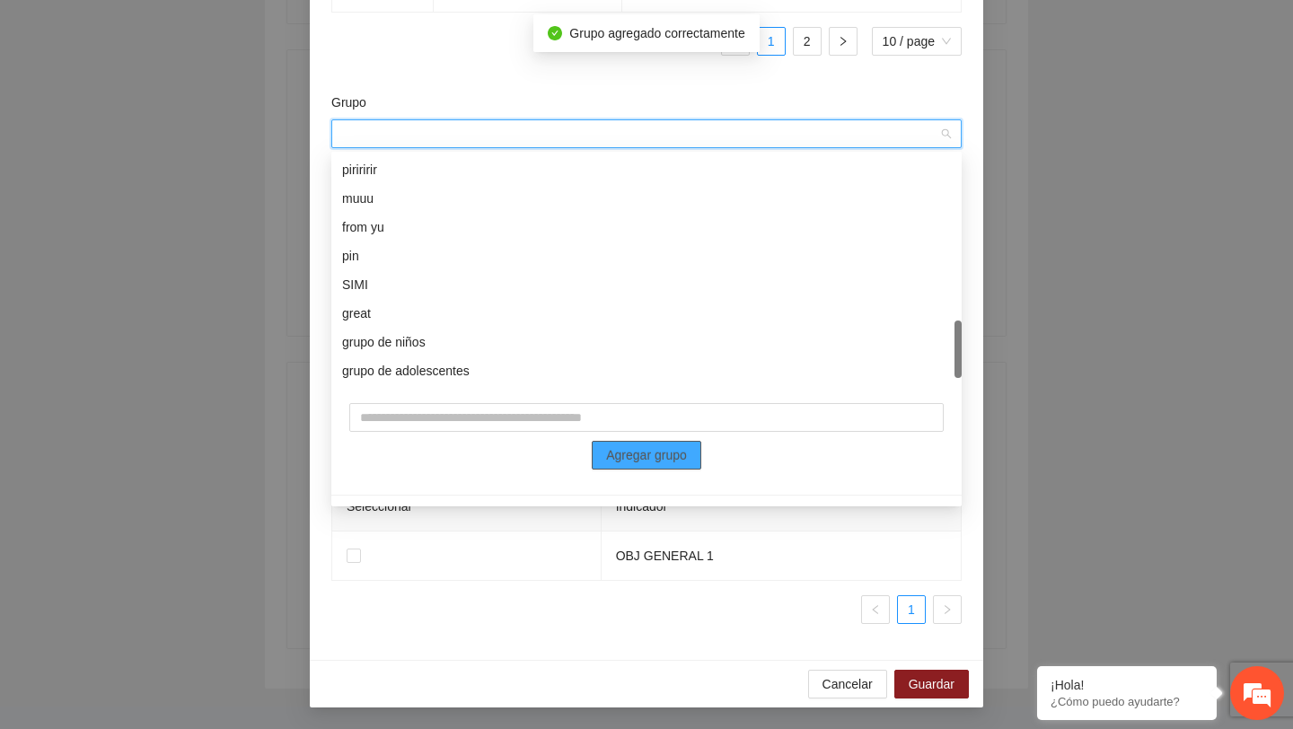
scroll to position [689, 0]
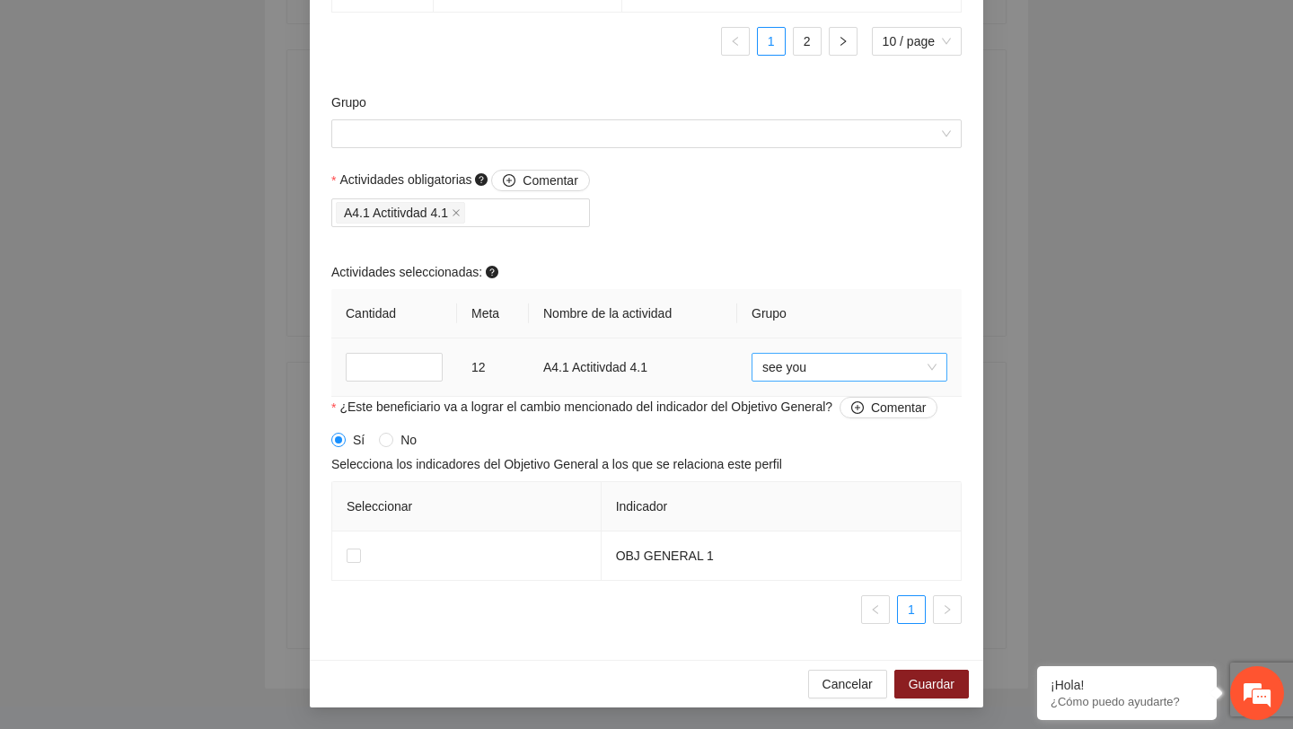
click at [833, 371] on span "see you" at bounding box center [849, 367] width 174 height 27
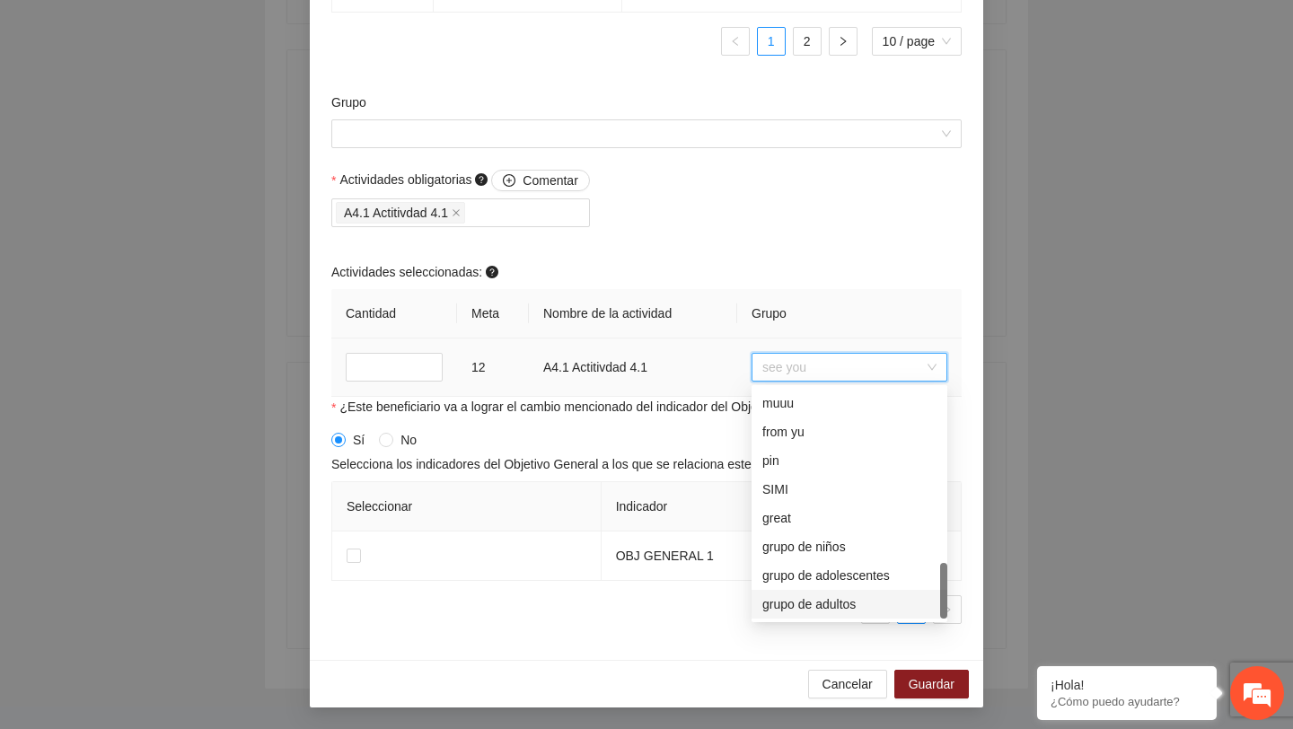
click at [827, 603] on div "grupo de adultos" at bounding box center [849, 604] width 174 height 20
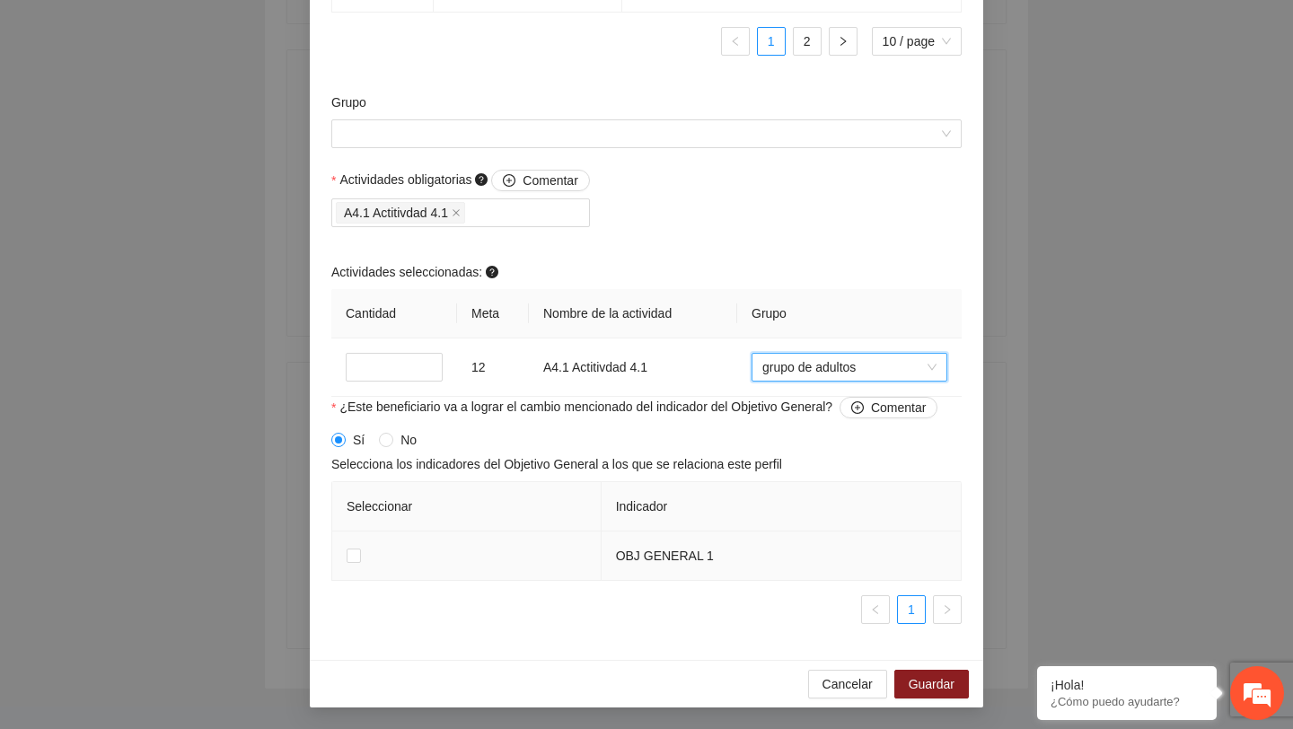
click at [361, 559] on td at bounding box center [466, 555] width 269 height 49
click at [944, 689] on span "Guardar" at bounding box center [932, 684] width 46 height 20
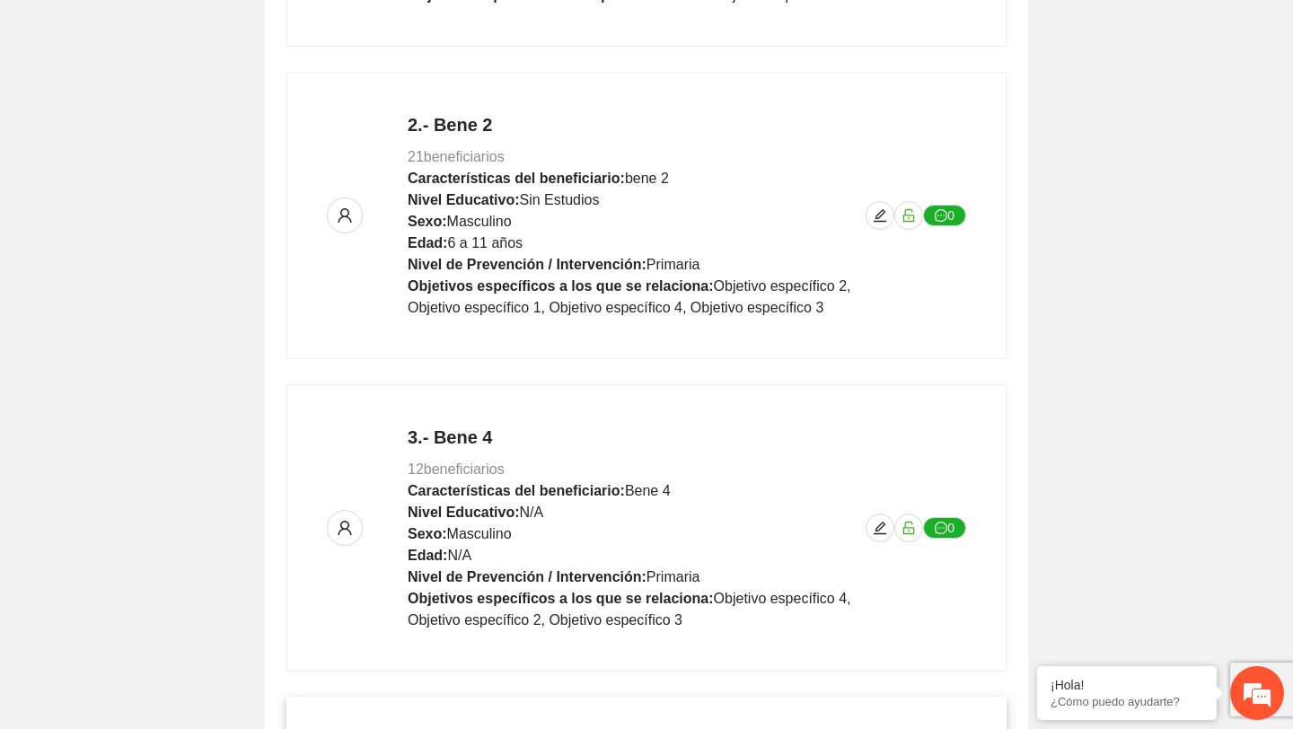
scroll to position [0, 0]
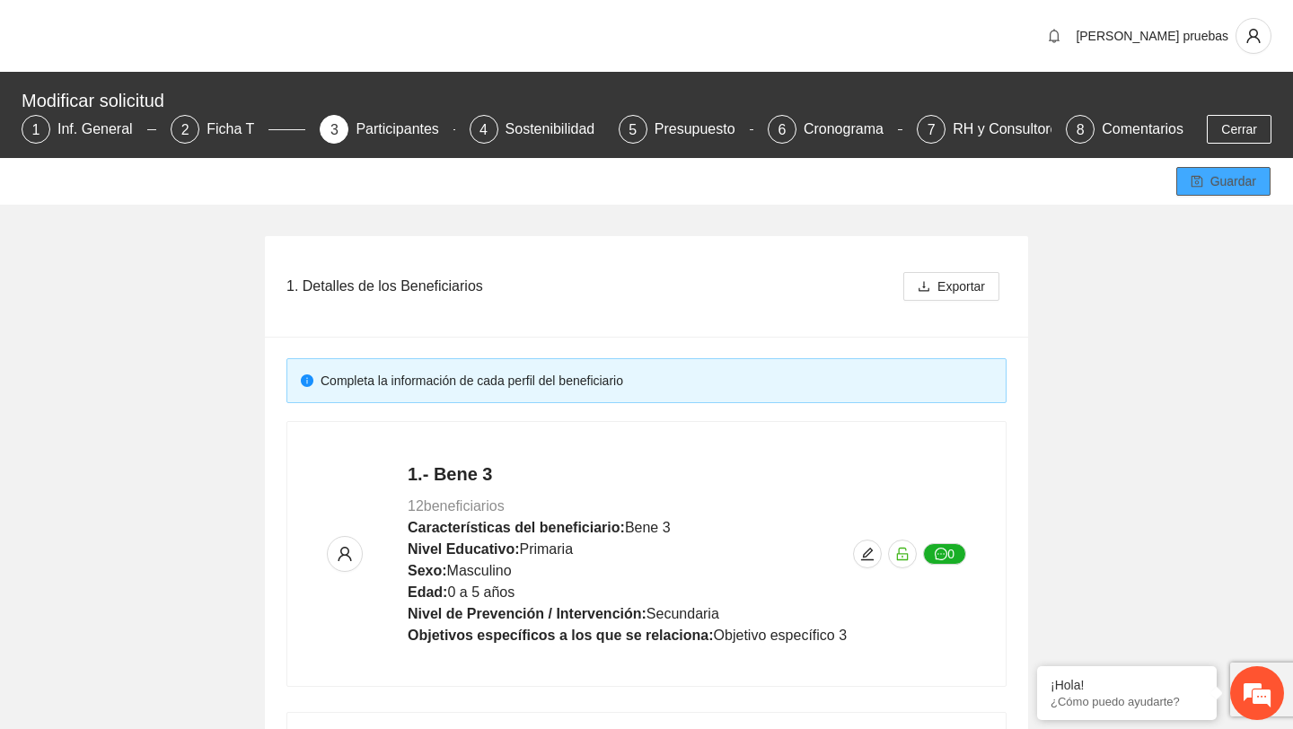
click at [1204, 175] on button "Guardar" at bounding box center [1223, 181] width 94 height 29
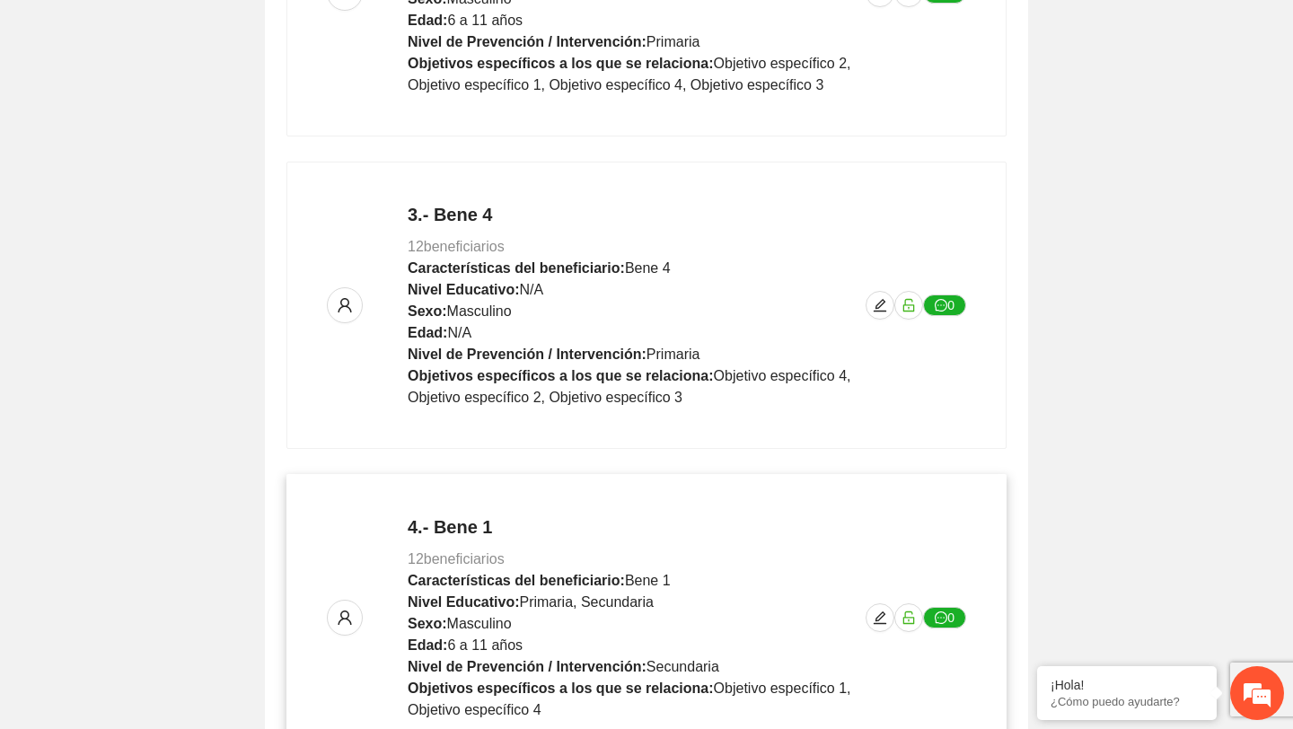
scroll to position [1024, 0]
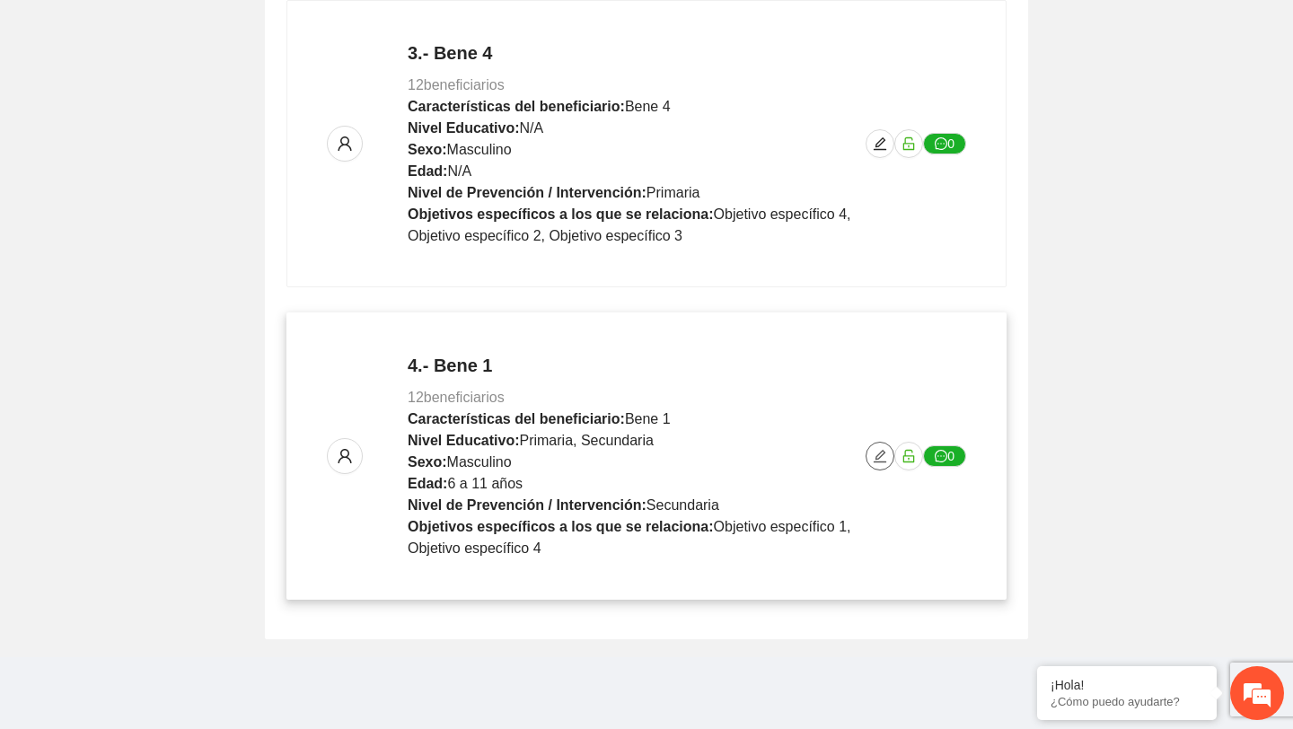
click at [876, 452] on icon "edit" at bounding box center [880, 456] width 14 height 14
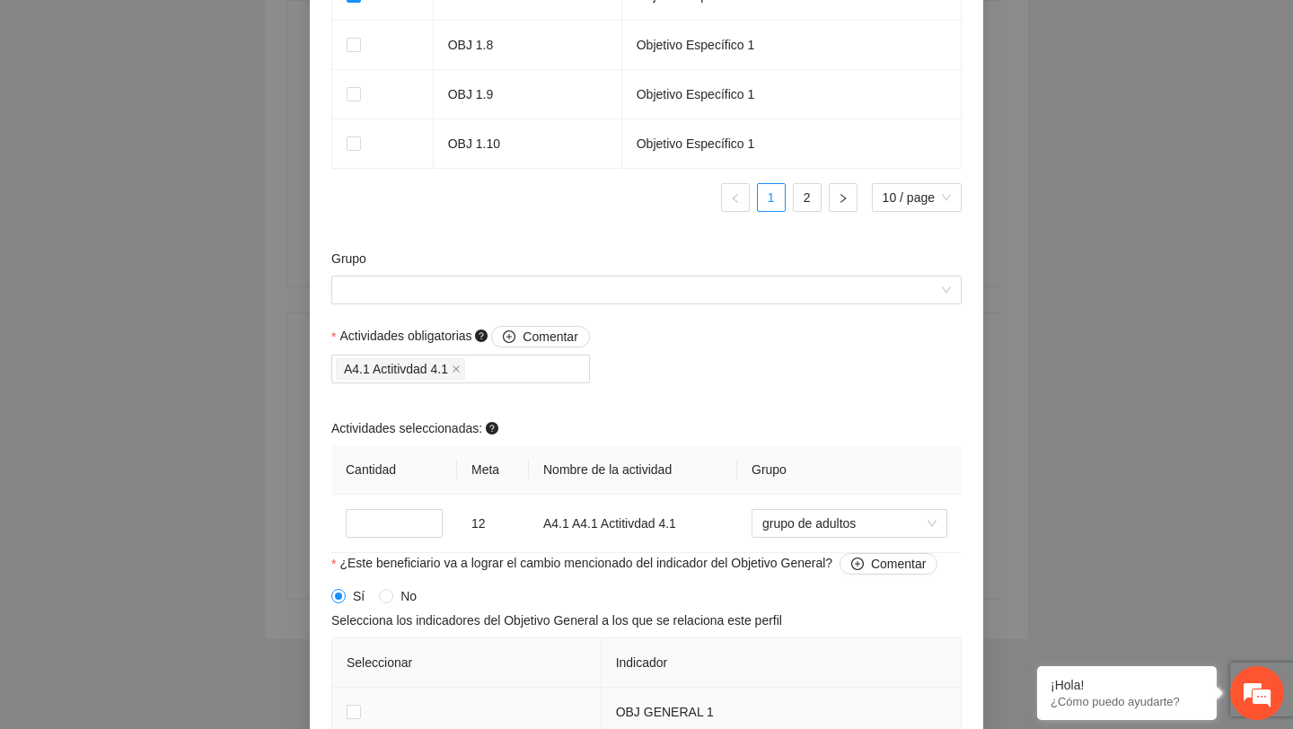
scroll to position [1714, 0]
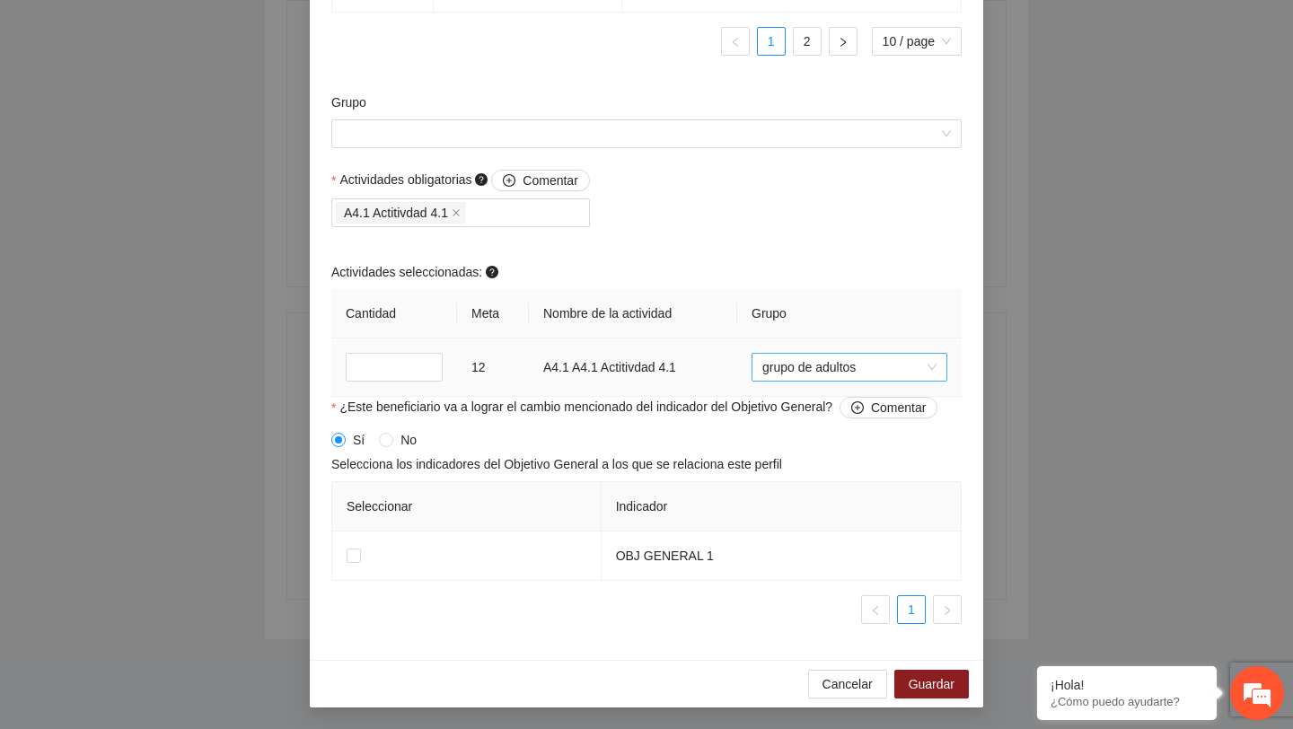
click at [795, 376] on span "grupo de adultos" at bounding box center [849, 367] width 174 height 27
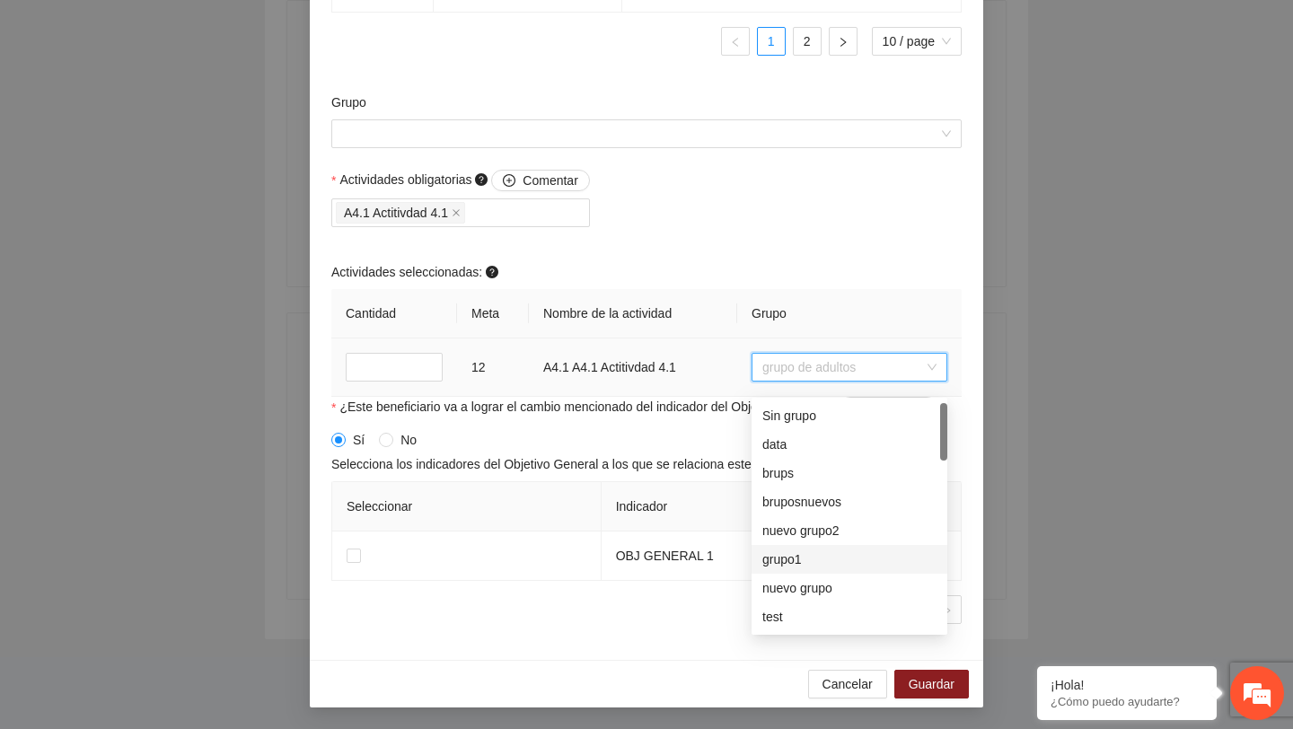
scroll to position [689, 0]
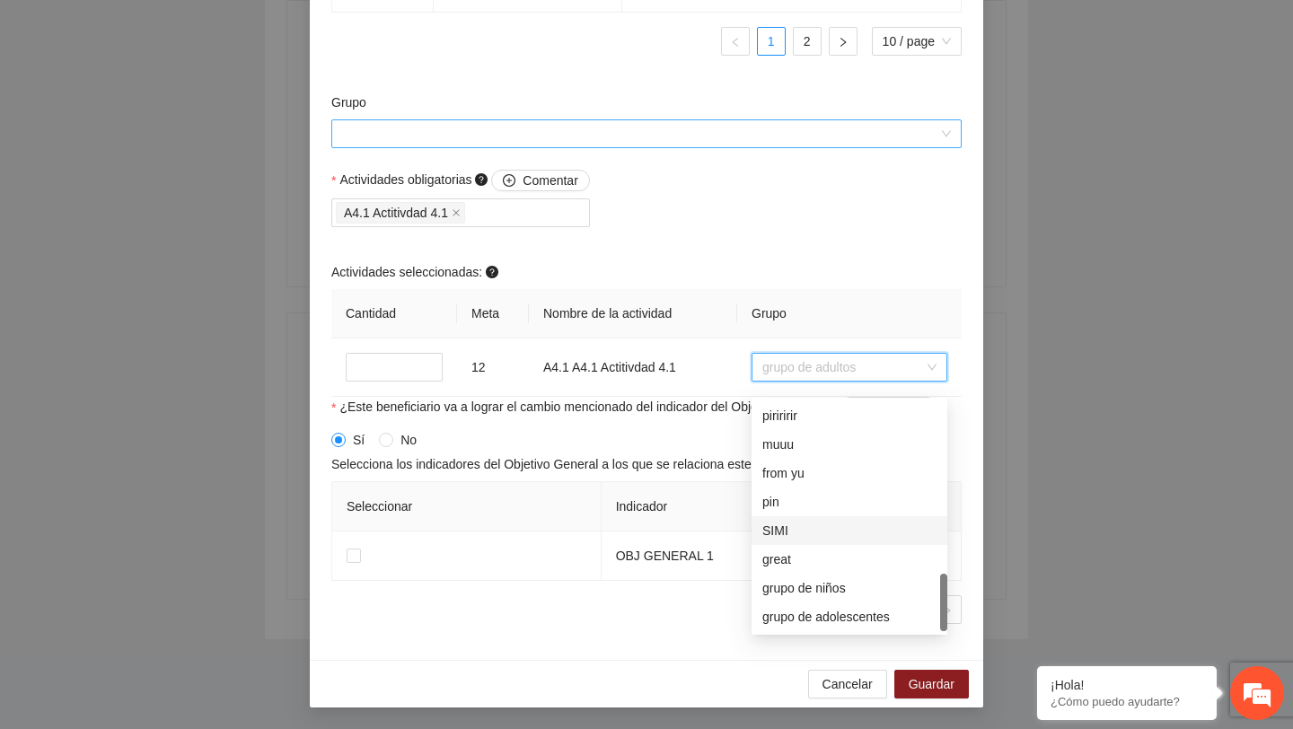
click at [722, 147] on input "Grupo" at bounding box center [640, 133] width 596 height 27
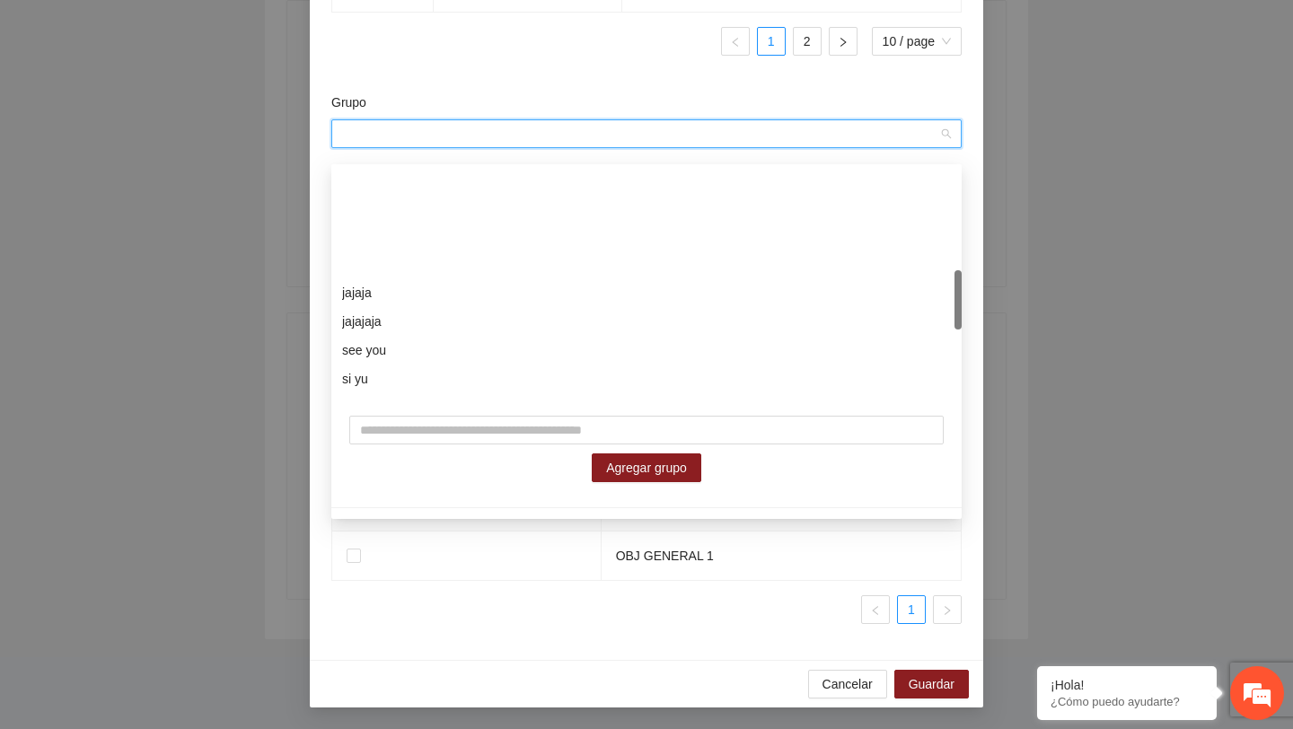
scroll to position [661, 0]
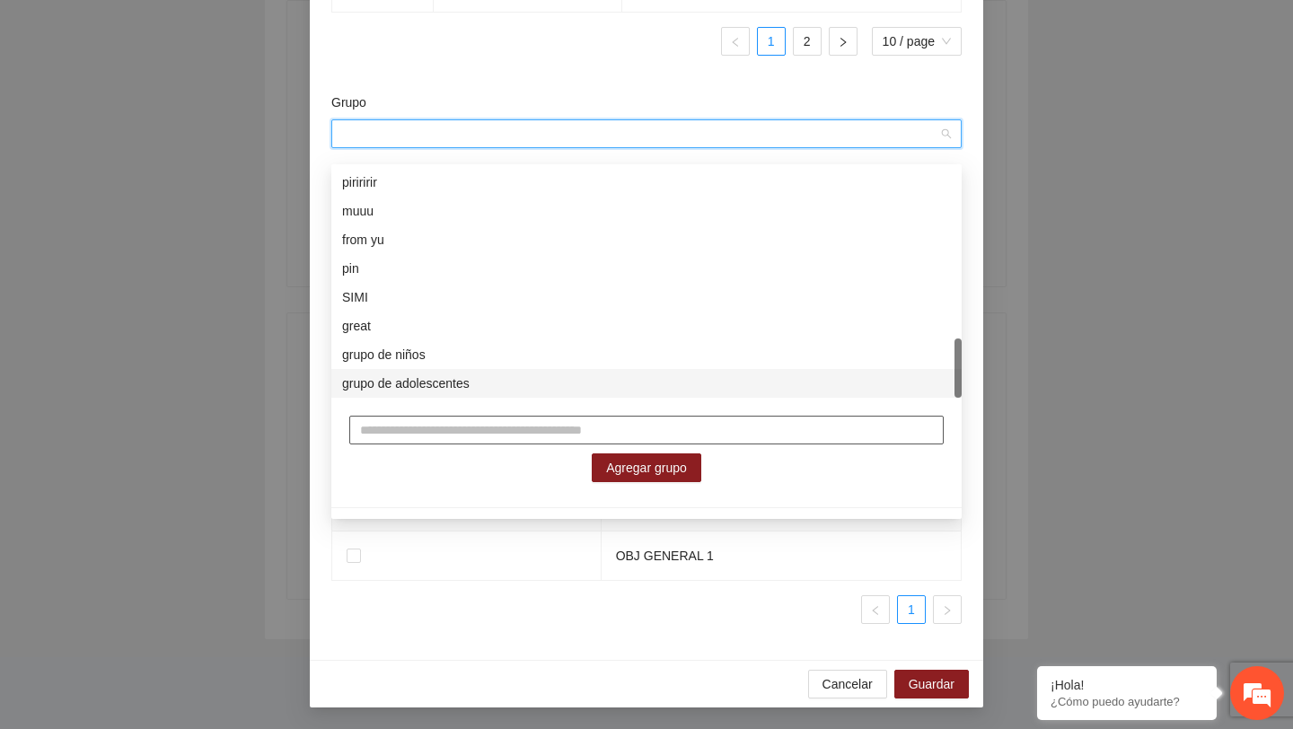
click at [515, 431] on input "text" at bounding box center [646, 430] width 594 height 29
type input "**********"
click at [608, 468] on span "Agregar grupo" at bounding box center [646, 468] width 81 height 20
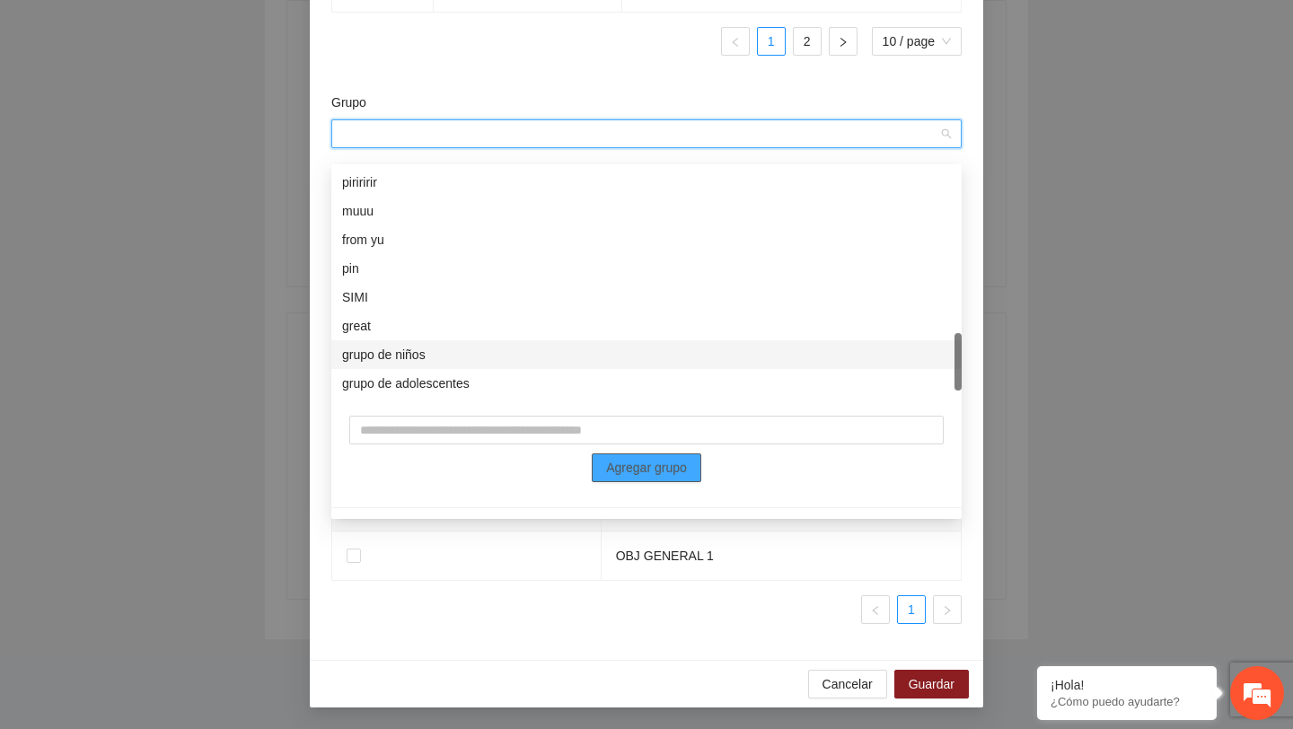
scroll to position [689, 0]
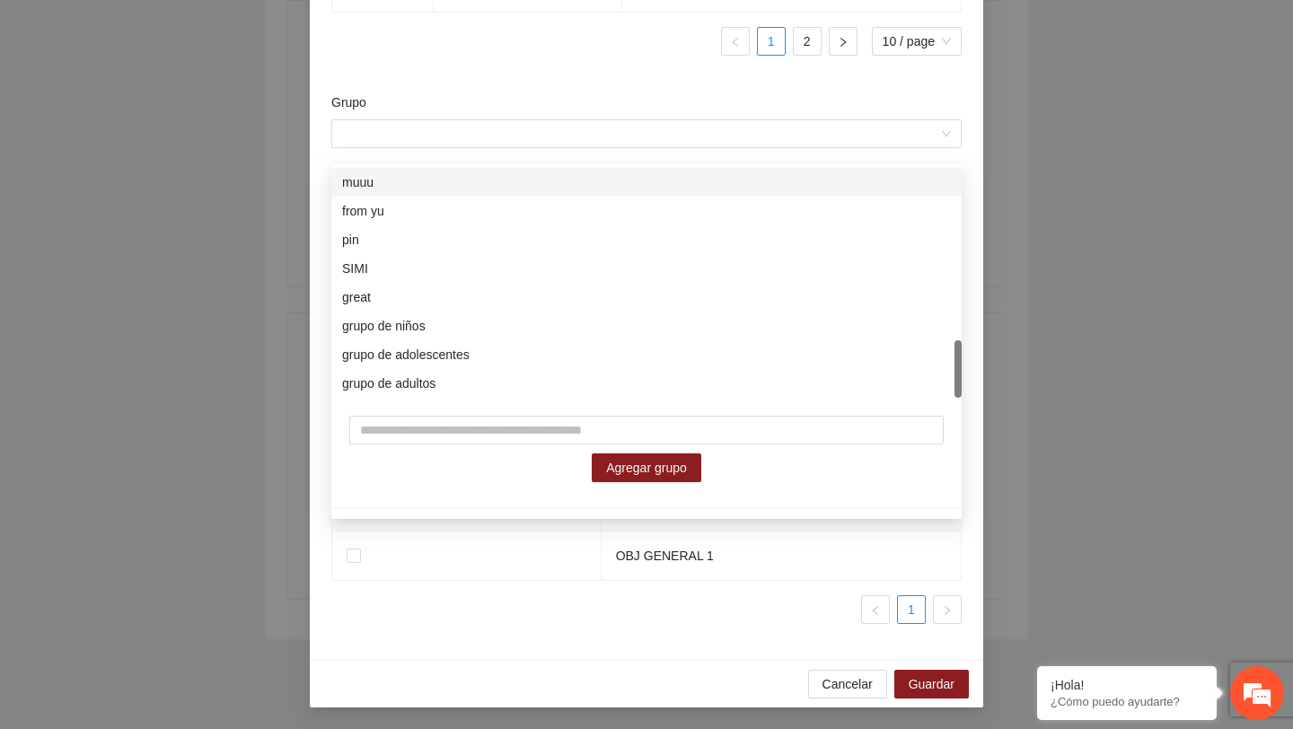
click at [563, 107] on div "Grupo" at bounding box center [646, 105] width 630 height 27
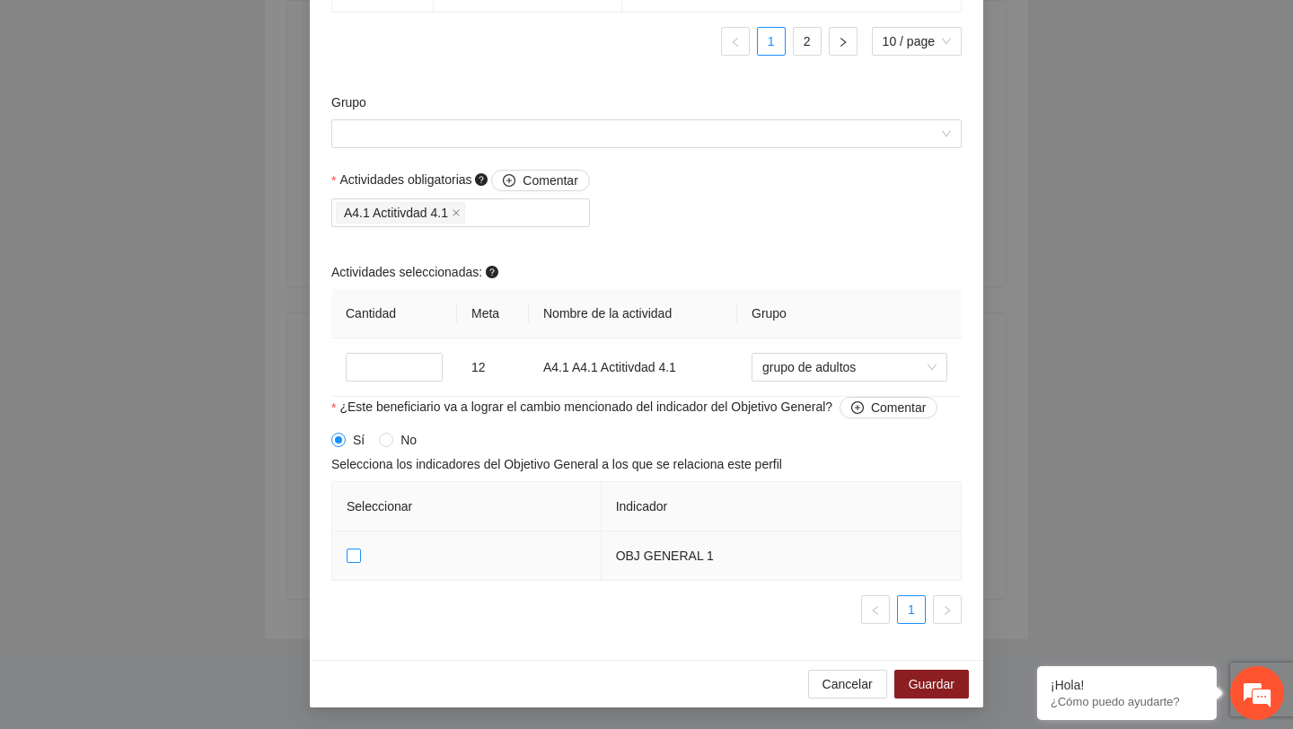
click at [354, 563] on span at bounding box center [354, 556] width 14 height 14
click at [889, 381] on span "grupo de adultos" at bounding box center [849, 367] width 174 height 27
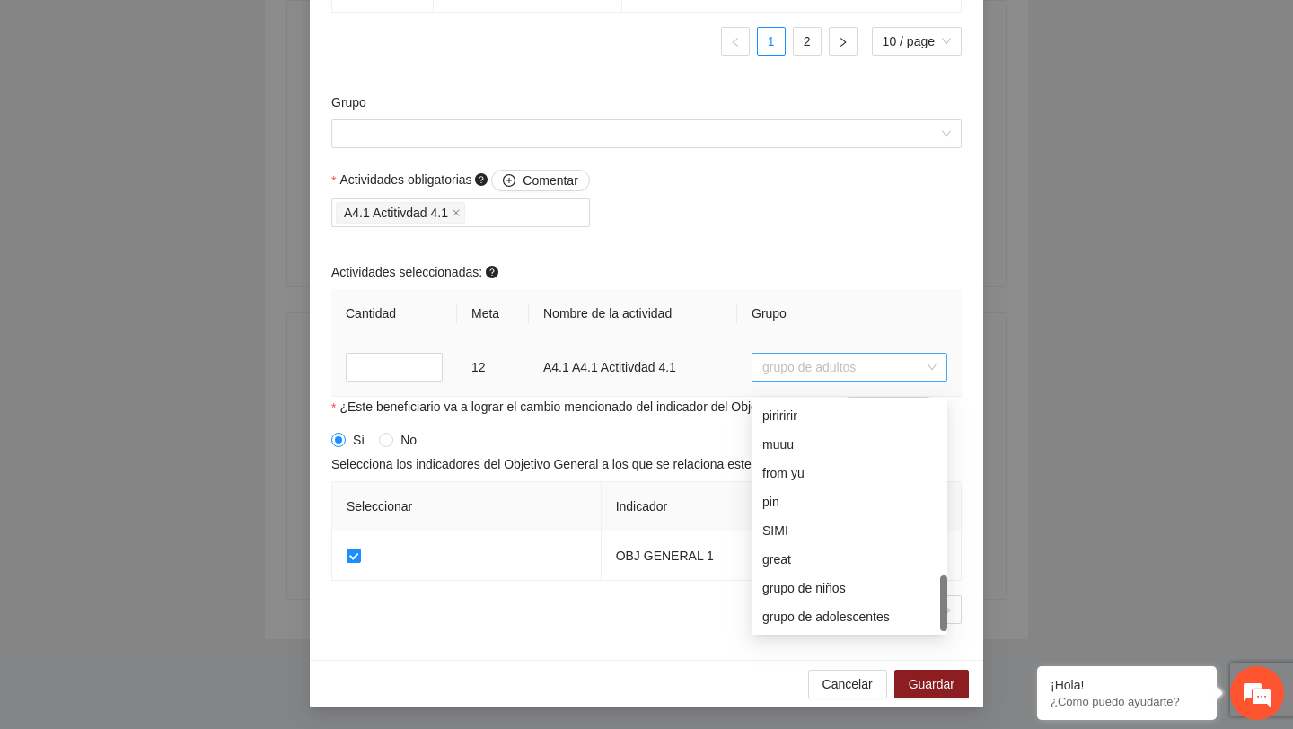
scroll to position [718, 0]
click at [819, 616] on div "grupo de adultos" at bounding box center [849, 617] width 174 height 20
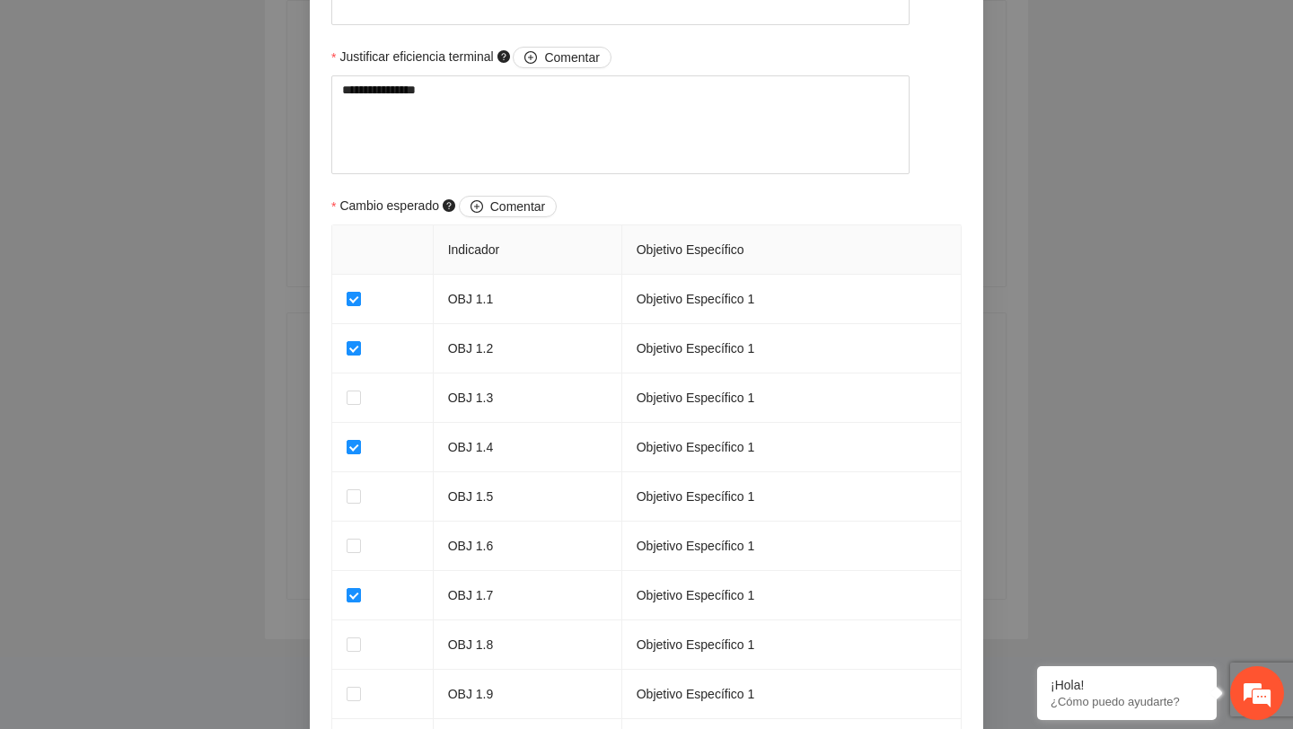
scroll to position [816, 0]
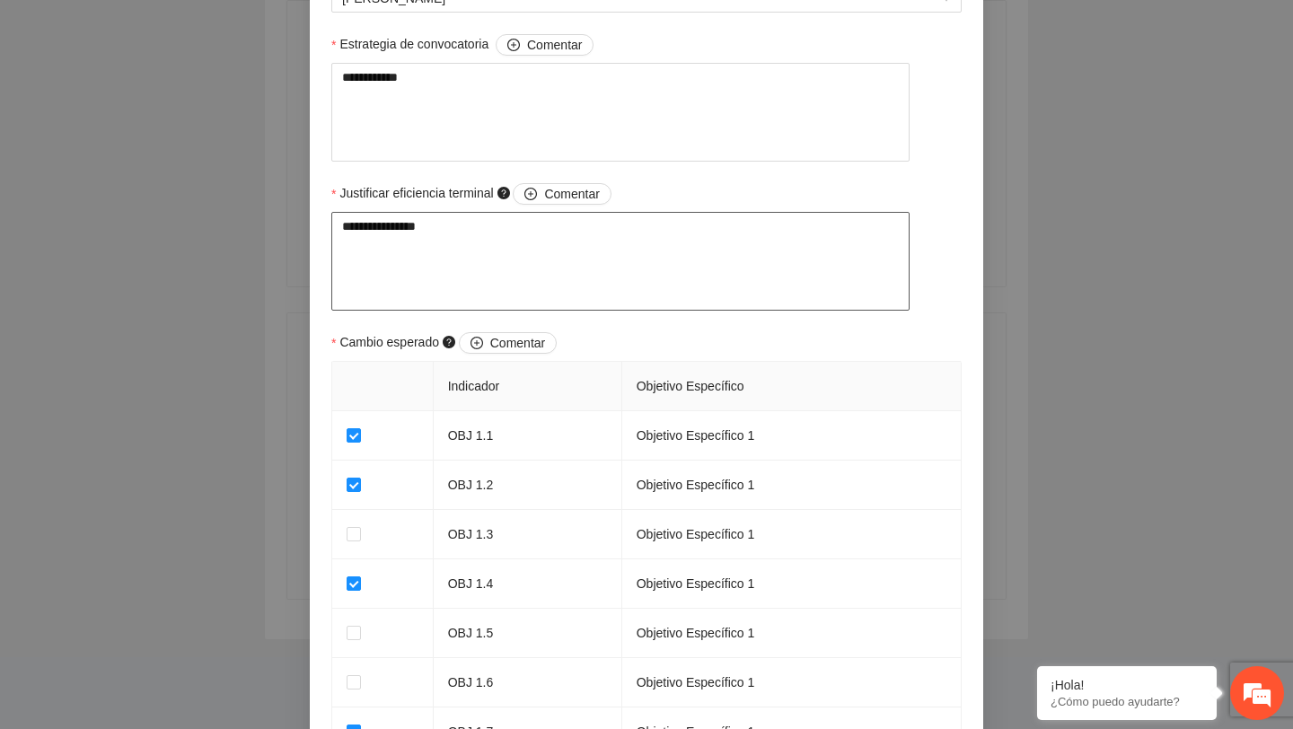
click at [766, 297] on textarea "**********" at bounding box center [620, 261] width 578 height 99
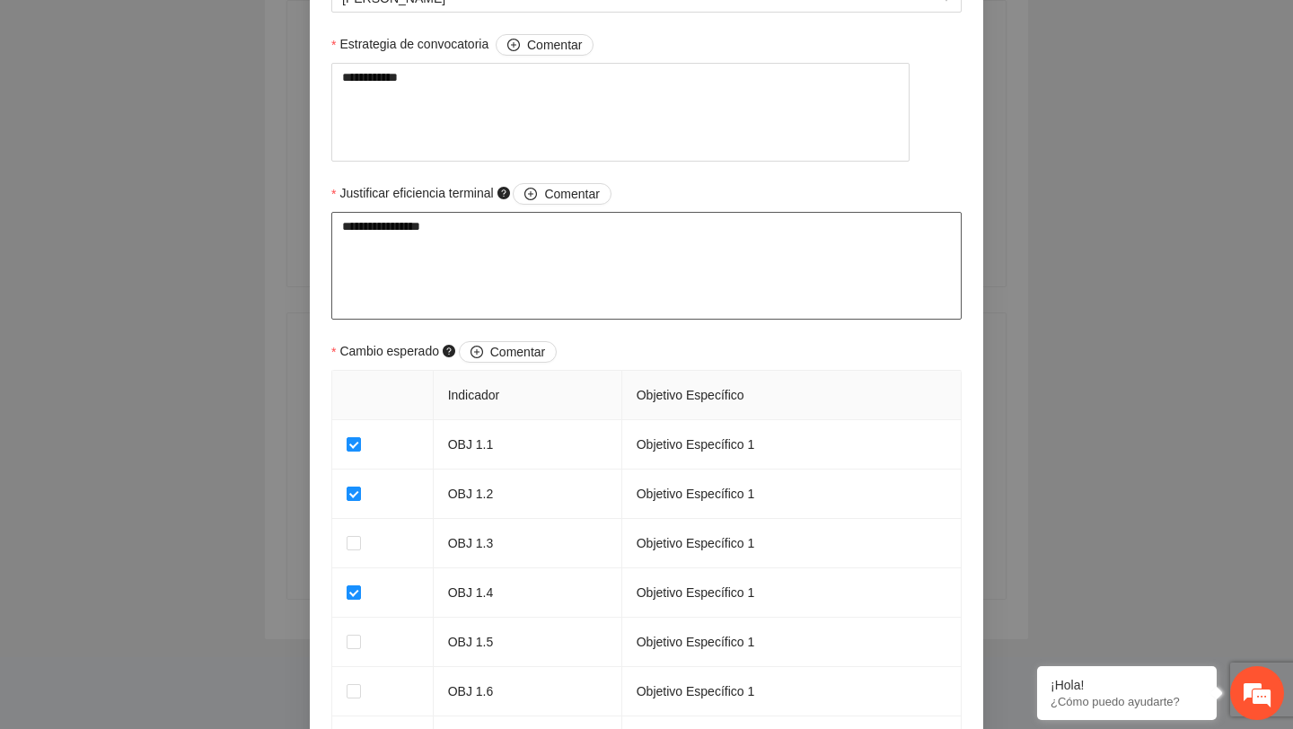
scroll to position [1726, 0]
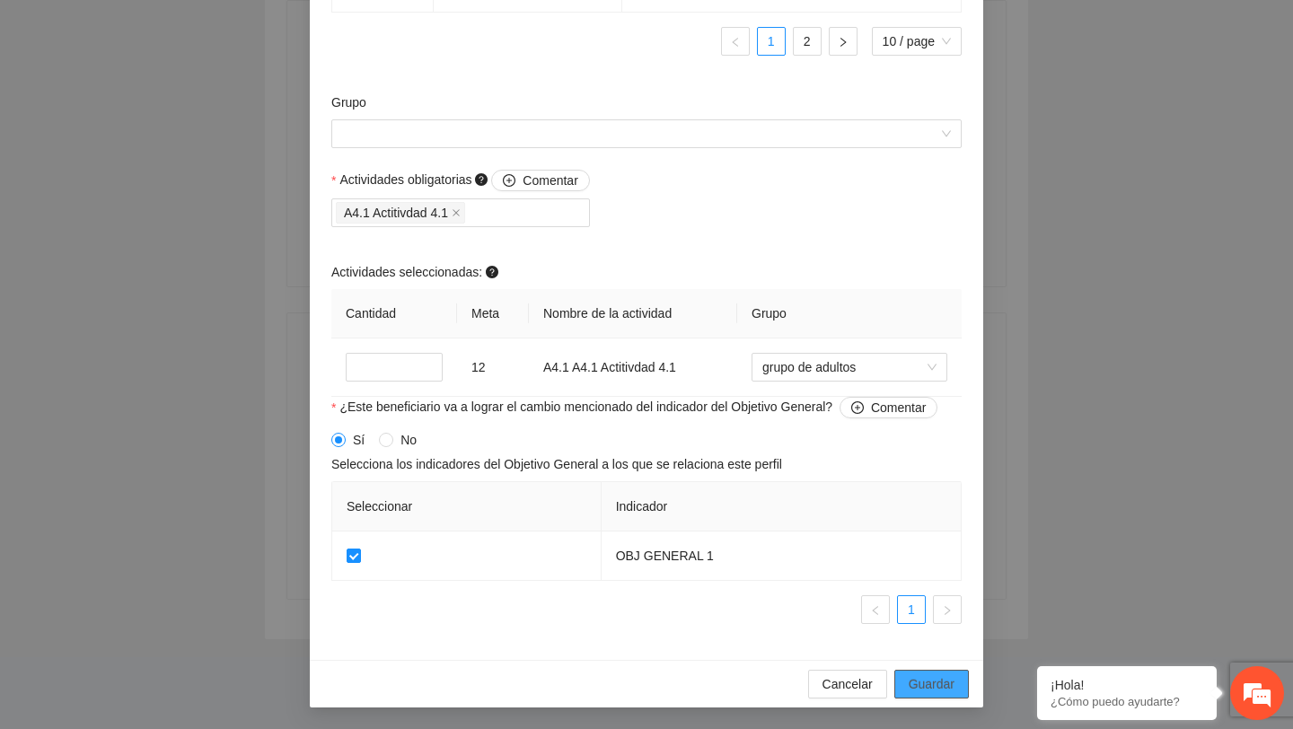
type textarea "**********"
click at [938, 682] on span "Guardar" at bounding box center [932, 684] width 46 height 20
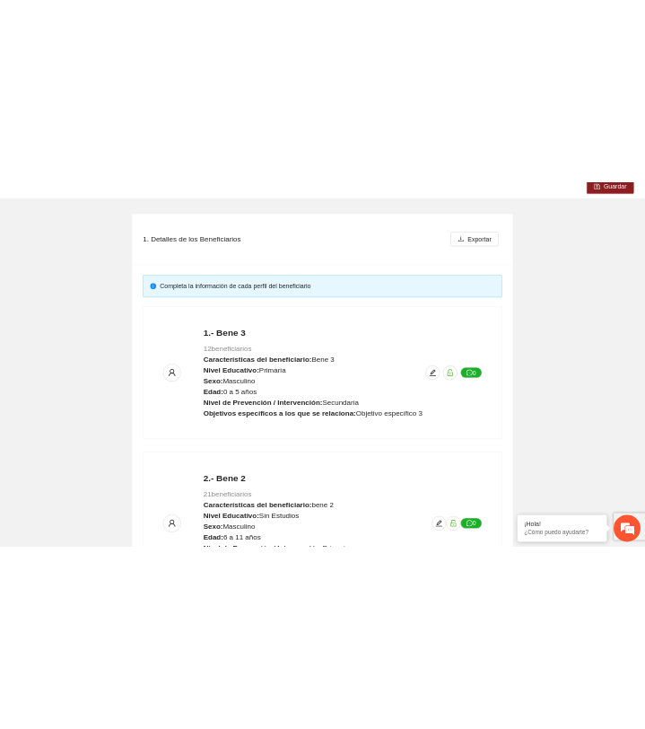
scroll to position [0, 0]
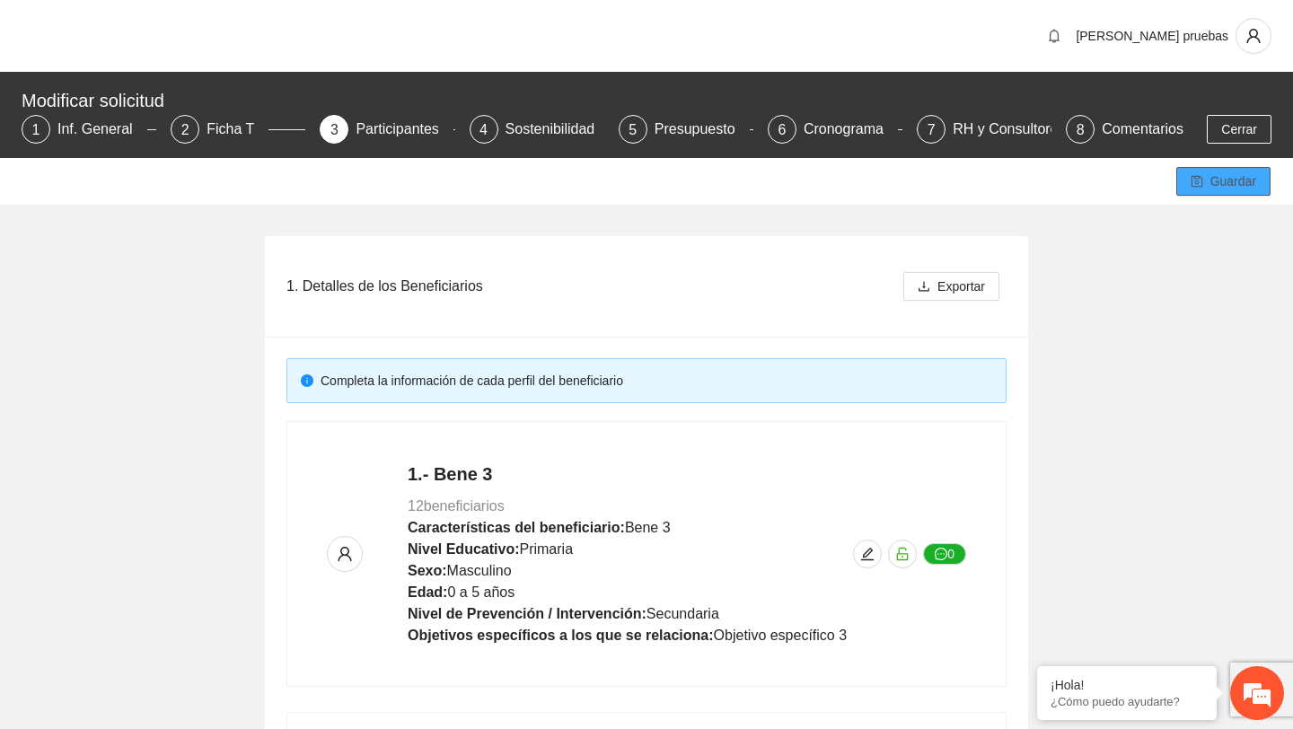
click at [1221, 179] on span "Guardar" at bounding box center [1233, 181] width 46 height 20
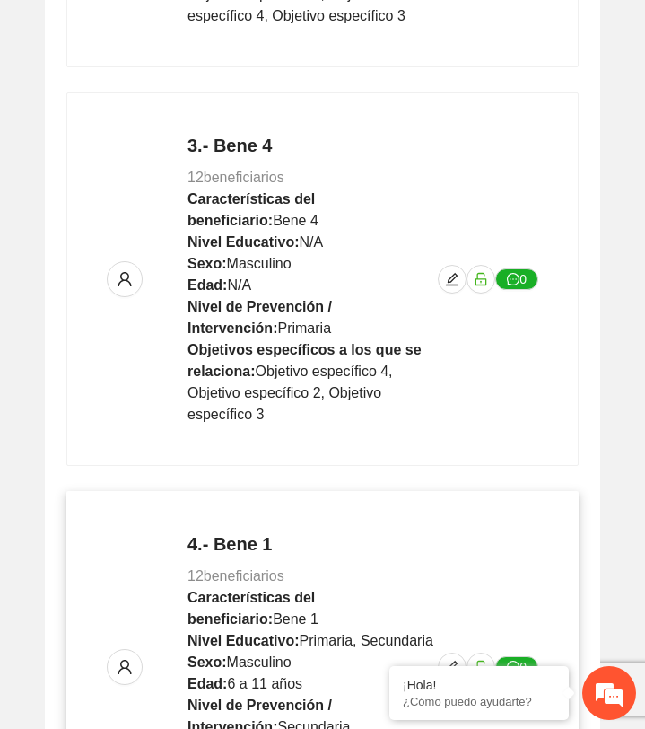
scroll to position [1355, 0]
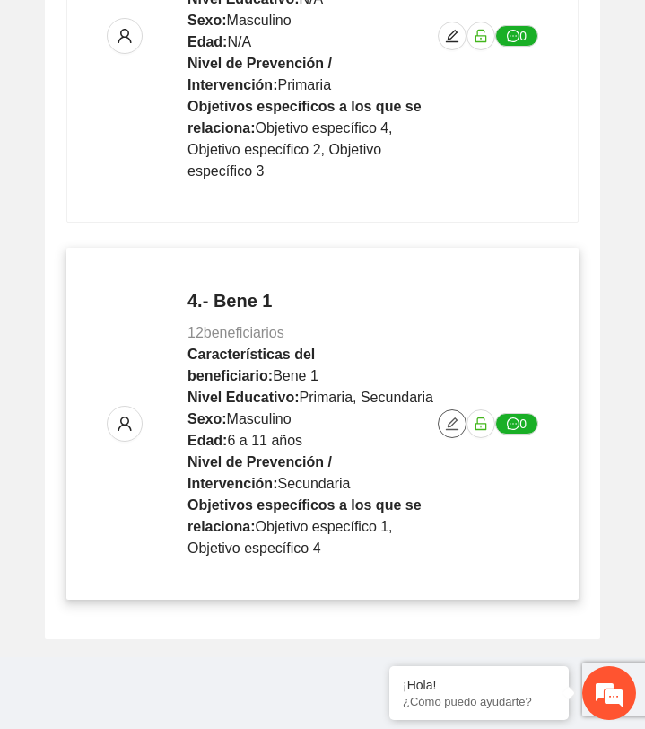
click at [457, 421] on icon "edit" at bounding box center [452, 424] width 14 height 14
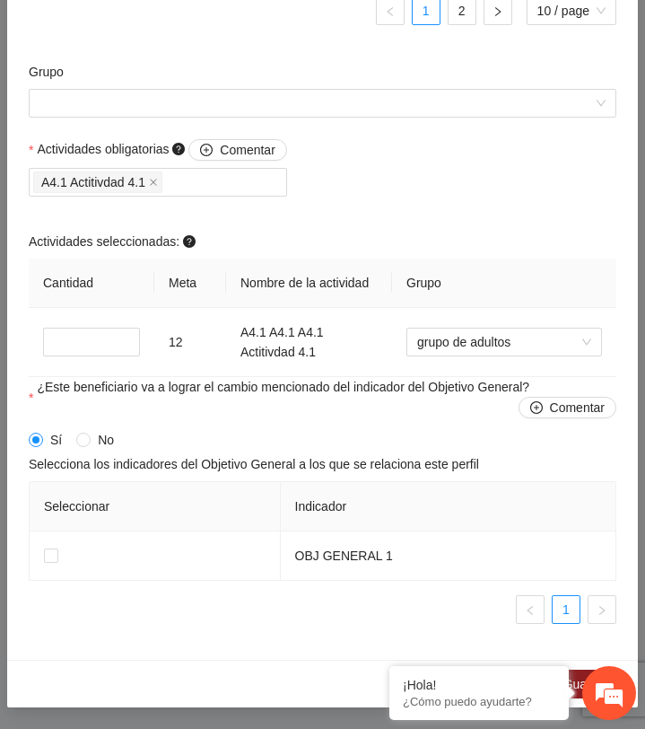
scroll to position [1764, 0]
click at [388, 124] on div "Grupo" at bounding box center [322, 100] width 597 height 77
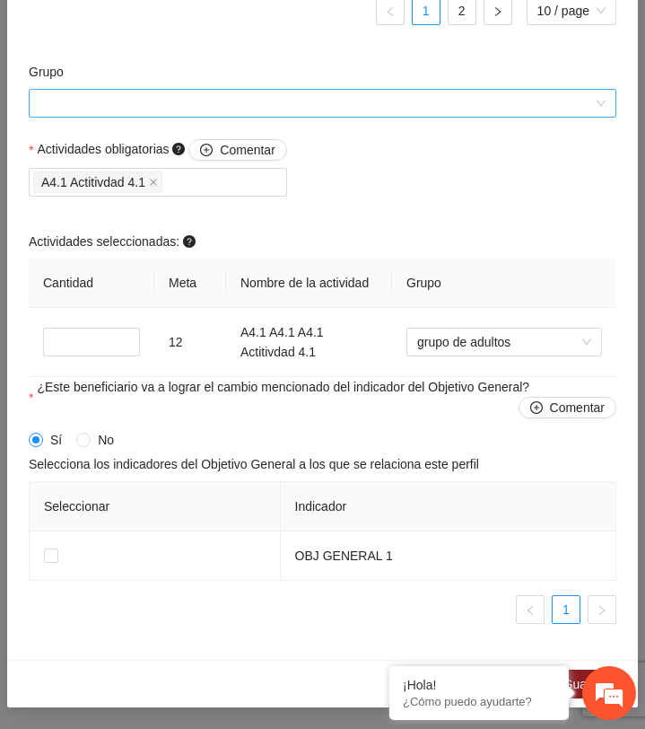
click at [394, 114] on input "Grupo" at bounding box center [317, 103] width 554 height 27
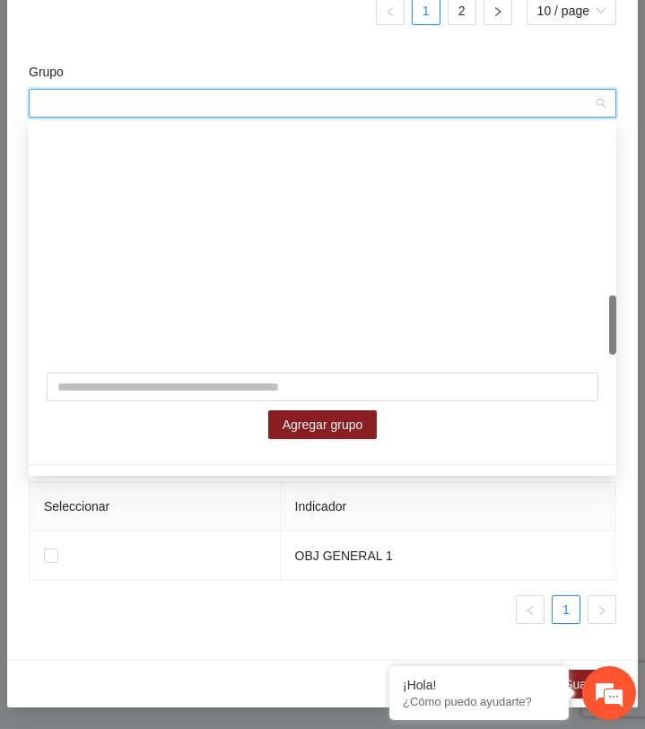
scroll to position [661, 0]
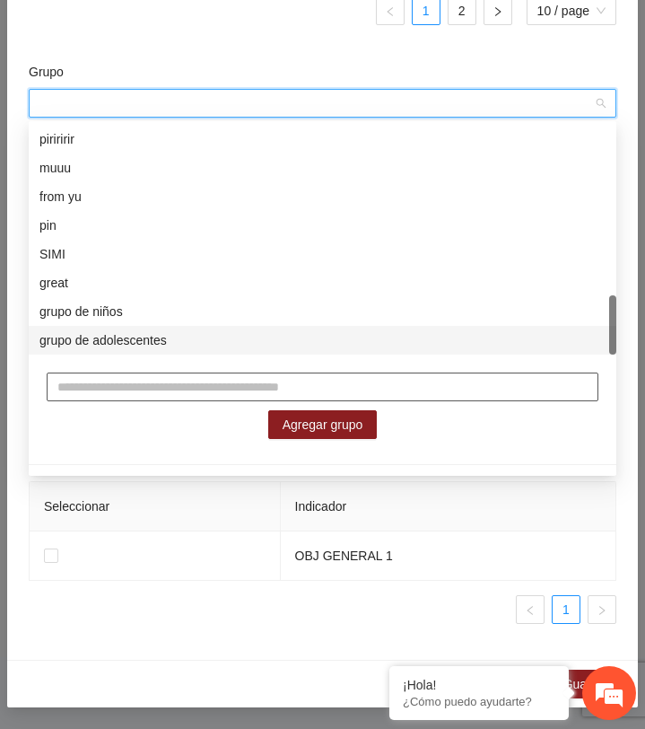
click at [217, 380] on input "text" at bounding box center [323, 387] width 552 height 29
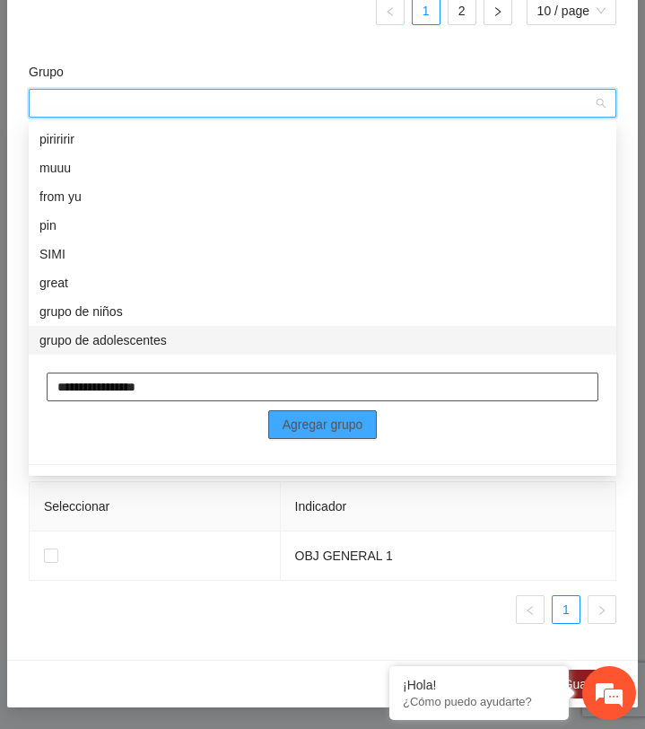
type input "**********"
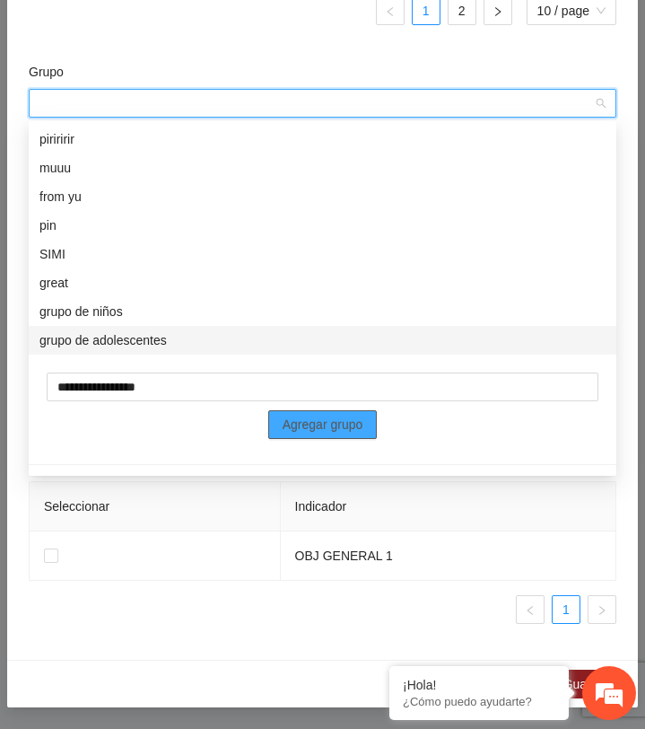
click at [290, 424] on span "Agregar grupo" at bounding box center [323, 425] width 81 height 20
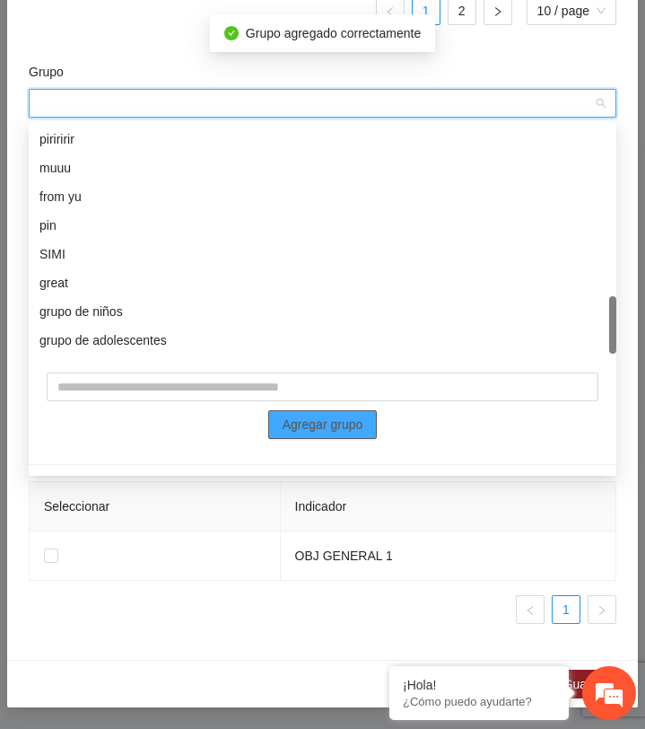
scroll to position [689, 0]
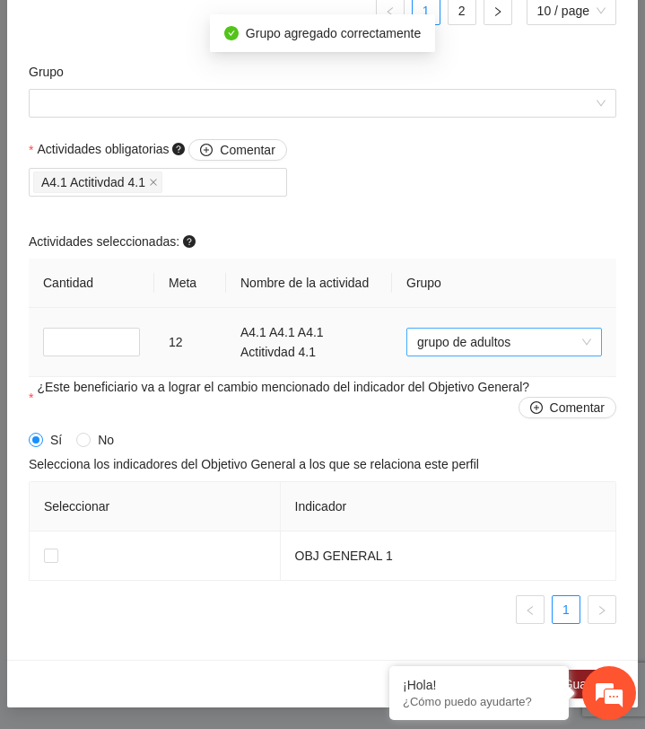
click at [486, 342] on span "grupo de adultos" at bounding box center [504, 342] width 174 height 27
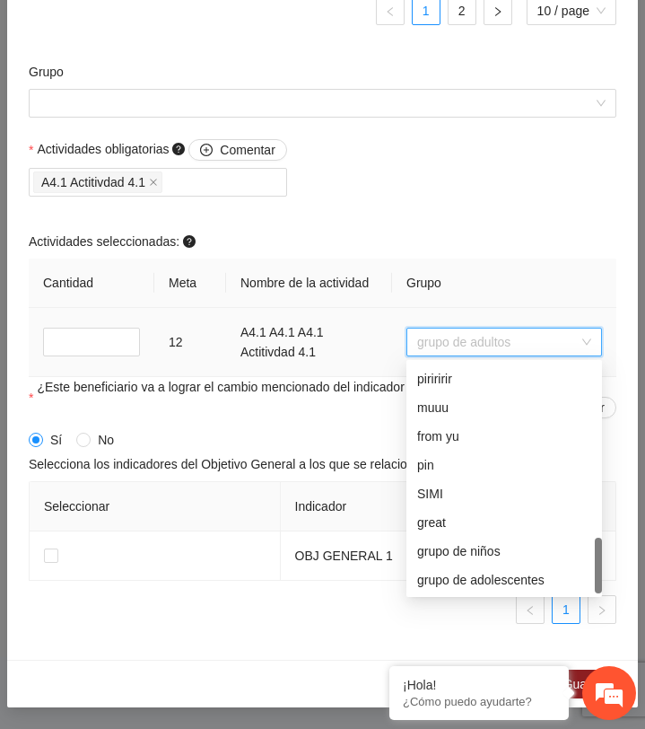
scroll to position [718, 0]
click at [449, 579] on div "grupo de adultos2" at bounding box center [504, 579] width 174 height 20
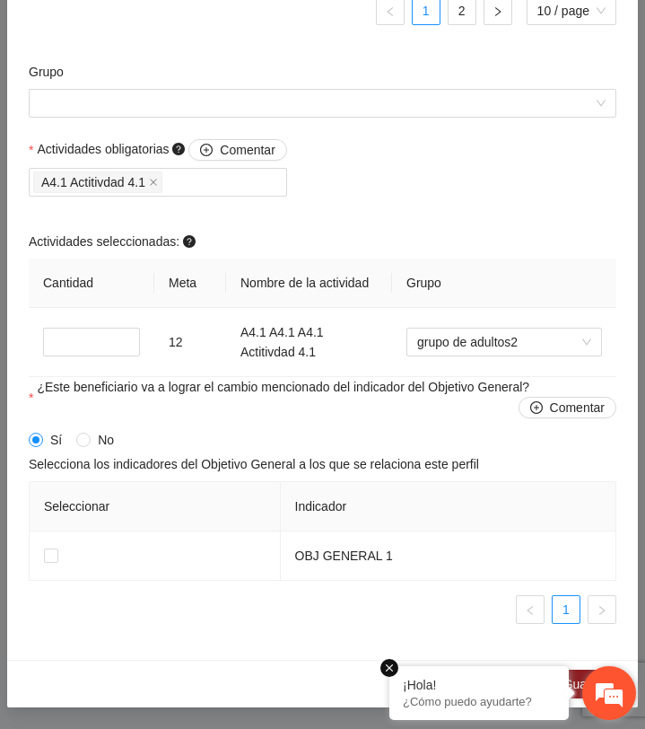
click at [392, 667] on em at bounding box center [390, 668] width 18 height 18
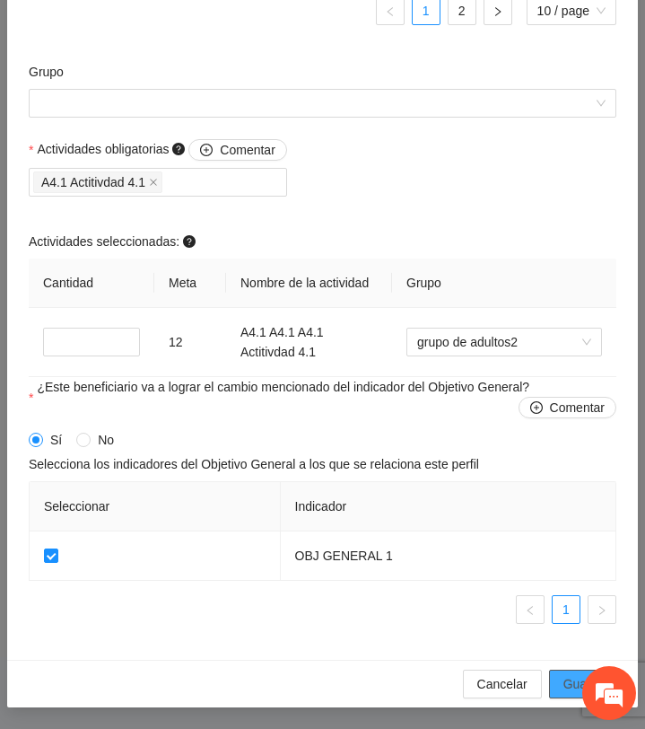
click at [561, 687] on button "Guardar" at bounding box center [586, 684] width 75 height 29
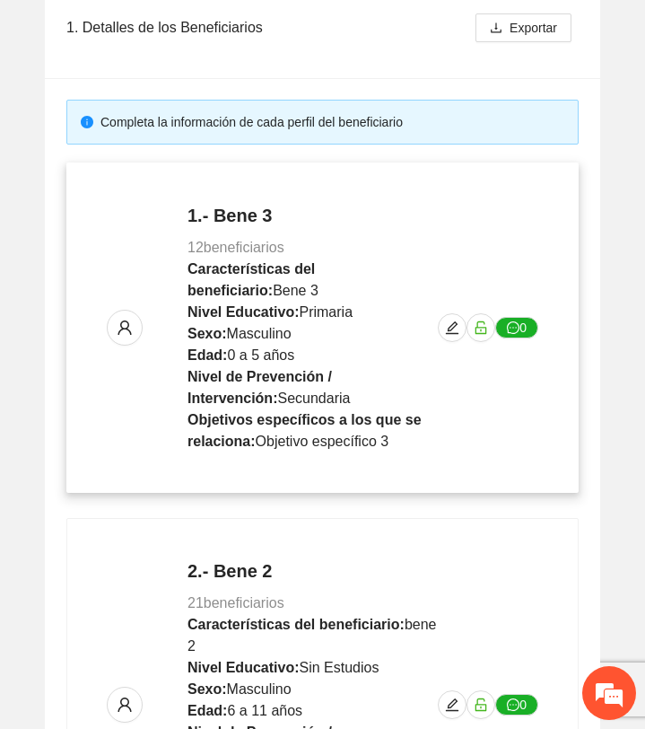
scroll to position [0, 0]
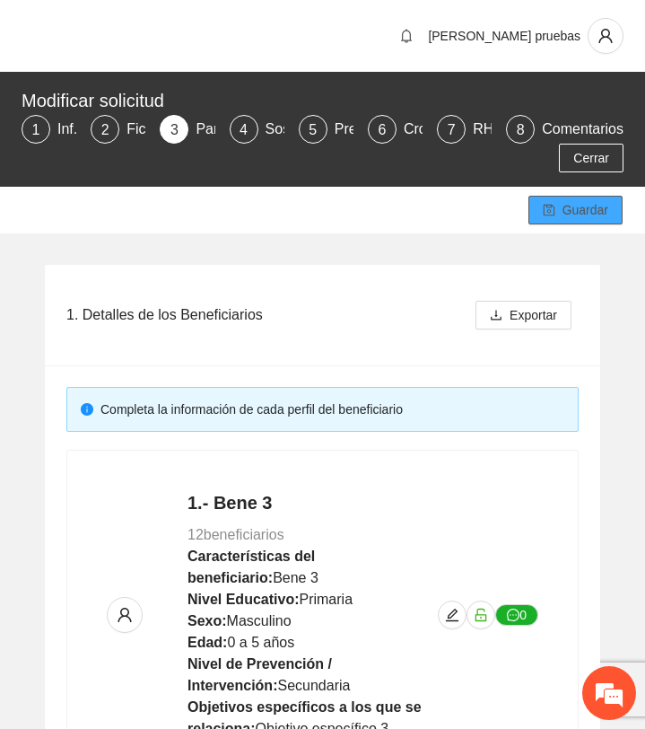
click at [573, 215] on span "Guardar" at bounding box center [586, 210] width 46 height 20
click at [621, 45] on div at bounding box center [606, 36] width 36 height 36
click at [613, 38] on icon "user" at bounding box center [606, 36] width 16 height 16
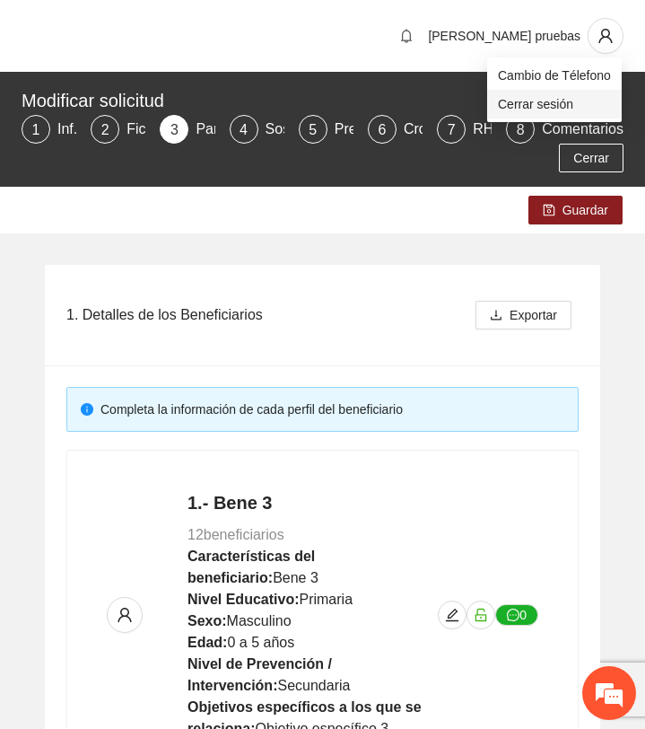
click at [581, 103] on span "Cerrar sesión" at bounding box center [554, 104] width 113 height 20
